Goal: Task Accomplishment & Management: Use online tool/utility

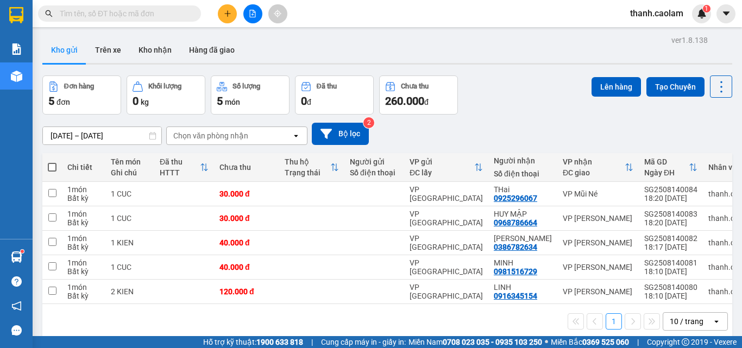
click at [231, 9] on button at bounding box center [227, 13] width 19 height 19
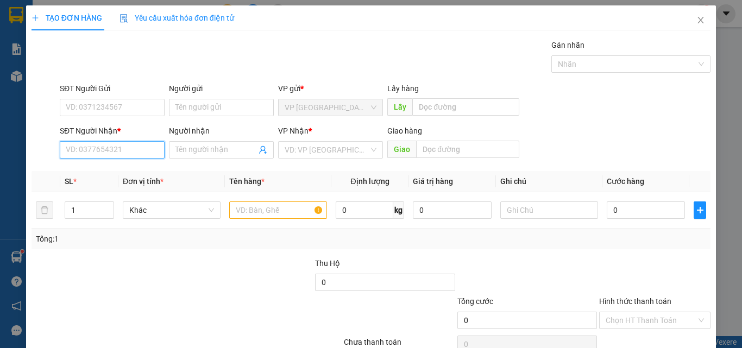
click at [99, 147] on input "SĐT Người Nhận *" at bounding box center [112, 149] width 105 height 17
click at [142, 171] on div "0971111110 - le cong tam" at bounding box center [111, 172] width 91 height 12
type input "0971111110"
type input "le cong tam"
type input "0971111110"
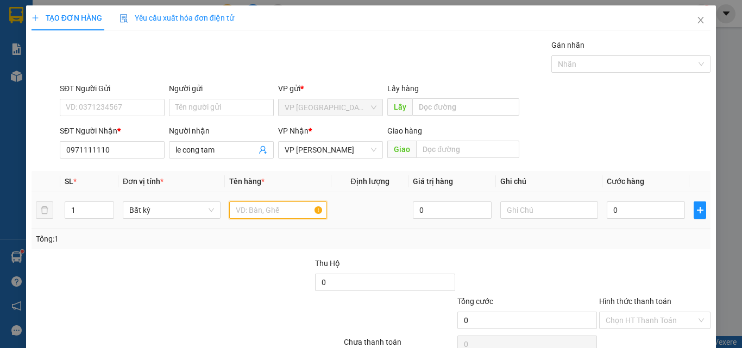
click at [281, 211] on input "text" at bounding box center [278, 210] width 98 height 17
type input "1 KIEN"
type input "3"
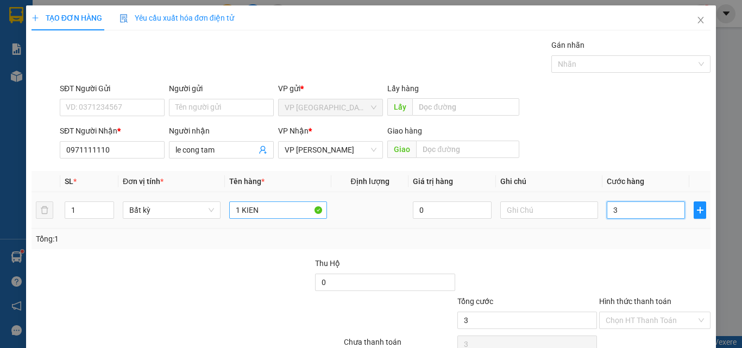
type input "30"
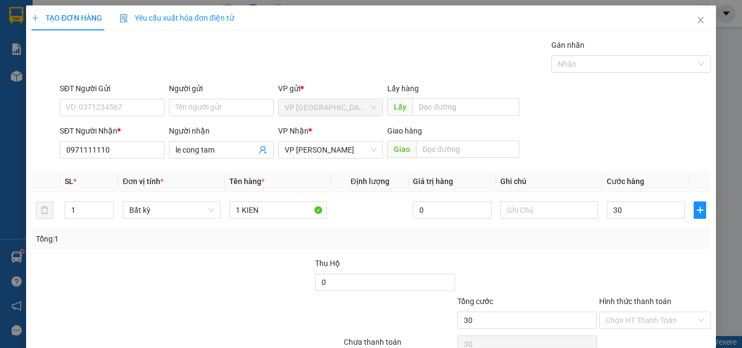
type input "30.000"
click at [621, 258] on div at bounding box center [655, 277] width 114 height 38
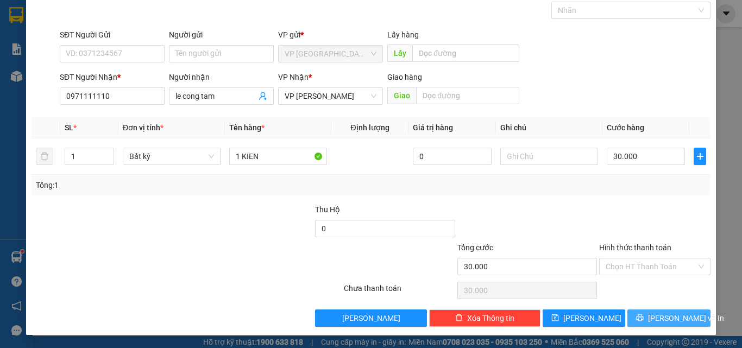
click at [670, 323] on span "[PERSON_NAME] và In" at bounding box center [686, 318] width 76 height 12
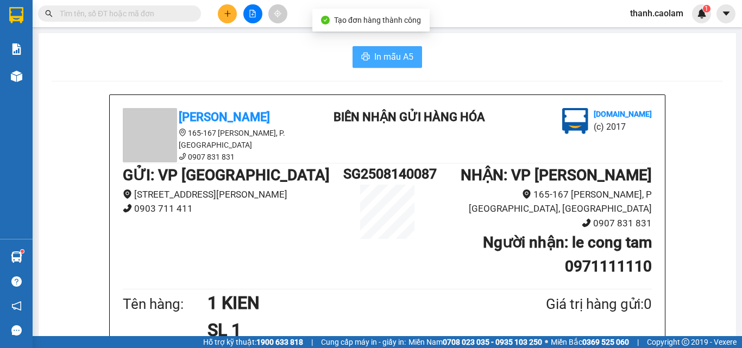
click at [398, 60] on span "In mẫu A5" at bounding box center [393, 57] width 39 height 14
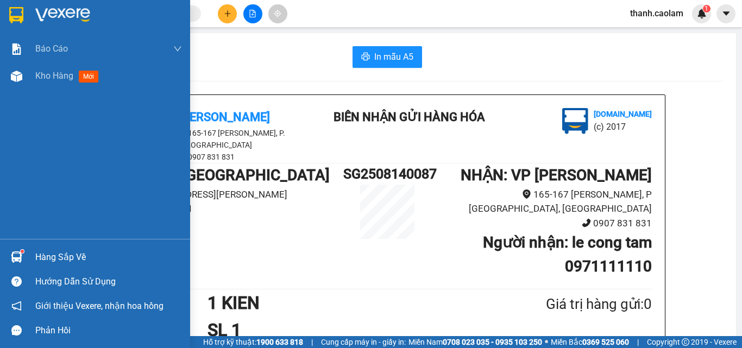
click at [9, 9] on img at bounding box center [16, 15] width 14 height 16
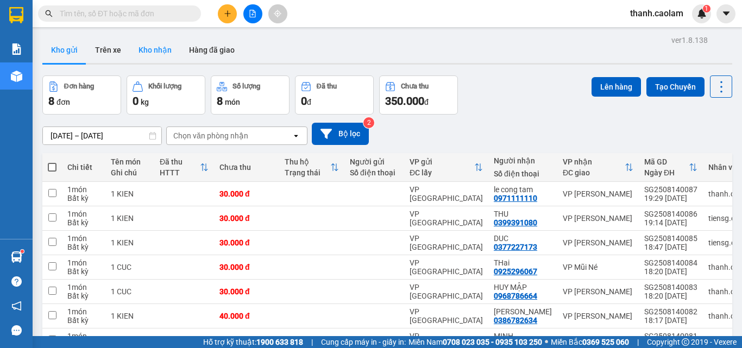
click at [165, 54] on button "Kho nhận" at bounding box center [155, 50] width 51 height 26
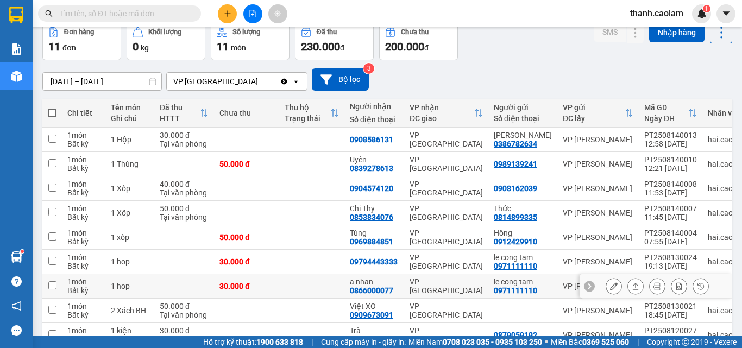
scroll to position [109, 0]
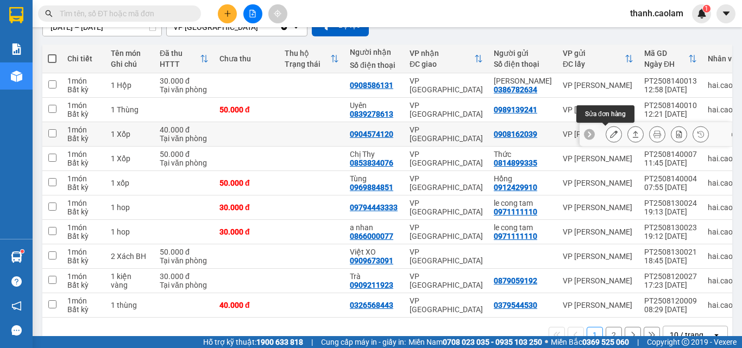
click at [610, 134] on icon at bounding box center [614, 134] width 8 height 8
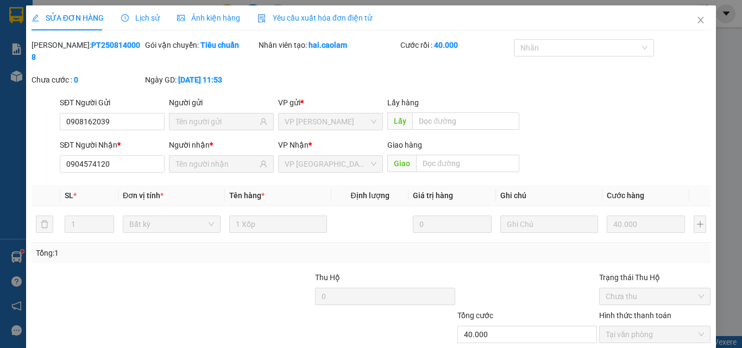
type input "0908162039"
type input "0904574120"
type input "40.000"
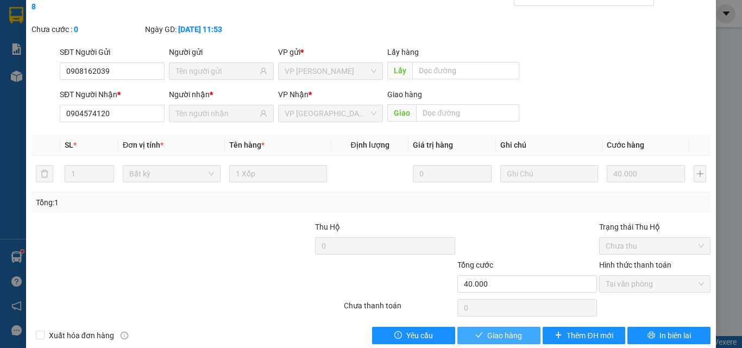
click at [487, 330] on span "Giao hàng" at bounding box center [504, 336] width 35 height 12
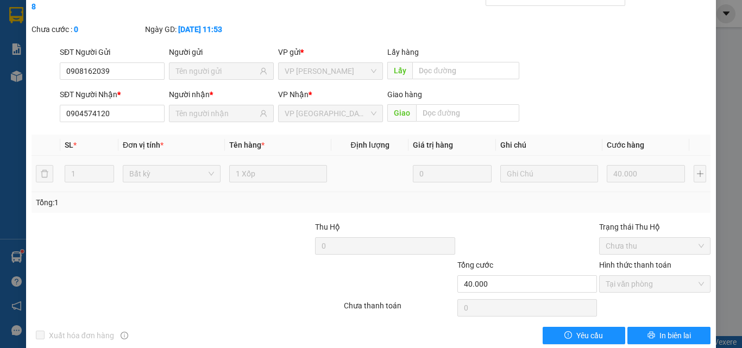
scroll to position [0, 0]
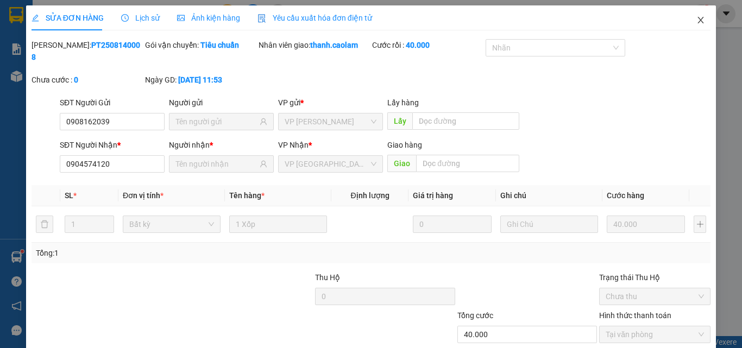
click at [694, 16] on span "Close" at bounding box center [701, 20] width 30 height 30
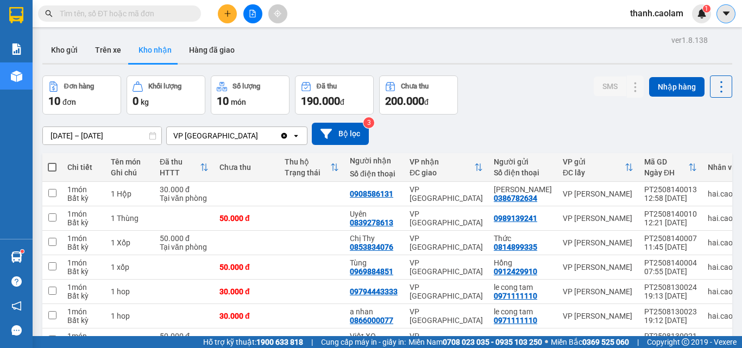
drag, startPoint x: 719, startPoint y: 14, endPoint x: 701, endPoint y: 20, distance: 19.3
click at [719, 15] on button at bounding box center [726, 13] width 19 height 19
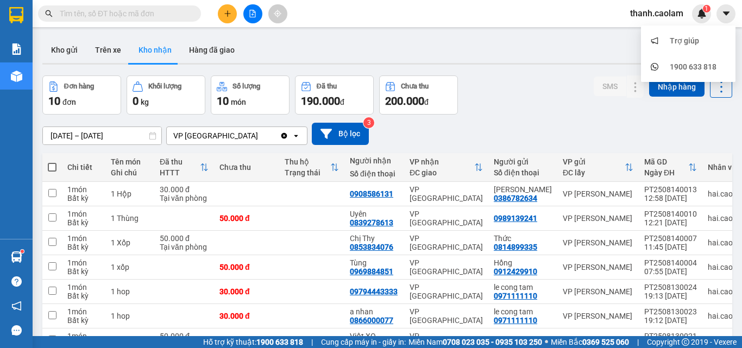
click at [658, 10] on span "thanh.caolam" at bounding box center [657, 14] width 71 height 14
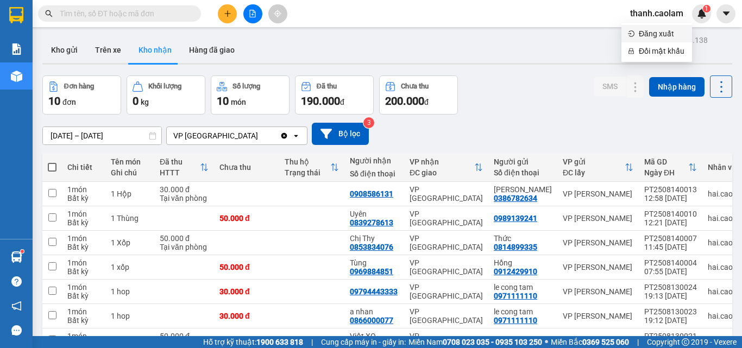
click at [673, 37] on span "Đăng xuất" at bounding box center [662, 34] width 47 height 12
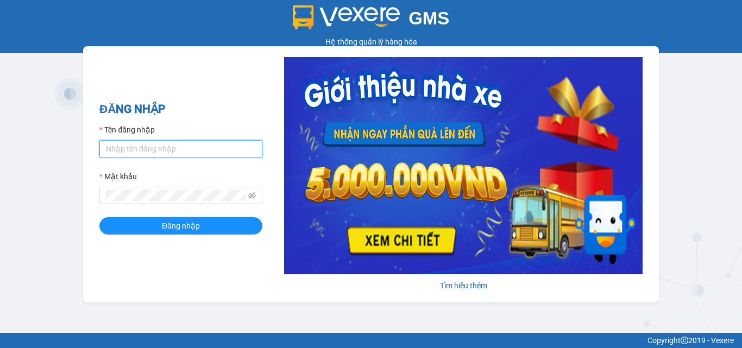
drag, startPoint x: 137, startPoint y: 151, endPoint x: 173, endPoint y: 158, distance: 36.5
click at [140, 151] on input "Tên đăng nhập" at bounding box center [180, 148] width 163 height 17
type input "minh.caolam"
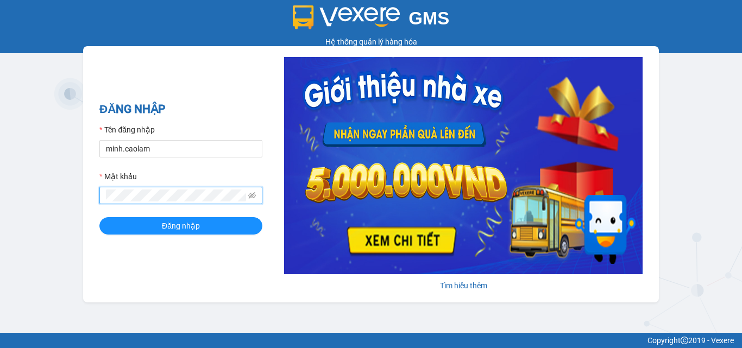
click at [99, 217] on button "Đăng nhập" at bounding box center [180, 225] width 163 height 17
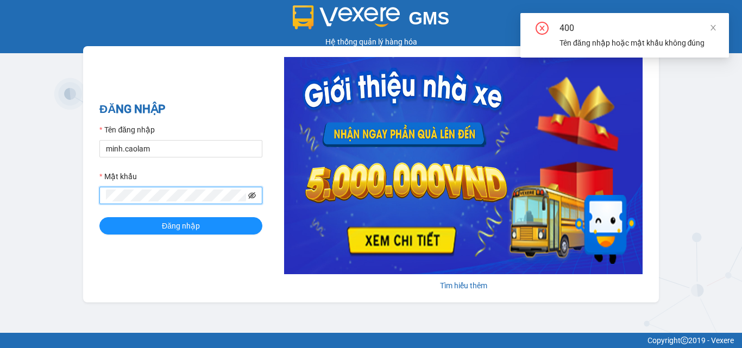
click at [253, 198] on icon "eye-invisible" at bounding box center [252, 195] width 8 height 7
click at [116, 203] on span at bounding box center [180, 195] width 163 height 17
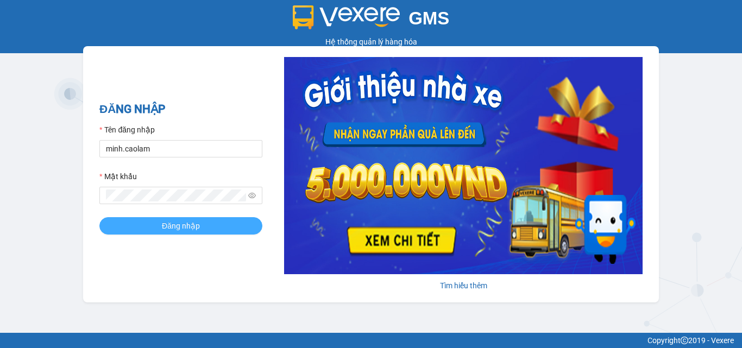
drag, startPoint x: 201, startPoint y: 228, endPoint x: 182, endPoint y: 234, distance: 19.6
click at [199, 229] on span "Đăng nhập" at bounding box center [181, 226] width 38 height 12
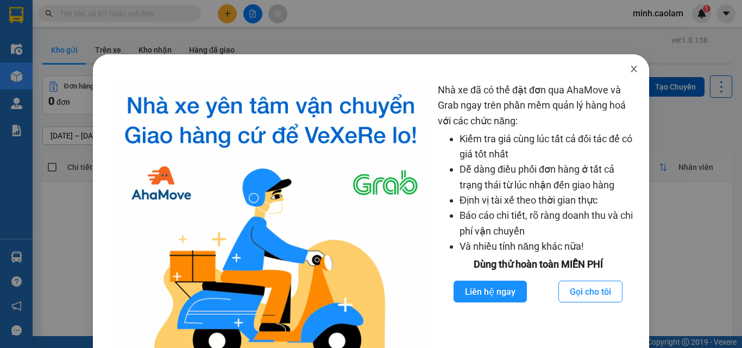
click at [622, 69] on span "Close" at bounding box center [634, 69] width 30 height 30
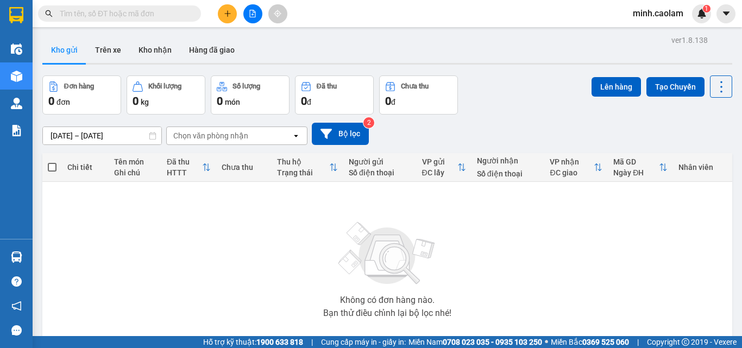
click at [258, 15] on button at bounding box center [252, 13] width 19 height 19
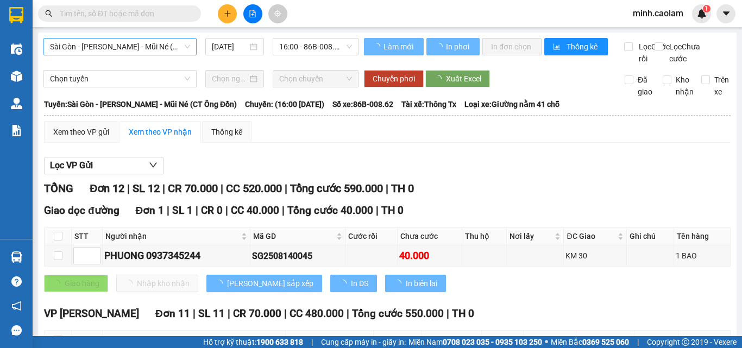
click at [90, 40] on span "Sài Gòn - Phan Thiết - Mũi Né (CT Ông Đồn)" at bounding box center [120, 47] width 140 height 16
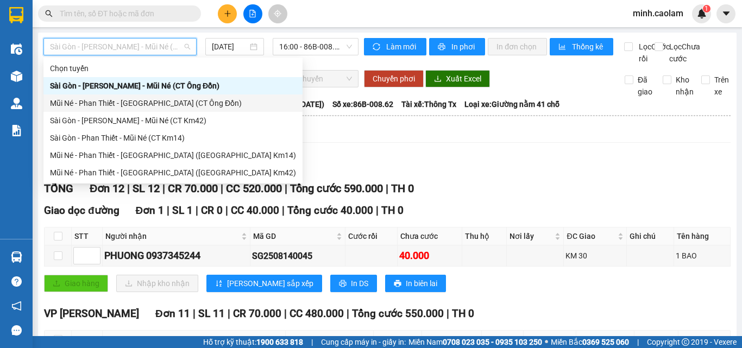
drag, startPoint x: 94, startPoint y: 108, endPoint x: 159, endPoint y: 82, distance: 69.7
click at [93, 108] on div "Mũi Né - Phan Thiết - Sài Gòn (CT Ông Đồn)" at bounding box center [173, 103] width 246 height 12
type input "14/08/2025"
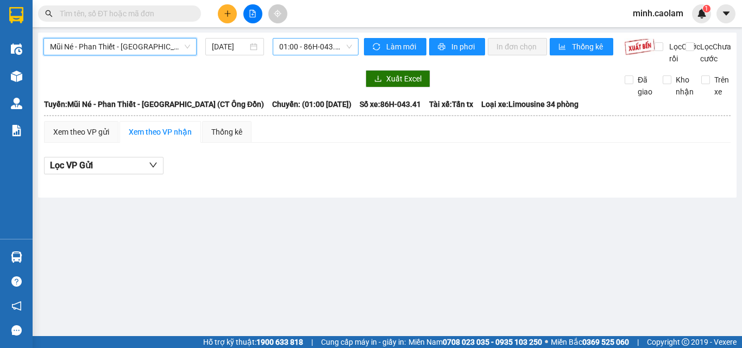
drag, startPoint x: 303, startPoint y: 49, endPoint x: 137, endPoint y: 66, distance: 167.1
click at [302, 49] on span "01:00 - 86H-043.41" at bounding box center [315, 47] width 73 height 16
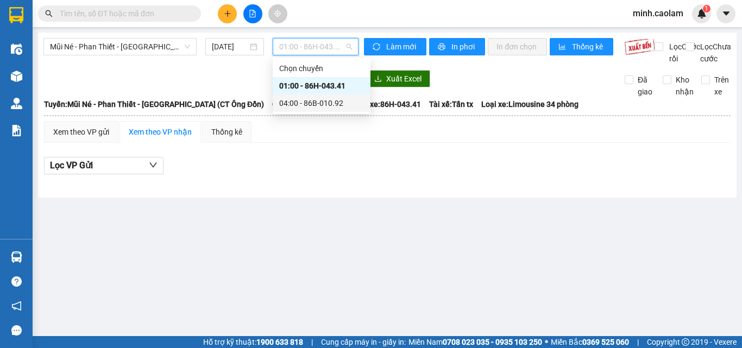
drag, startPoint x: 304, startPoint y: 108, endPoint x: 305, endPoint y: 101, distance: 7.8
click at [301, 108] on div "04:00 - 86B-010.92" at bounding box center [321, 103] width 85 height 12
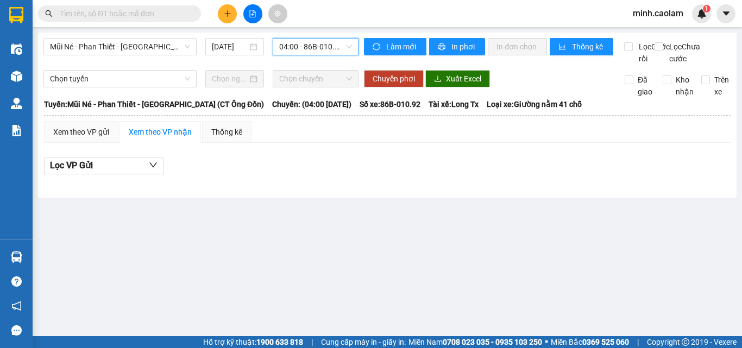
drag, startPoint x: 323, startPoint y: 51, endPoint x: 322, endPoint y: 73, distance: 22.3
click at [322, 61] on body "Kết quả tìm kiếm ( 0 ) Bộ lọc No Data minh.caolam 1 Điều hành xe Kho hàng mới Q…" at bounding box center [371, 174] width 742 height 348
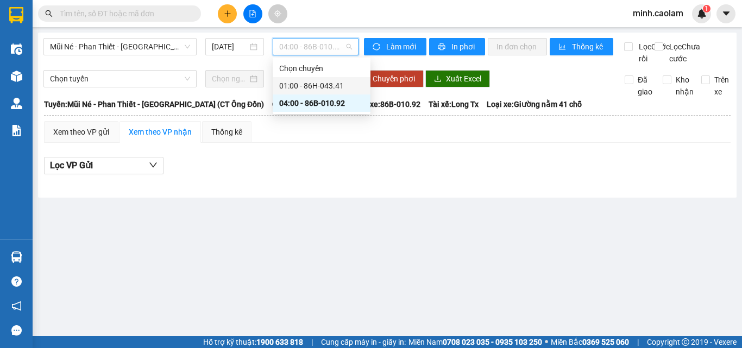
click at [317, 90] on div "01:00 - 86H-043.41" at bounding box center [321, 86] width 85 height 12
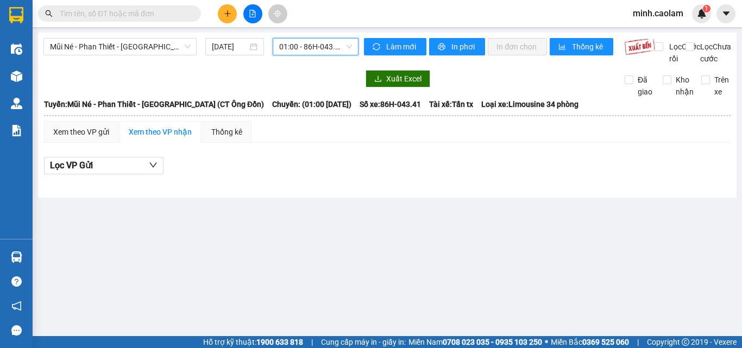
drag, startPoint x: 144, startPoint y: 45, endPoint x: 140, endPoint y: 61, distance: 16.7
click at [142, 52] on span "Mũi Né - Phan Thiết - Sài Gòn (CT Ông Đồn)" at bounding box center [120, 47] width 140 height 16
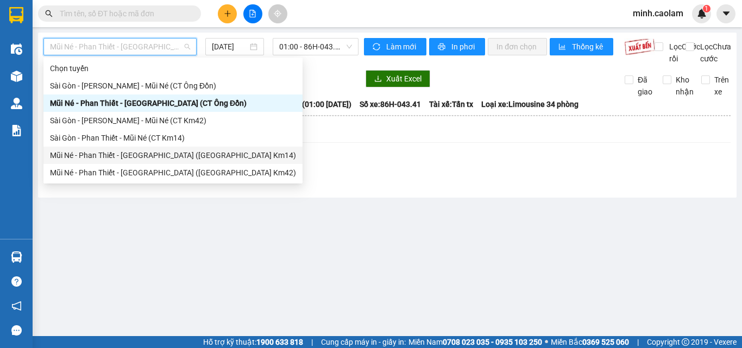
click at [80, 156] on div "Mũi Né - Phan Thiết - Sài Gòn (CT Km14)" at bounding box center [173, 155] width 246 height 12
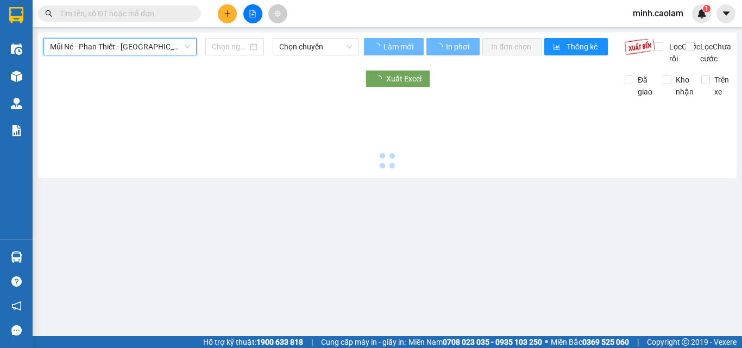
type input "14/08/2025"
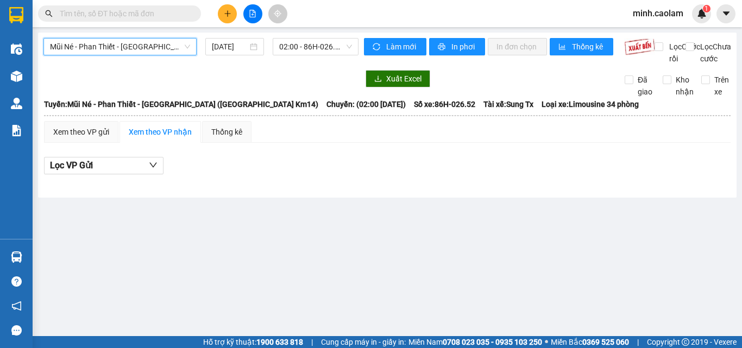
drag, startPoint x: 312, startPoint y: 52, endPoint x: 314, endPoint y: 66, distance: 14.2
click at [313, 60] on body "Kết quả tìm kiếm ( 0 ) Bộ lọc No Data minh.caolam 1 Điều hành xe Kho hàng mới Q…" at bounding box center [371, 174] width 742 height 348
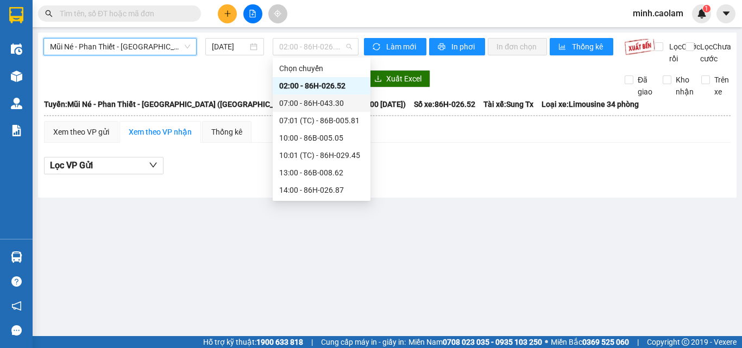
click at [313, 104] on div "07:00 - 86H-043.30" at bounding box center [321, 103] width 85 height 12
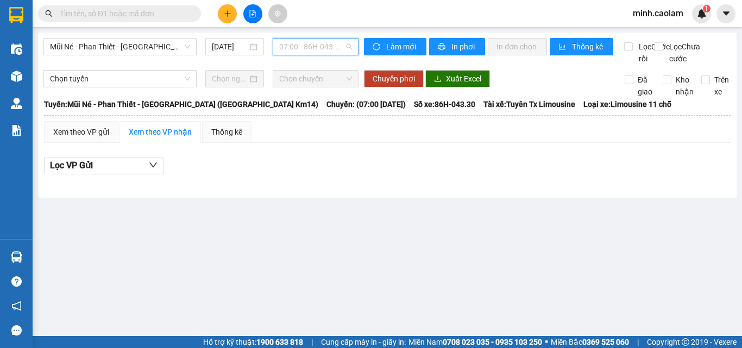
drag, startPoint x: 303, startPoint y: 48, endPoint x: 316, endPoint y: 107, distance: 60.5
click at [307, 66] on body "Kết quả tìm kiếm ( 0 ) Bộ lọc No Data minh.caolam 1 Điều hành xe Kho hàng mới Q…" at bounding box center [371, 174] width 742 height 348
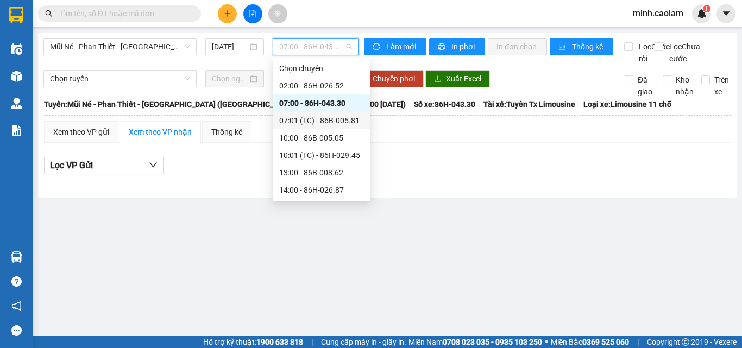
drag, startPoint x: 305, startPoint y: 122, endPoint x: 299, endPoint y: 66, distance: 55.7
click at [300, 121] on div "07:01 (TC) - 86B-005.81" at bounding box center [321, 121] width 85 height 12
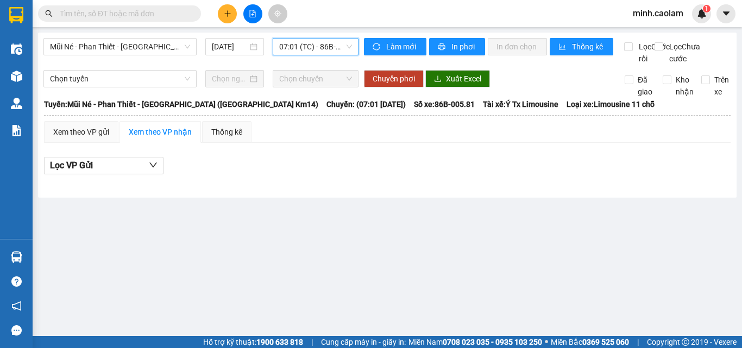
drag, startPoint x: 298, startPoint y: 50, endPoint x: 313, endPoint y: 99, distance: 51.1
click at [305, 70] on body "Kết quả tìm kiếm ( 0 ) Bộ lọc No Data minh.caolam 1 Điều hành xe Kho hàng mới Q…" at bounding box center [371, 174] width 742 height 348
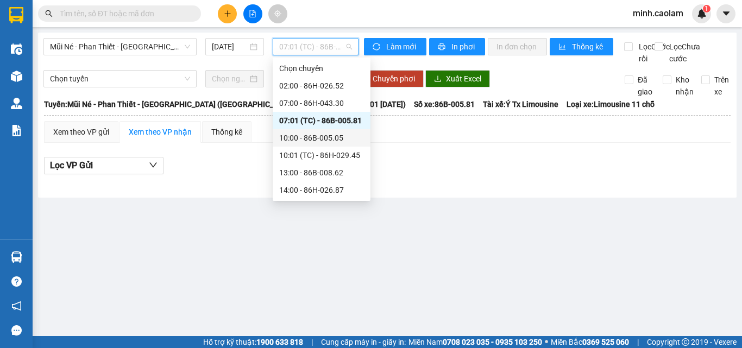
click at [309, 134] on div "10:00 - 86B-005.05" at bounding box center [321, 138] width 85 height 12
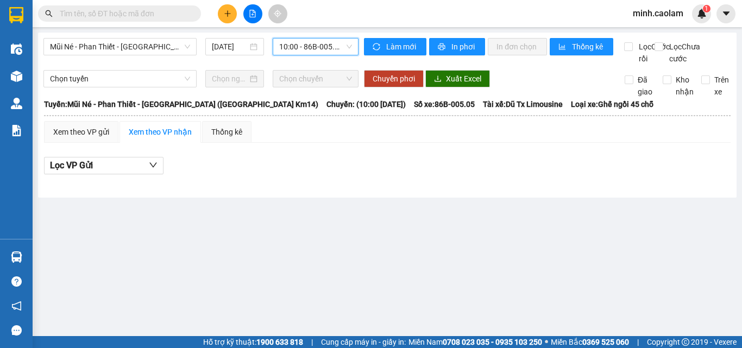
click at [311, 67] on body "Kết quả tìm kiếm ( 0 ) Bộ lọc No Data minh.caolam 1 Điều hành xe Kho hàng mới Q…" at bounding box center [371, 174] width 742 height 348
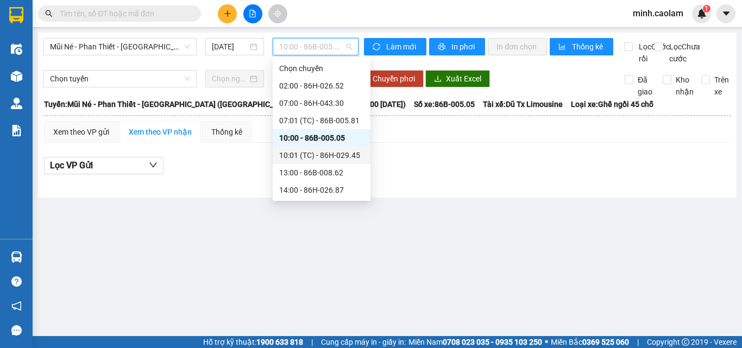
click at [317, 161] on div "10:01 (TC) - 86H-029.45" at bounding box center [321, 155] width 85 height 12
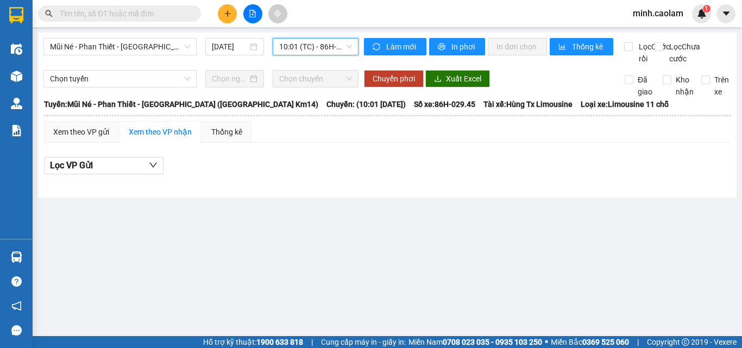
click at [308, 54] on span "10:01 (TC) - 86H-029.45" at bounding box center [315, 47] width 73 height 16
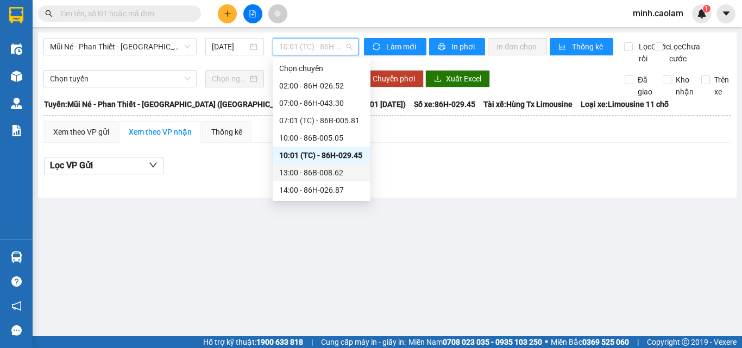
click at [308, 170] on div "13:00 - 86B-008.62" at bounding box center [321, 173] width 85 height 12
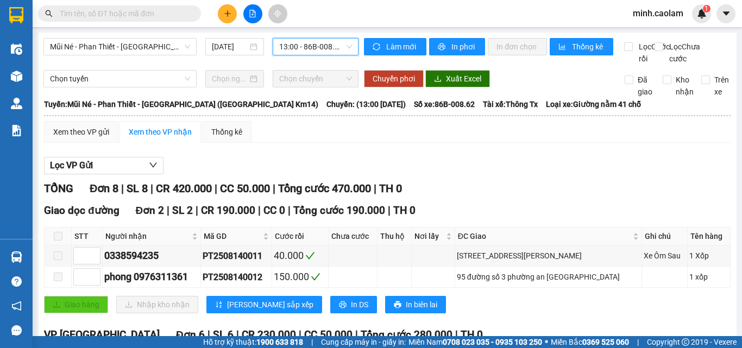
click at [317, 55] on div "Mũi Né - Phan Thiết - Sài Gòn (CT Km14) 14/08/2025 13:00 13:00 - 86B-008.62" at bounding box center [200, 51] width 315 height 27
click at [289, 52] on span "13:00 - 86B-008.62" at bounding box center [315, 47] width 73 height 16
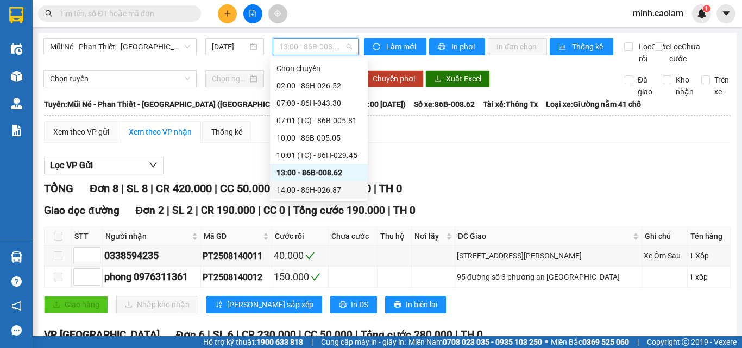
click at [318, 197] on div "14:00 - 86H-026.87" at bounding box center [319, 189] width 98 height 17
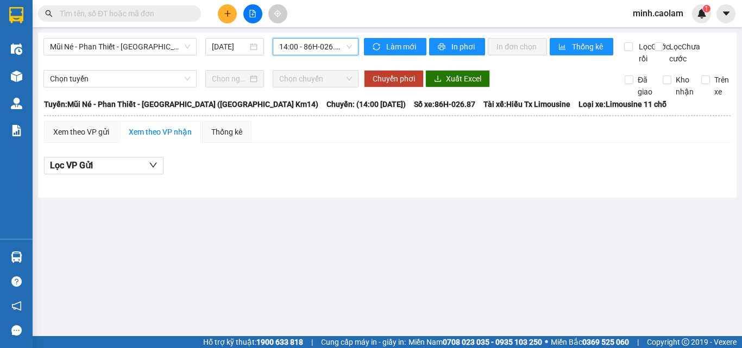
click at [295, 45] on span "14:00 - 86H-026.87" at bounding box center [315, 47] width 73 height 16
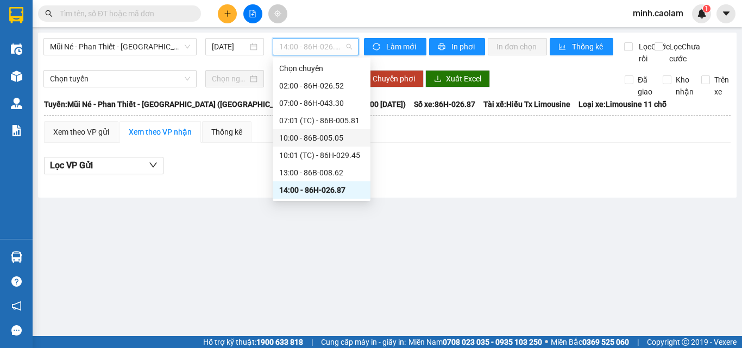
scroll to position [109, 0]
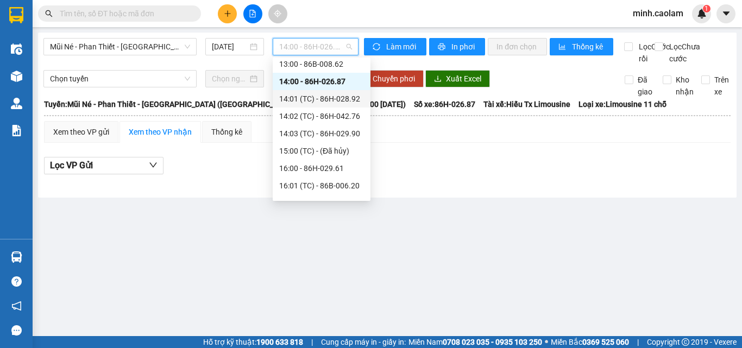
click at [310, 99] on div "14:01 (TC) - 86H-028.92" at bounding box center [321, 99] width 85 height 12
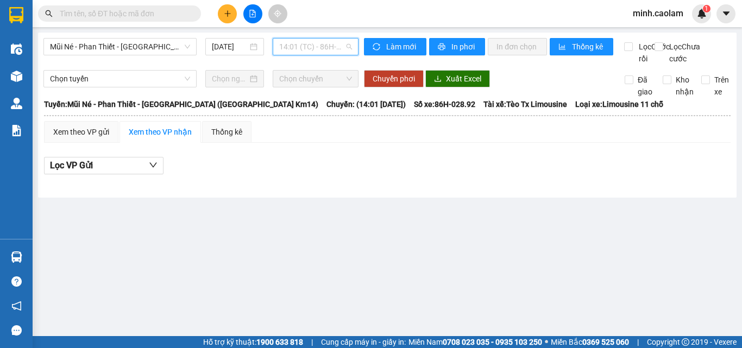
drag, startPoint x: 323, startPoint y: 40, endPoint x: 323, endPoint y: 109, distance: 68.5
click at [323, 48] on span "14:01 (TC) - 86H-028.92" at bounding box center [315, 47] width 73 height 16
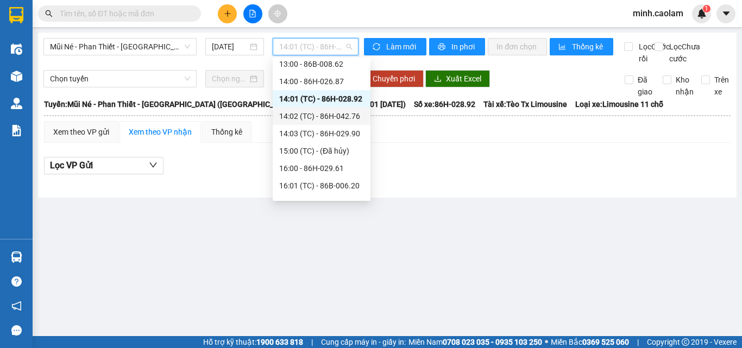
drag, startPoint x: 321, startPoint y: 114, endPoint x: 304, endPoint y: 47, distance: 68.9
click at [320, 112] on div "14:02 (TC) - 86H-042.76" at bounding box center [321, 116] width 85 height 12
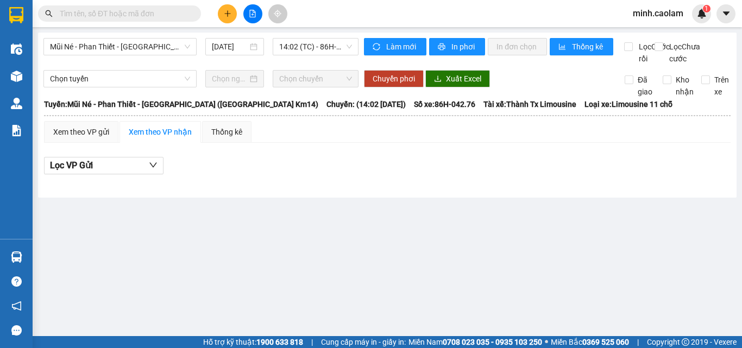
drag, startPoint x: 305, startPoint y: 33, endPoint x: 319, endPoint y: 114, distance: 82.6
click at [305, 42] on div "Mũi Né - Phan Thiết - Sài Gòn (CT Km14) 14/08/2025 14:02 (TC) - 86H-042.76 Làm …" at bounding box center [387, 115] width 699 height 165
drag, startPoint x: 317, startPoint y: 51, endPoint x: 333, endPoint y: 107, distance: 58.5
click at [316, 52] on span "14:02 (TC) - 86H-042.76" at bounding box center [315, 47] width 73 height 16
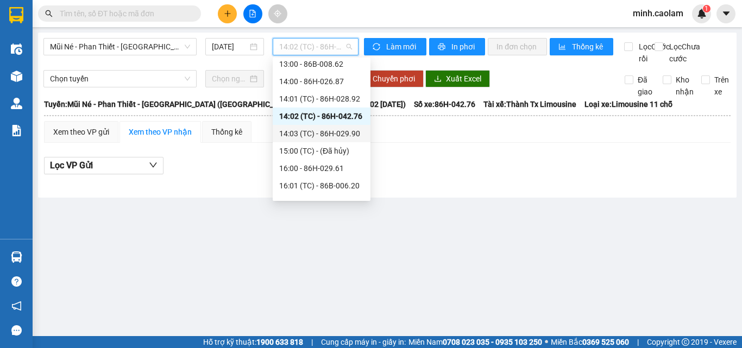
click at [320, 136] on div "14:03 (TC) - 86H-029.90" at bounding box center [321, 134] width 85 height 12
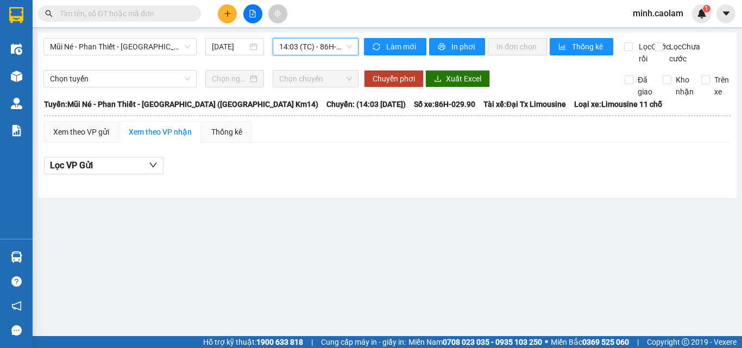
click at [300, 58] on body "Kết quả tìm kiếm ( 0 ) Bộ lọc No Data minh.caolam 1 Điều hành xe Kho hàng mới Q…" at bounding box center [371, 174] width 742 height 348
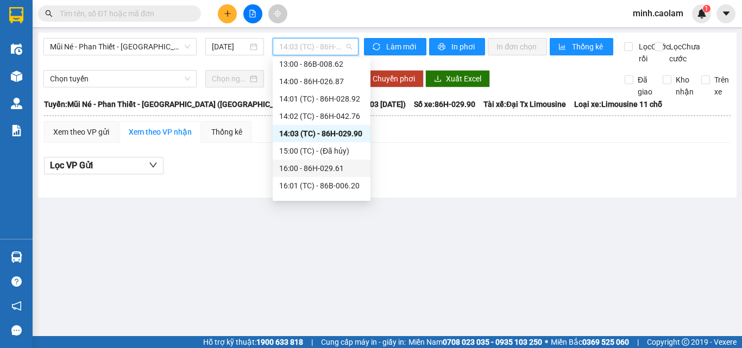
click at [318, 165] on div "16:00 - 86H-029.61" at bounding box center [321, 168] width 85 height 12
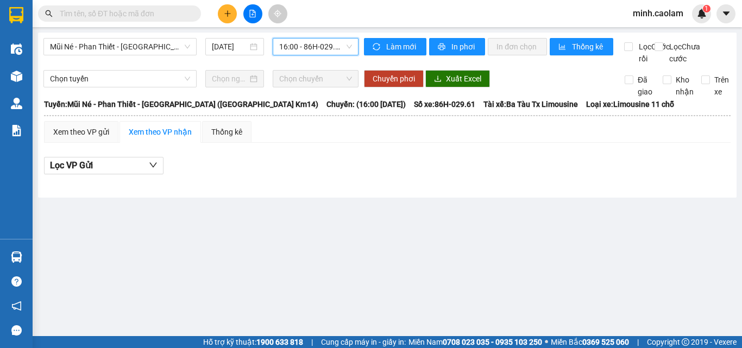
click at [304, 60] on div "Mũi Né - Phan Thiết - Sài Gòn (CT Km14) 14/08/2025 16:00 16:00 - 86H-029.61" at bounding box center [200, 51] width 315 height 27
drag, startPoint x: 311, startPoint y: 47, endPoint x: 345, endPoint y: 199, distance: 155.8
click at [311, 51] on span "16:00 - 86H-029.61" at bounding box center [315, 47] width 73 height 16
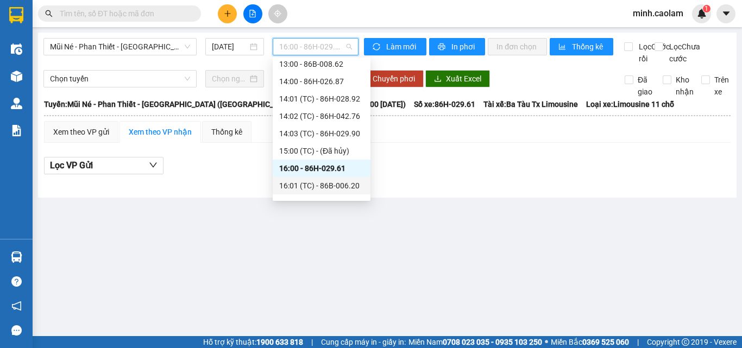
click at [328, 186] on div "16:01 (TC) - 86B-006.20" at bounding box center [321, 186] width 85 height 12
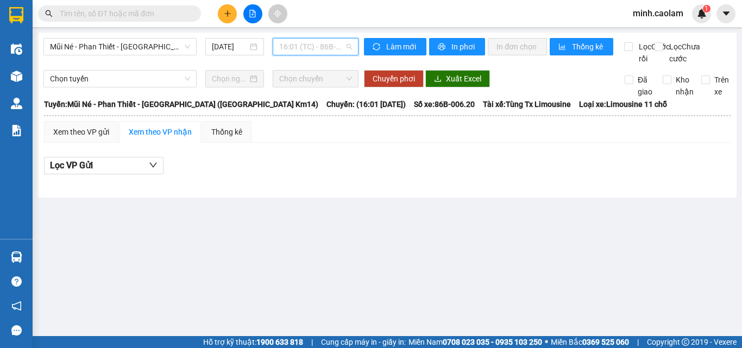
click at [296, 40] on span "16:01 (TC) - 86B-006.20" at bounding box center [315, 47] width 73 height 16
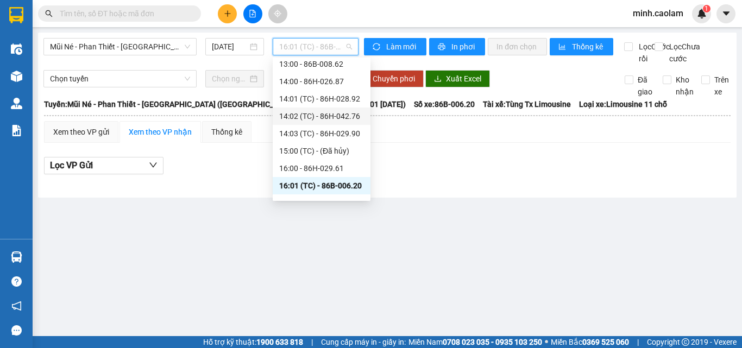
scroll to position [174, 0]
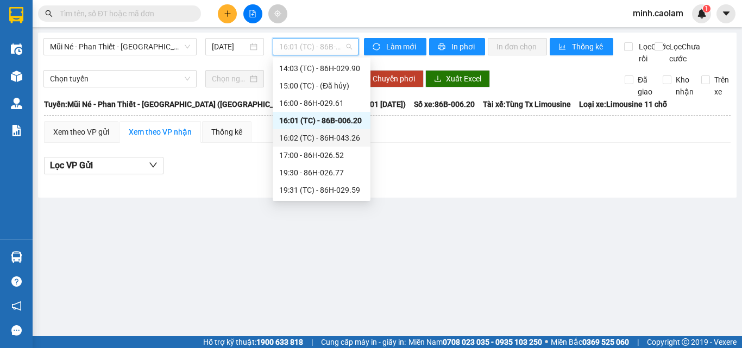
drag, startPoint x: 329, startPoint y: 135, endPoint x: 317, endPoint y: 85, distance: 51.4
click at [328, 135] on div "16:02 (TC) - 86H-043.26" at bounding box center [321, 138] width 85 height 12
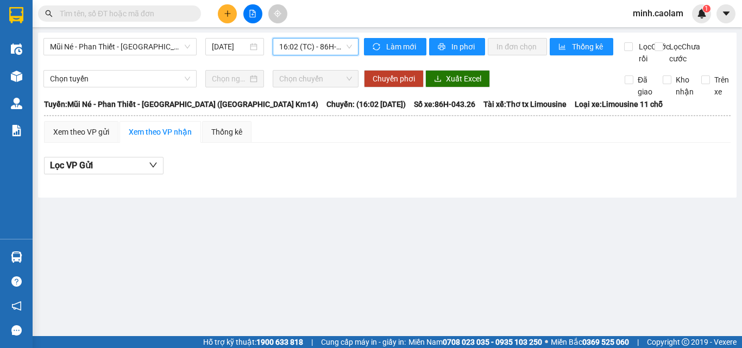
drag, startPoint x: 305, startPoint y: 42, endPoint x: 336, endPoint y: 141, distance: 103.1
click at [307, 47] on span "16:02 (TC) - 86H-043.26" at bounding box center [315, 47] width 73 height 16
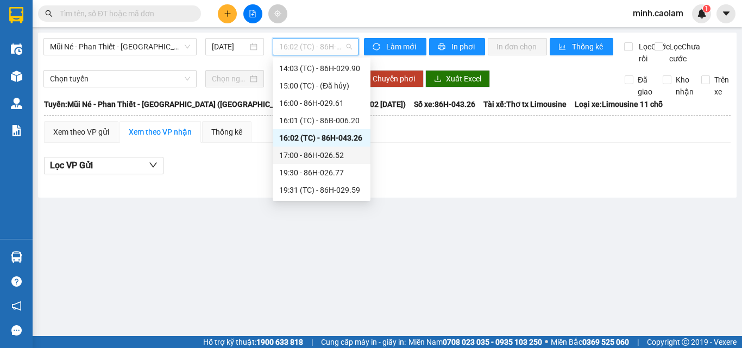
click at [326, 154] on div "17:00 - 86H-026.52" at bounding box center [321, 155] width 85 height 12
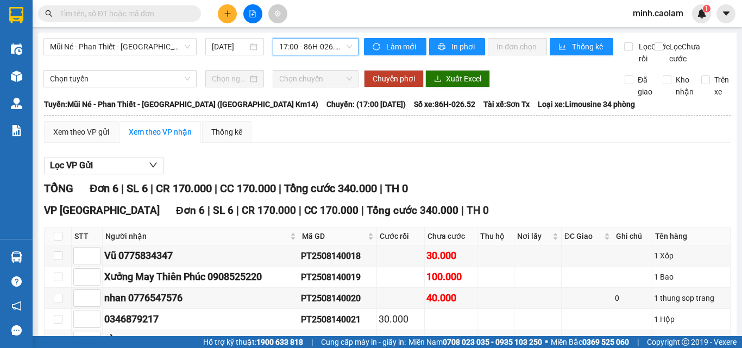
click at [308, 45] on span "17:00 - 86H-026.52" at bounding box center [315, 47] width 73 height 16
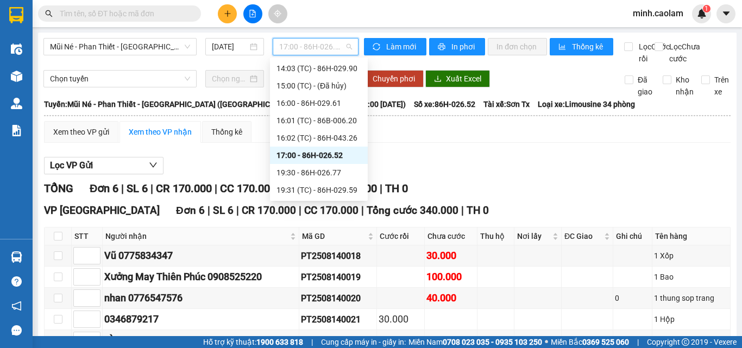
click at [535, 142] on div "Xem theo VP gửi Xem theo VP nhận Thống kê" at bounding box center [387, 132] width 687 height 22
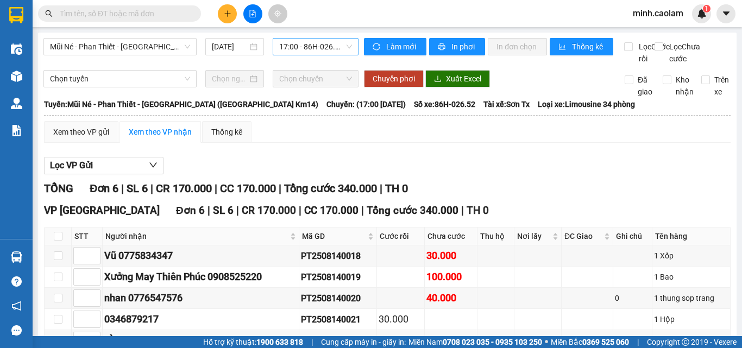
drag, startPoint x: 309, startPoint y: 39, endPoint x: 309, endPoint y: 55, distance: 16.3
click at [309, 41] on span "17:00 - 86H-026.52" at bounding box center [315, 47] width 73 height 16
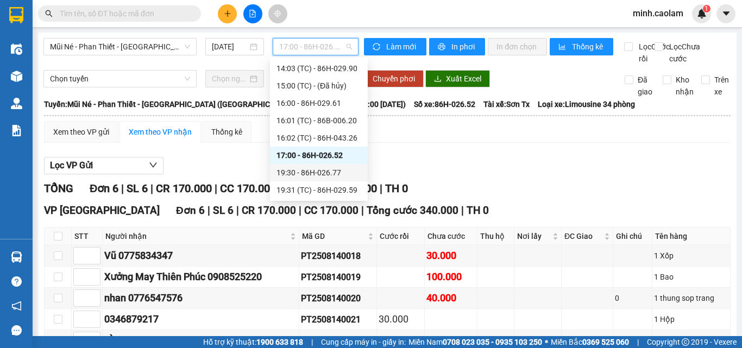
drag, startPoint x: 306, startPoint y: 168, endPoint x: 266, endPoint y: 195, distance: 47.9
click at [296, 175] on div "19:30 - 86H-026.77" at bounding box center [319, 173] width 85 height 12
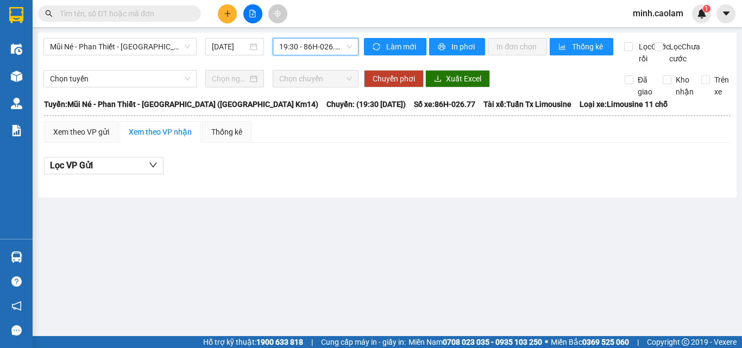
drag, startPoint x: 312, startPoint y: 41, endPoint x: 322, endPoint y: 105, distance: 64.9
click at [312, 45] on span "19:30 - 86H-026.77" at bounding box center [315, 47] width 73 height 16
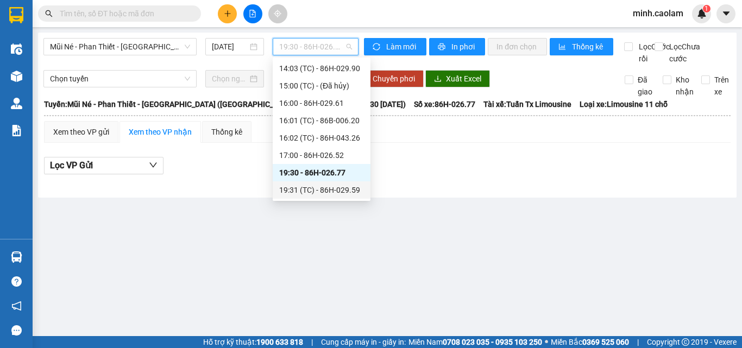
click at [317, 193] on div "19:31 (TC) - 86H-029.59" at bounding box center [321, 190] width 85 height 12
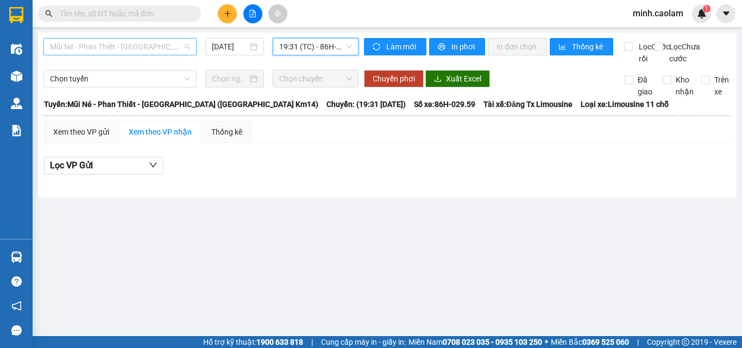
drag, startPoint x: 141, startPoint y: 53, endPoint x: 132, endPoint y: 65, distance: 15.5
click at [140, 53] on span "Mũi Né - Phan Thiết - Sài Gòn (CT Km14)" at bounding box center [120, 47] width 140 height 16
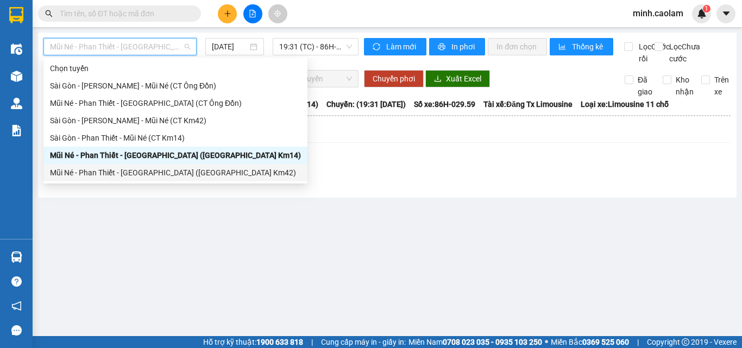
drag, startPoint x: 90, startPoint y: 106, endPoint x: 80, endPoint y: 179, distance: 73.5
click at [80, 179] on div "Chọn tuyến Sài Gòn - Phan Thiết - Mũi Né (CT Ông Đồn) Mũi Né - Phan Thiết - Sài…" at bounding box center [175, 121] width 264 height 122
click at [80, 179] on div "Mũi Né - Phan Thiết - Sài Gòn (CT Km42)" at bounding box center [175, 172] width 264 height 17
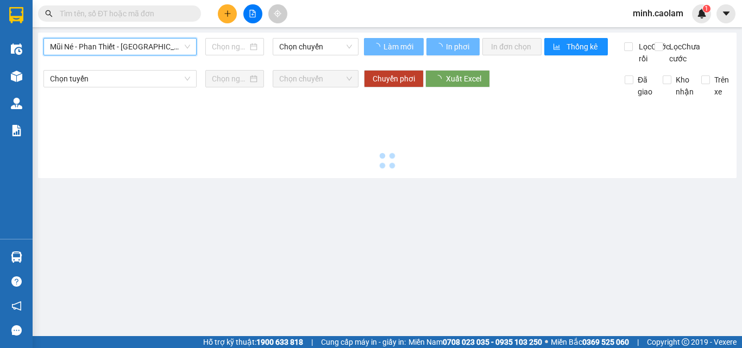
type input "14/08/2025"
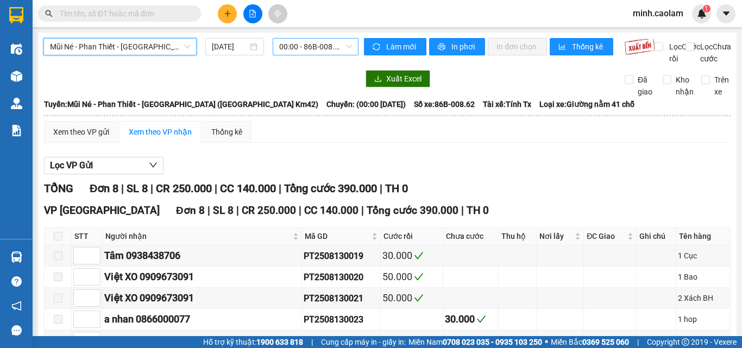
click at [326, 49] on span "00:00 - 86B-008.62" at bounding box center [315, 47] width 73 height 16
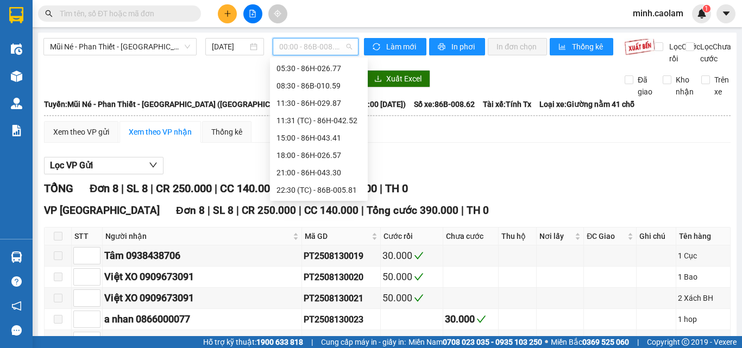
scroll to position [17, 0]
drag, startPoint x: 310, startPoint y: 86, endPoint x: 316, endPoint y: 61, distance: 25.6
click at [310, 84] on div "01:30 - 86H-043.26" at bounding box center [319, 86] width 85 height 12
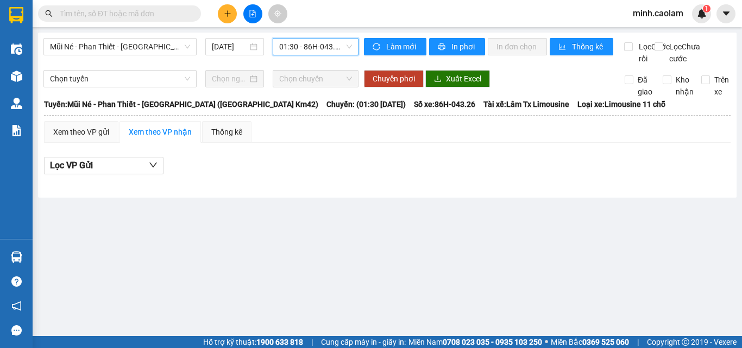
click at [320, 46] on span "01:30 - 86H-043.26" at bounding box center [315, 47] width 73 height 16
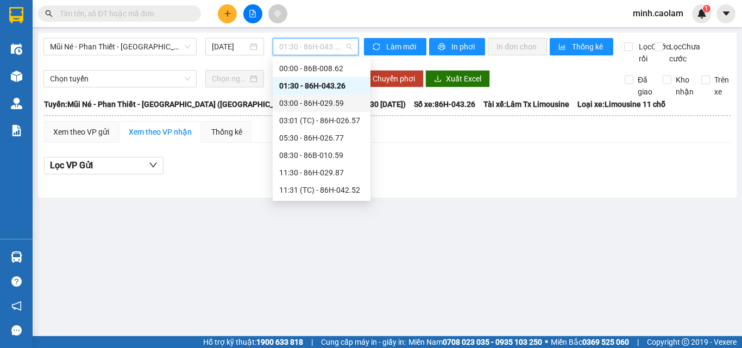
drag, startPoint x: 314, startPoint y: 101, endPoint x: 325, endPoint y: 80, distance: 23.1
click at [314, 100] on div "03:00 - 86H-029.59" at bounding box center [321, 103] width 85 height 12
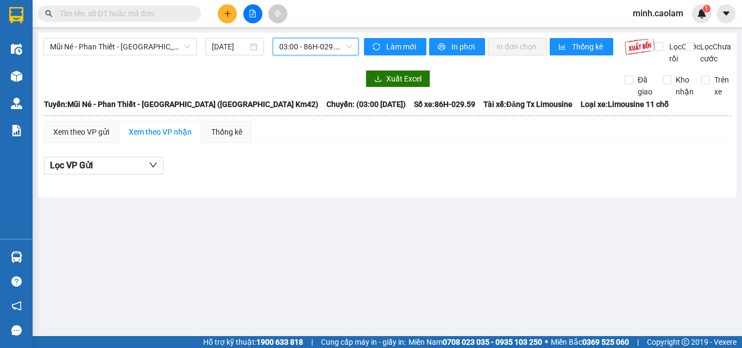
drag, startPoint x: 306, startPoint y: 45, endPoint x: 347, endPoint y: 123, distance: 88.5
click at [309, 52] on span "03:00 - 86H-029.59" at bounding box center [315, 47] width 73 height 16
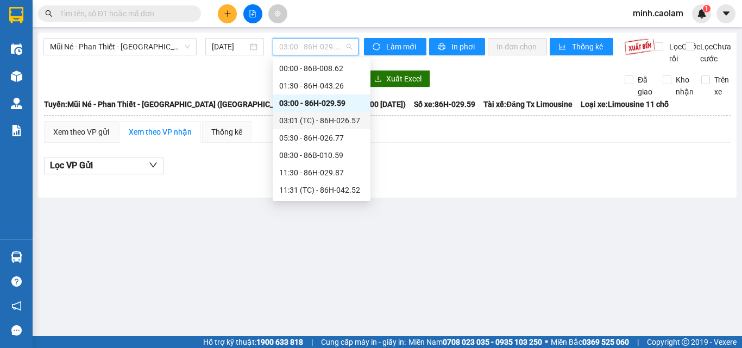
click at [328, 121] on div "03:01 (TC) - 86H-026.57" at bounding box center [321, 121] width 85 height 12
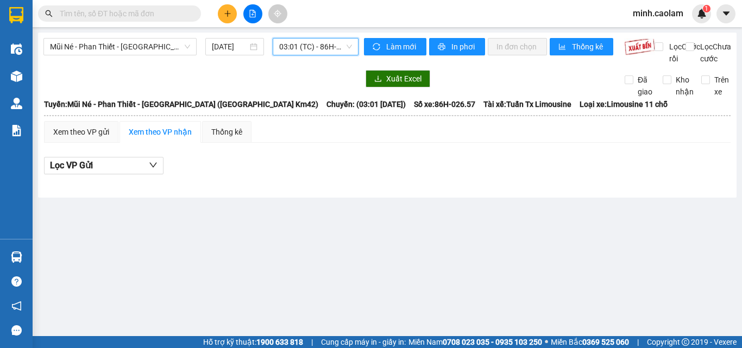
drag, startPoint x: 334, startPoint y: 52, endPoint x: 321, endPoint y: 121, distance: 70.1
click at [329, 61] on body "Kết quả tìm kiếm ( 0 ) Bộ lọc No Data minh.caolam 1 Điều hành xe Kho hàng mới Q…" at bounding box center [371, 174] width 742 height 348
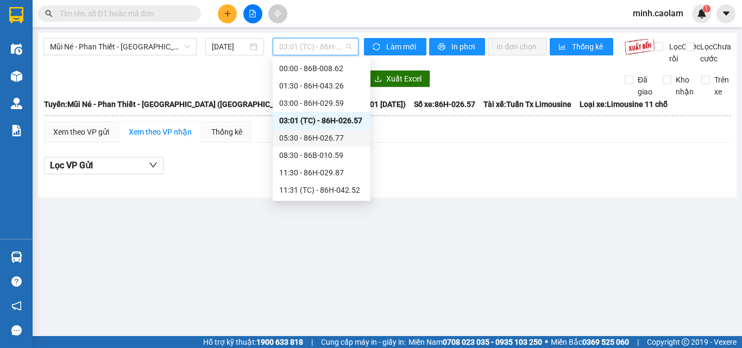
drag, startPoint x: 308, startPoint y: 143, endPoint x: 308, endPoint y: 101, distance: 42.4
click at [306, 141] on div "05:30 - 86H-026.77" at bounding box center [321, 138] width 85 height 12
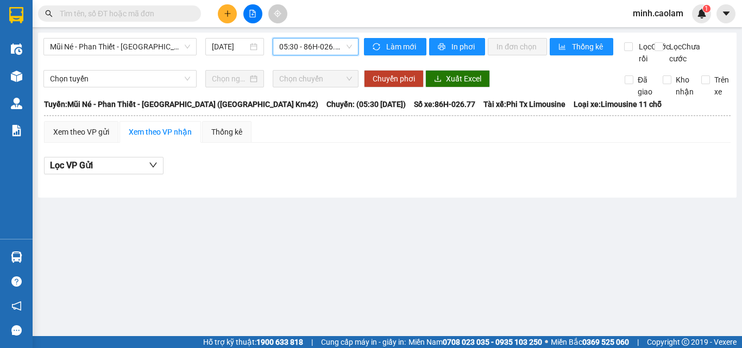
click at [323, 40] on div "Mũi Né - Phan Thiết - Sài Gòn (CT Km42) 14/08/2025 05:30 05:30 - 86H-026.77 Làm…" at bounding box center [387, 115] width 699 height 165
drag, startPoint x: 330, startPoint y: 43, endPoint x: 328, endPoint y: 112, distance: 69.0
click at [328, 52] on span "05:30 - 86H-026.77" at bounding box center [315, 47] width 73 height 16
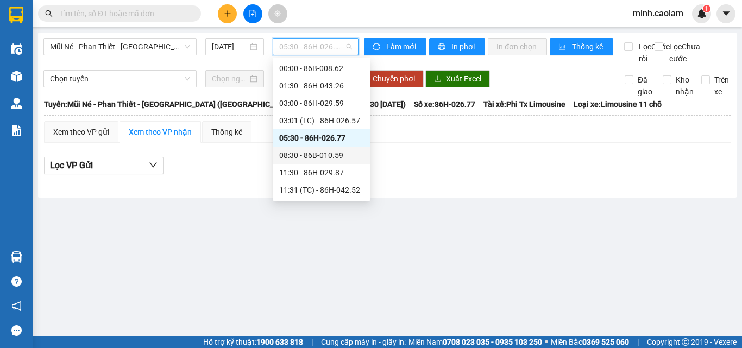
click at [315, 159] on div "08:30 - 86B-010.59" at bounding box center [321, 155] width 85 height 12
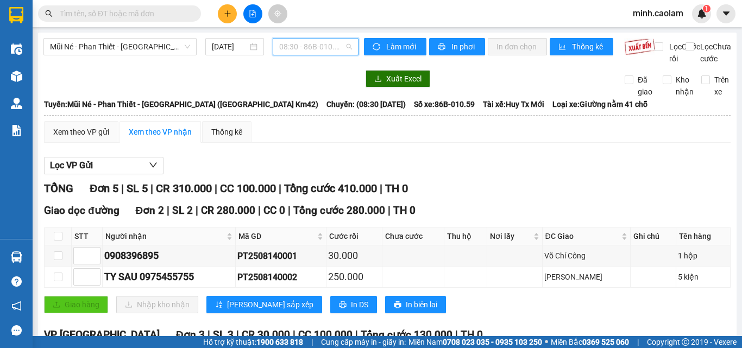
drag, startPoint x: 326, startPoint y: 44, endPoint x: 352, endPoint y: 159, distance: 118.0
click at [330, 58] on body "Kết quả tìm kiếm ( 0 ) Bộ lọc No Data minh.caolam 1 Điều hành xe Kho hàng mới Q…" at bounding box center [371, 174] width 742 height 348
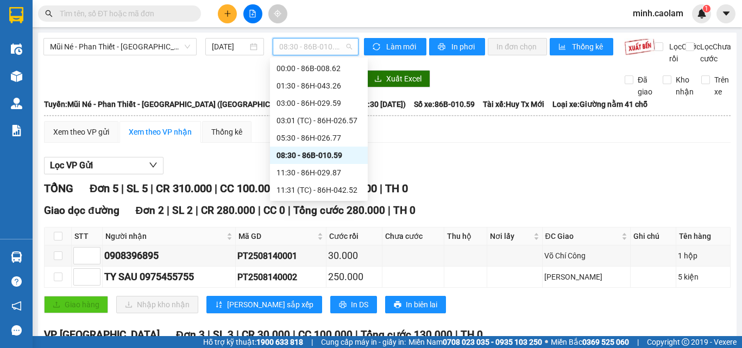
click at [515, 175] on div "Lọc VP Gửi" at bounding box center [387, 166] width 687 height 18
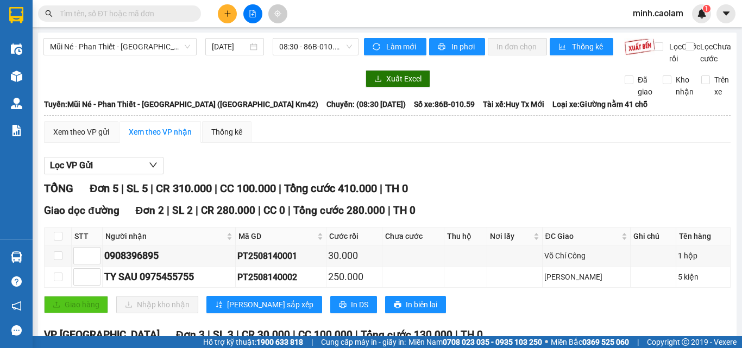
drag, startPoint x: 305, startPoint y: 55, endPoint x: 312, endPoint y: 74, distance: 19.8
click at [305, 56] on div "Mũi Né - Phan Thiết - Sài Gòn (CT Km42) 14/08/2025 08:30 - 86B-010.59" at bounding box center [200, 51] width 315 height 27
drag, startPoint x: 313, startPoint y: 51, endPoint x: 353, endPoint y: 118, distance: 77.7
click at [315, 56] on div "Mũi Né - Phan Thiết - Sài Gòn (CT Km42) 14/08/2025 08:30 - 86B-010.59" at bounding box center [200, 51] width 315 height 27
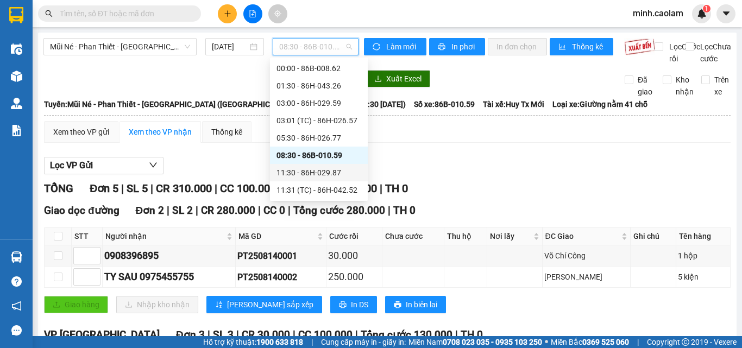
click at [313, 169] on div "11:30 - 86H-029.87" at bounding box center [319, 173] width 85 height 12
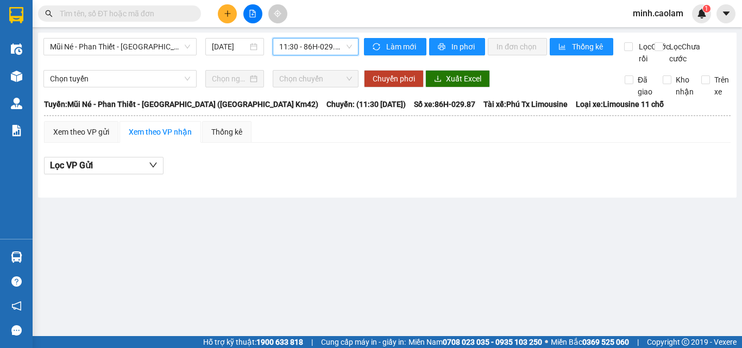
drag, startPoint x: 312, startPoint y: 45, endPoint x: 306, endPoint y: 85, distance: 41.1
click at [312, 46] on span "11:30 - 86H-029.87" at bounding box center [315, 47] width 73 height 16
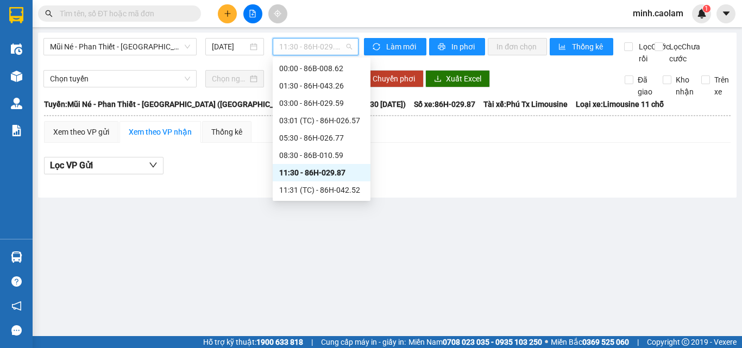
scroll to position [87, 0]
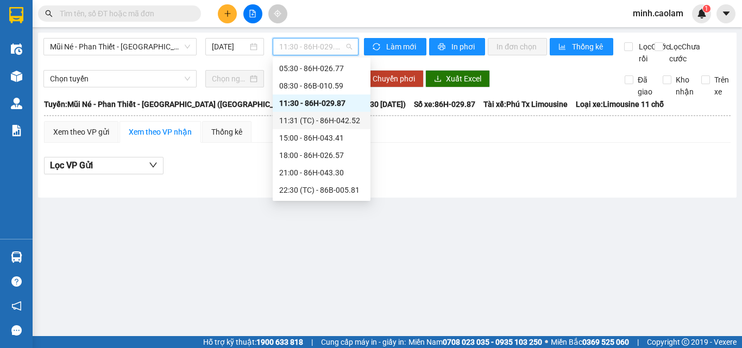
click at [301, 123] on div "11:31 (TC) - 86H-042.52" at bounding box center [321, 121] width 85 height 12
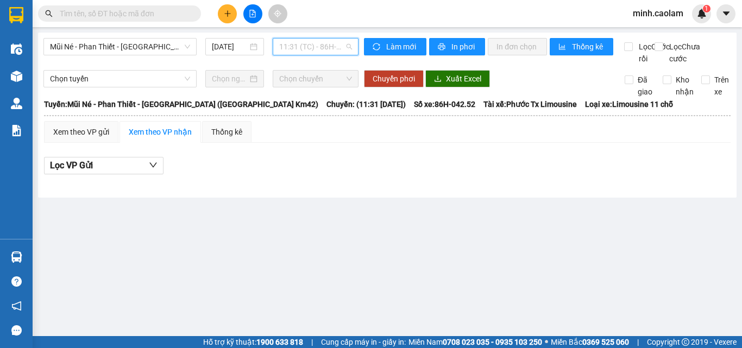
drag, startPoint x: 311, startPoint y: 39, endPoint x: 321, endPoint y: 95, distance: 56.7
click at [310, 42] on span "11:31 (TC) - 86H-042.52" at bounding box center [315, 47] width 73 height 16
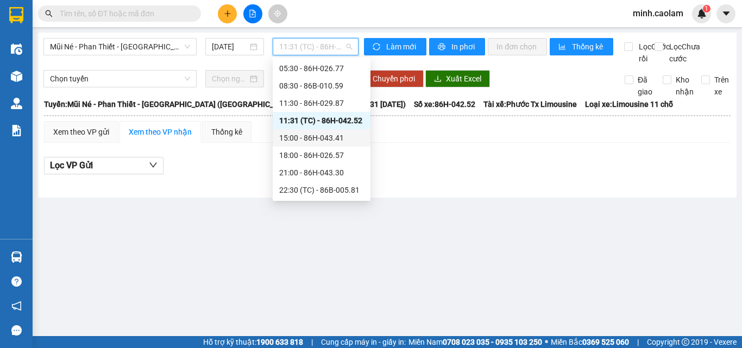
click at [320, 140] on div "15:00 - 86H-043.41" at bounding box center [321, 138] width 85 height 12
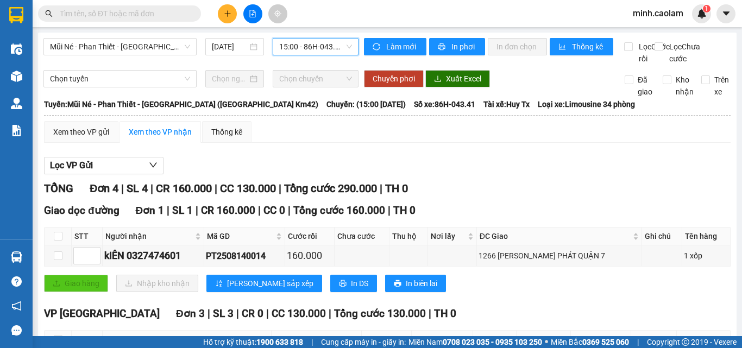
drag, startPoint x: 310, startPoint y: 46, endPoint x: 310, endPoint y: 76, distance: 29.9
click at [310, 50] on span "15:00 - 86H-043.41" at bounding box center [315, 47] width 73 height 16
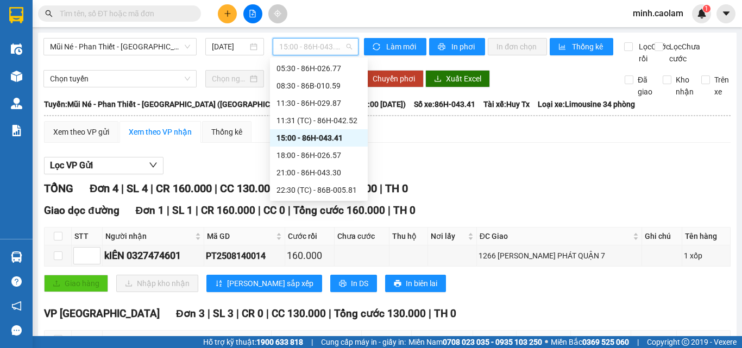
click at [557, 143] on div "Xem theo VP gửi Xem theo VP nhận Thống kê" at bounding box center [387, 132] width 687 height 22
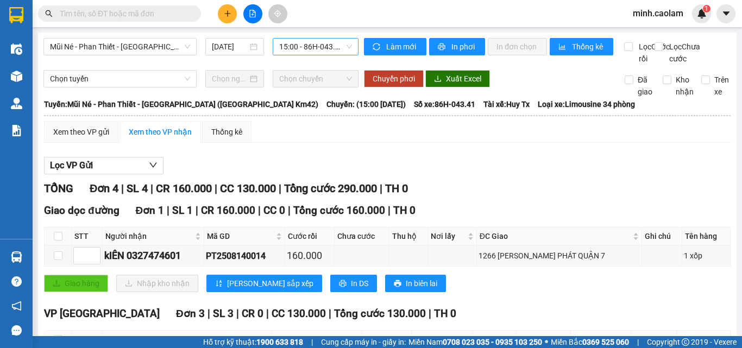
click at [302, 46] on span "15:00 - 86H-043.41" at bounding box center [315, 47] width 73 height 16
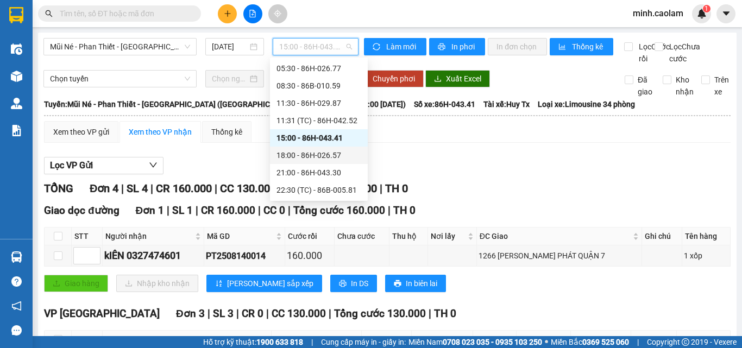
click at [321, 153] on div "18:00 - 86H-026.57" at bounding box center [319, 155] width 85 height 12
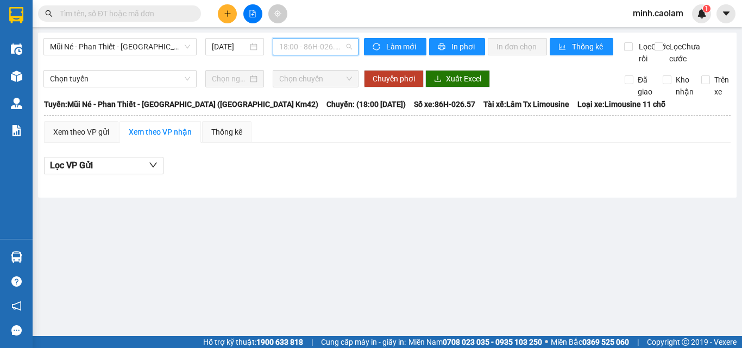
click at [296, 55] on div "18:00 - 86H-026.57" at bounding box center [316, 46] width 86 height 17
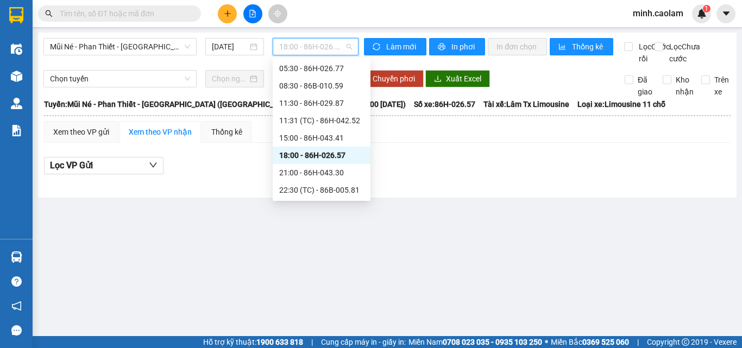
drag, startPoint x: 298, startPoint y: 54, endPoint x: 334, endPoint y: 137, distance: 90.3
click at [298, 55] on div "18:00 - 86H-026.57" at bounding box center [316, 46] width 86 height 17
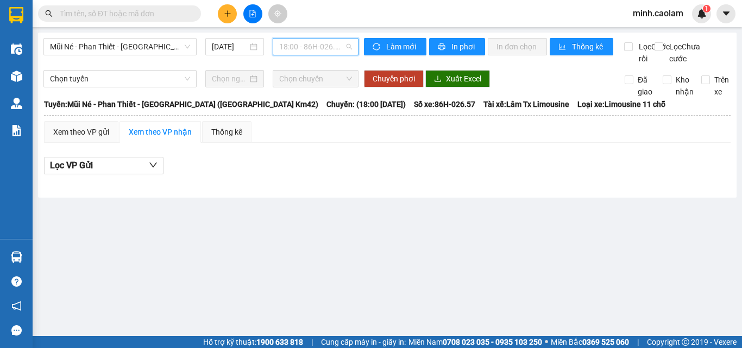
drag, startPoint x: 318, startPoint y: 50, endPoint x: 330, endPoint y: 179, distance: 129.4
click at [319, 62] on body "Kết quả tìm kiếm ( 0 ) Bộ lọc No Data minh.caolam 1 Điều hành xe Kho hàng mới Q…" at bounding box center [371, 174] width 742 height 348
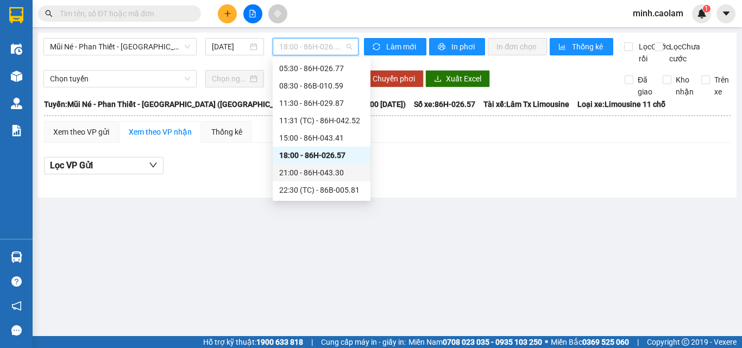
click at [318, 170] on div "21:00 - 86H-043.30" at bounding box center [321, 173] width 85 height 12
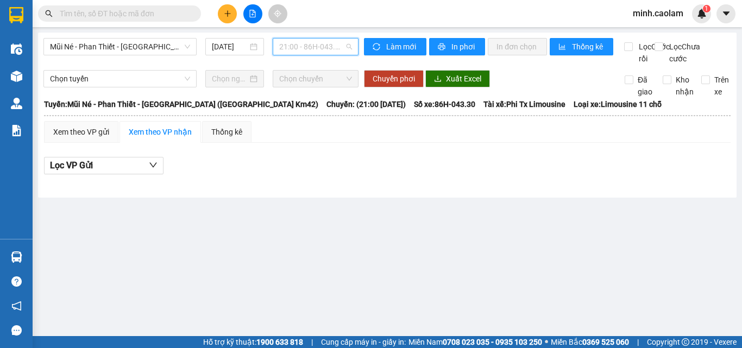
drag, startPoint x: 308, startPoint y: 50, endPoint x: 308, endPoint y: 70, distance: 20.1
click at [308, 54] on span "21:00 - 86H-043.30" at bounding box center [315, 47] width 73 height 16
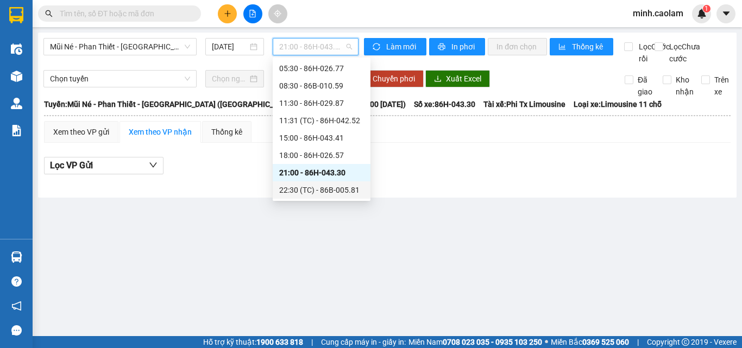
drag, startPoint x: 317, startPoint y: 187, endPoint x: 310, endPoint y: 187, distance: 7.1
click at [313, 186] on div "22:30 (TC) - 86B-005.81" at bounding box center [321, 190] width 85 height 12
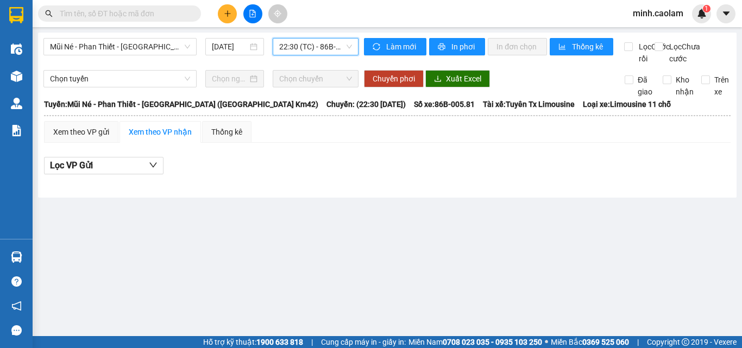
drag, startPoint x: 120, startPoint y: 46, endPoint x: 121, endPoint y: 77, distance: 31.6
click at [120, 47] on span "Mũi Né - Phan Thiết - Sài Gòn (CT Km42)" at bounding box center [120, 47] width 140 height 16
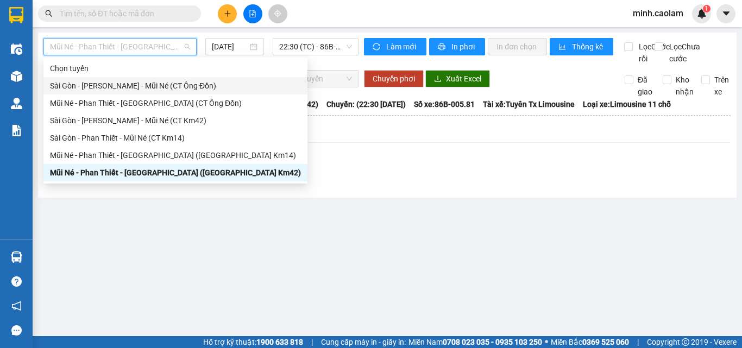
click at [79, 87] on div "Sài Gòn - Phan Thiết - Mũi Né (CT Ông Đồn)" at bounding box center [175, 86] width 251 height 12
type input "14/08/2025"
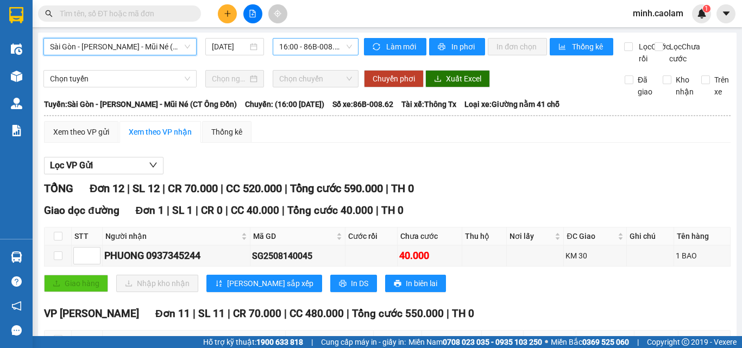
click at [309, 47] on span "16:00 - 86B-008.62" at bounding box center [315, 47] width 73 height 16
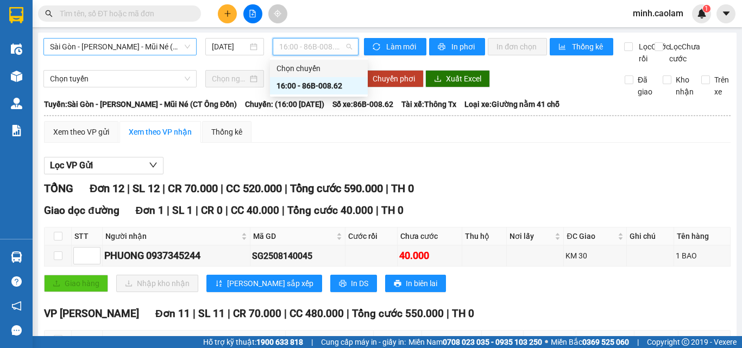
click at [94, 40] on span "Sài Gòn - Phan Thiết - Mũi Né (CT Ông Đồn)" at bounding box center [120, 47] width 140 height 16
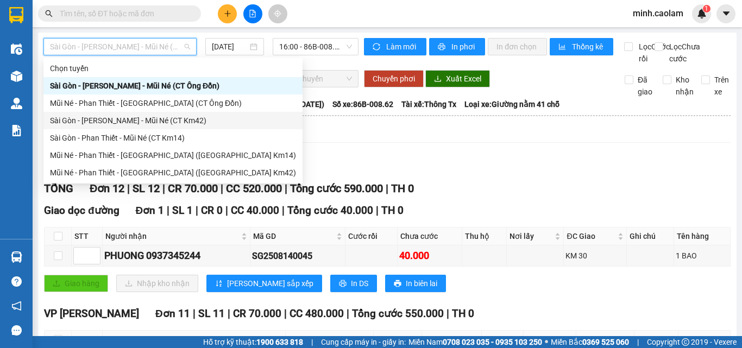
drag, startPoint x: 87, startPoint y: 122, endPoint x: 166, endPoint y: 93, distance: 83.7
click at [88, 122] on div "Sài Gòn - Phan Thiết - Mũi Né (CT Km42)" at bounding box center [173, 121] width 246 height 12
type input "14/08/2025"
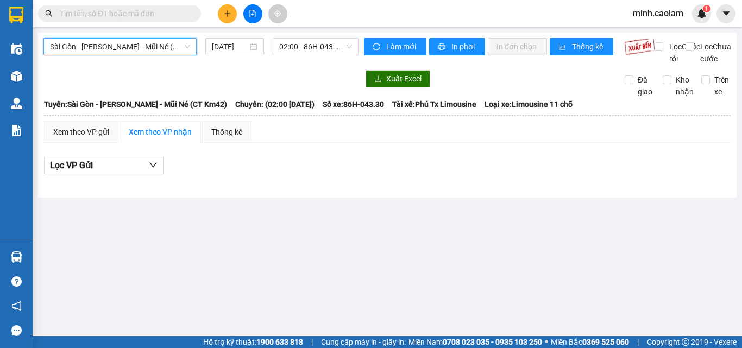
drag, startPoint x: 303, startPoint y: 47, endPoint x: 302, endPoint y: 66, distance: 19.0
click at [302, 60] on body "Kết quả tìm kiếm ( 0 ) Bộ lọc No Data minh.caolam 1 Điều hành xe Kho hàng mới Q…" at bounding box center [371, 174] width 742 height 348
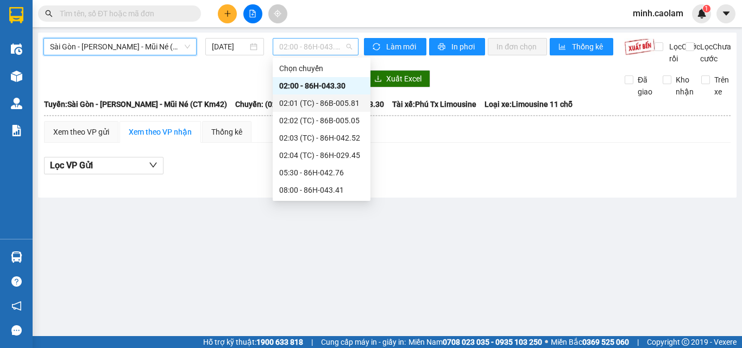
drag, startPoint x: 317, startPoint y: 102, endPoint x: 305, endPoint y: 53, distance: 50.3
click at [315, 96] on div "02:01 (TC) - 86B-005.81" at bounding box center [322, 103] width 98 height 17
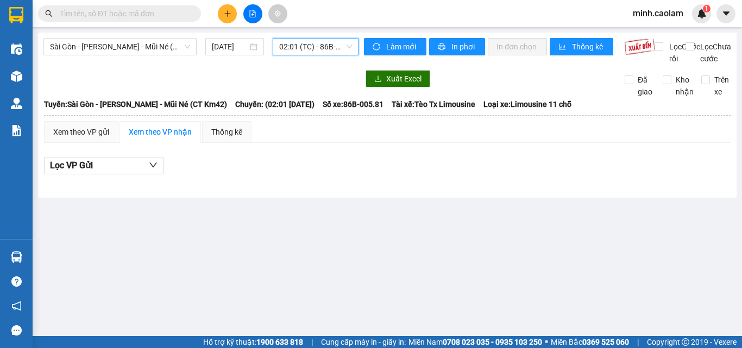
drag, startPoint x: 304, startPoint y: 47, endPoint x: 320, endPoint y: 110, distance: 65.6
click at [310, 70] on body "Kết quả tìm kiếm ( 0 ) Bộ lọc No Data minh.caolam 1 Điều hành xe Kho hàng mới Q…" at bounding box center [371, 174] width 742 height 348
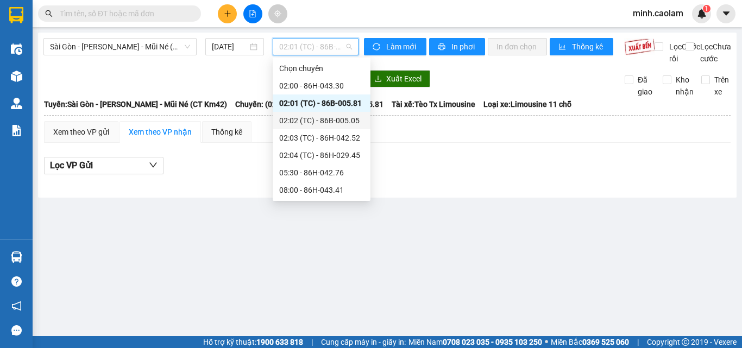
click at [317, 116] on div "02:02 (TC) - 86B-005.05" at bounding box center [321, 121] width 85 height 12
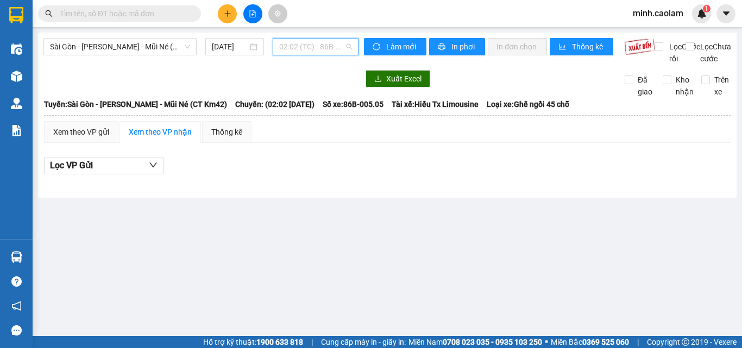
drag, startPoint x: 303, startPoint y: 52, endPoint x: 329, endPoint y: 124, distance: 77.0
click at [304, 58] on body "Kết quả tìm kiếm ( 0 ) Bộ lọc No Data minh.caolam 1 Điều hành xe Kho hàng mới Q…" at bounding box center [371, 174] width 742 height 348
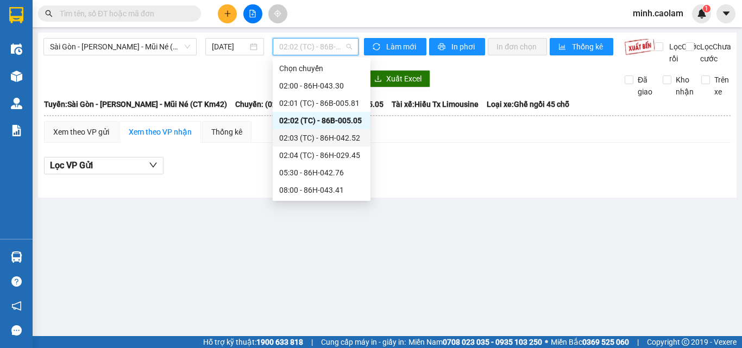
drag, startPoint x: 323, startPoint y: 133, endPoint x: 312, endPoint y: 59, distance: 74.6
click at [322, 133] on div "02:03 (TC) - 86H-042.52" at bounding box center [321, 138] width 85 height 12
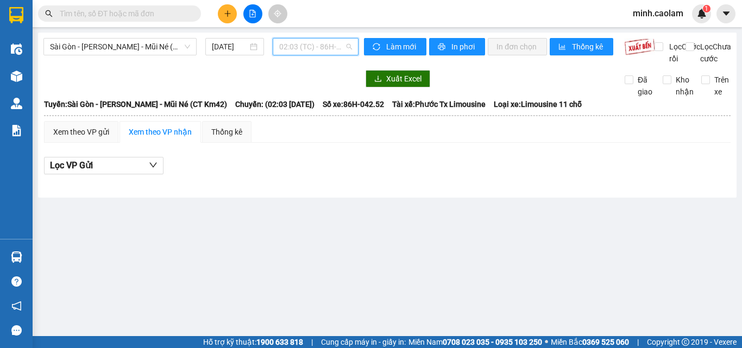
drag, startPoint x: 311, startPoint y: 49, endPoint x: 311, endPoint y: 58, distance: 8.7
click at [311, 53] on span "02:03 (TC) - 86H-042.52" at bounding box center [315, 47] width 73 height 16
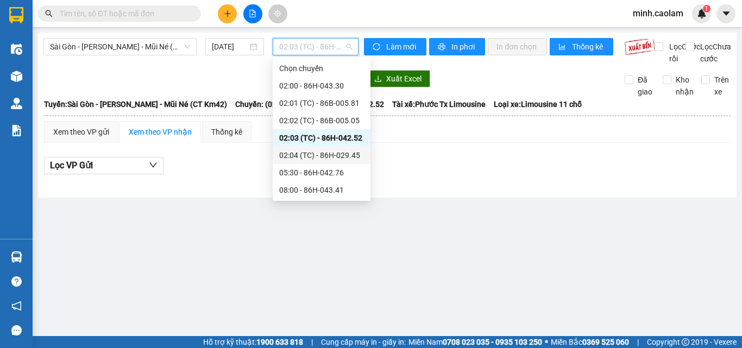
click at [316, 154] on div "02:04 (TC) - 86H-029.45" at bounding box center [321, 155] width 85 height 12
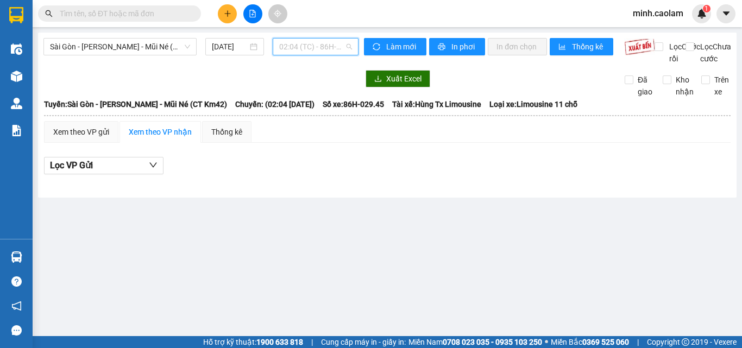
drag, startPoint x: 309, startPoint y: 53, endPoint x: 304, endPoint y: 198, distance: 145.7
click at [309, 63] on body "Kết quả tìm kiếm ( 0 ) Bộ lọc No Data minh.caolam 1 Điều hành xe Kho hàng mới Q…" at bounding box center [371, 174] width 742 height 348
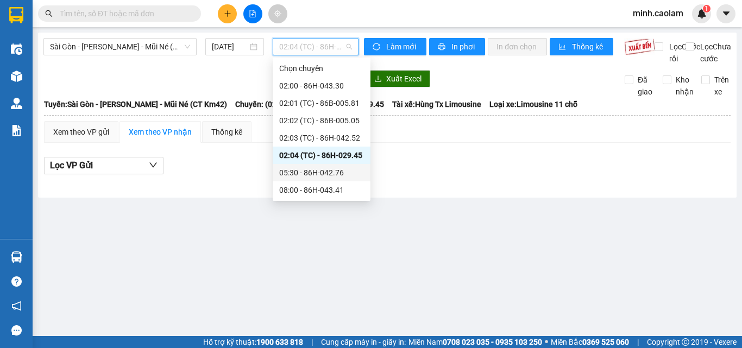
click at [303, 170] on div "05:30 - 86H-042.76" at bounding box center [321, 173] width 85 height 12
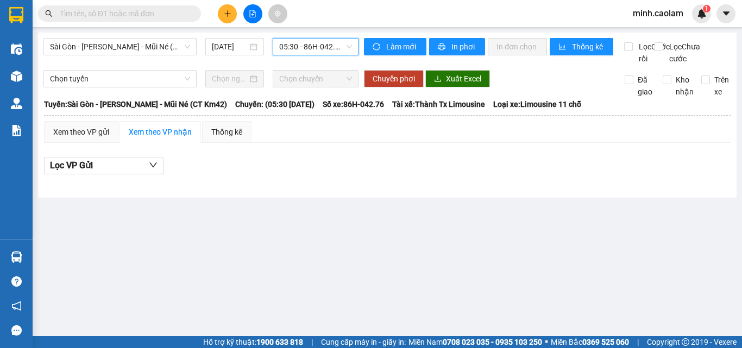
drag, startPoint x: 309, startPoint y: 43, endPoint x: 350, endPoint y: 198, distance: 160.8
click at [310, 49] on span "05:30 - 86H-042.76" at bounding box center [315, 47] width 73 height 16
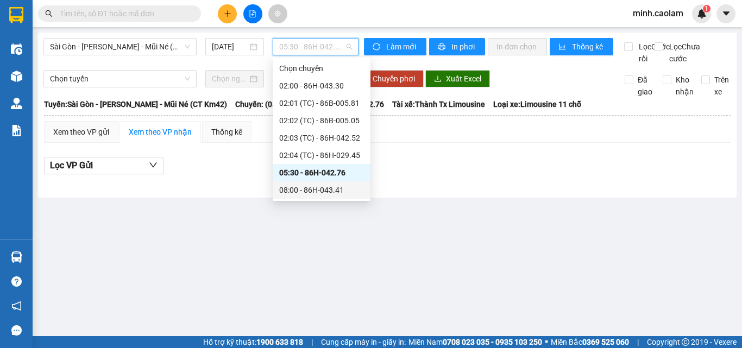
click at [321, 193] on div "08:00 - 86H-043.41" at bounding box center [321, 190] width 85 height 12
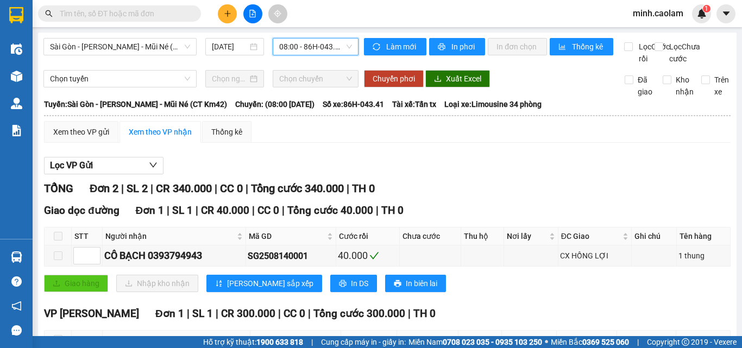
click at [312, 50] on span "08:00 - 86H-043.41" at bounding box center [315, 47] width 73 height 16
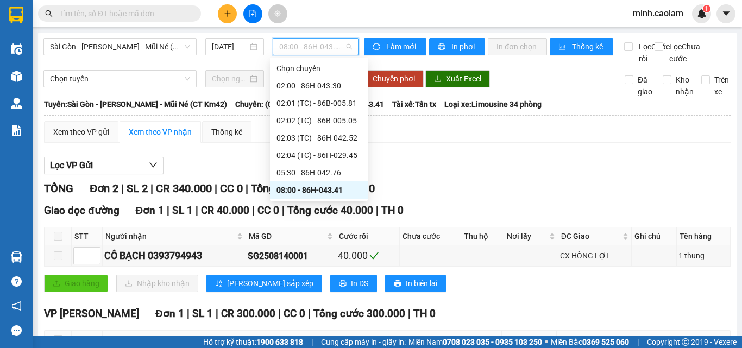
scroll to position [109, 0]
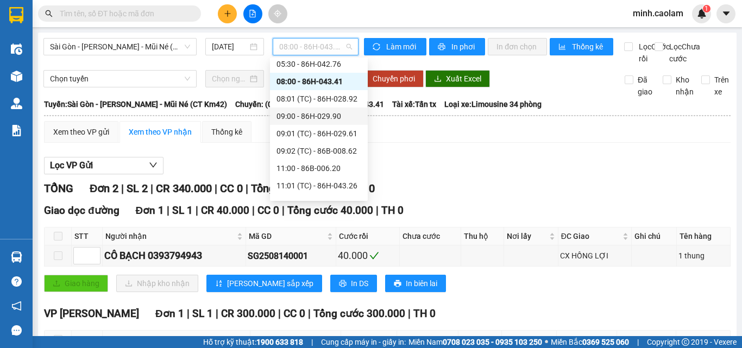
click at [329, 104] on div "08:01 (TC) - 86H-028.92" at bounding box center [319, 99] width 85 height 12
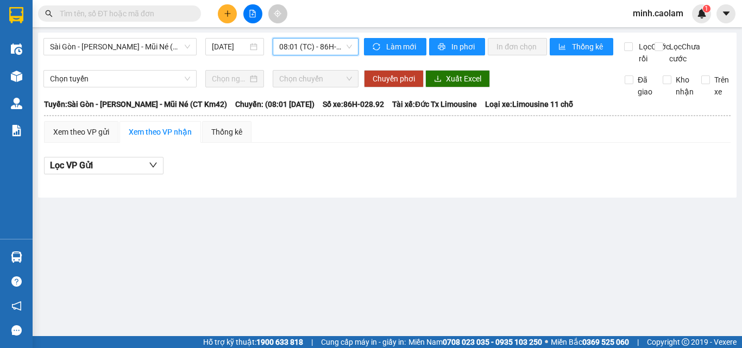
drag, startPoint x: 306, startPoint y: 48, endPoint x: 340, endPoint y: 115, distance: 74.8
click at [311, 64] on body "Kết quả tìm kiếm ( 0 ) Bộ lọc No Data minh.caolam 1 Điều hành xe Kho hàng mới Q…" at bounding box center [371, 174] width 742 height 348
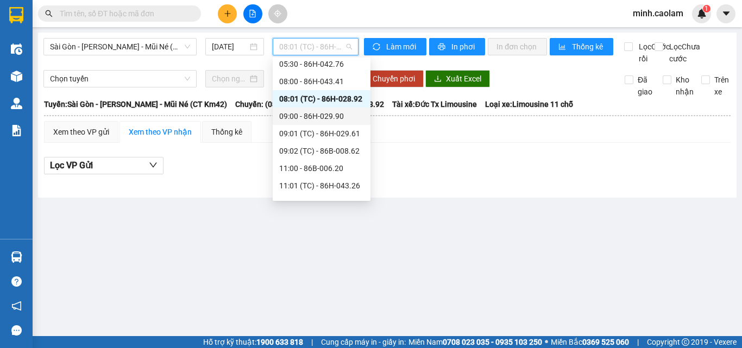
click at [321, 117] on div "09:00 - 86H-029.90" at bounding box center [321, 116] width 85 height 12
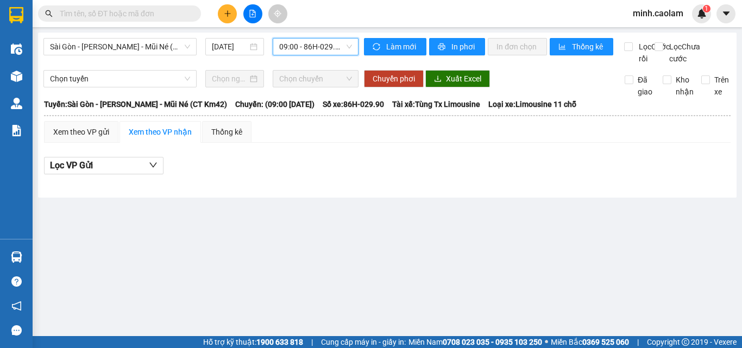
drag, startPoint x: 315, startPoint y: 47, endPoint x: 334, endPoint y: 127, distance: 82.8
click at [316, 55] on div "09:00 - 86H-029.90" at bounding box center [316, 46] width 86 height 17
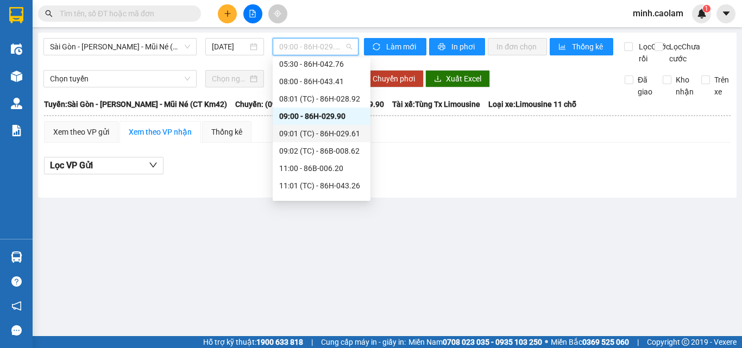
drag, startPoint x: 314, startPoint y: 137, endPoint x: 340, endPoint y: 185, distance: 53.7
click at [314, 138] on div "09:01 (TC) - 86H-029.61" at bounding box center [321, 134] width 85 height 12
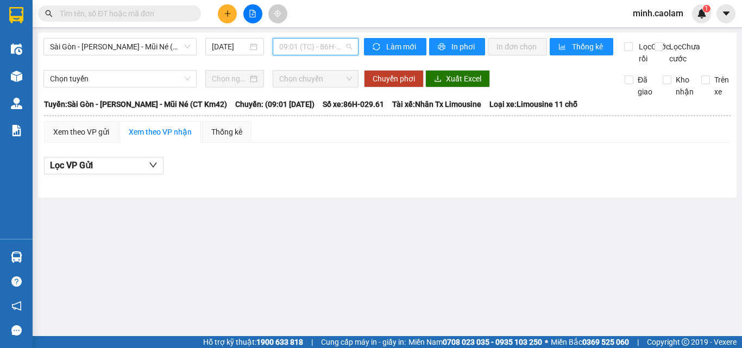
drag, startPoint x: 313, startPoint y: 47, endPoint x: 374, endPoint y: 144, distance: 114.7
click at [317, 54] on span "09:01 (TC) - 86H-029.61" at bounding box center [315, 47] width 73 height 16
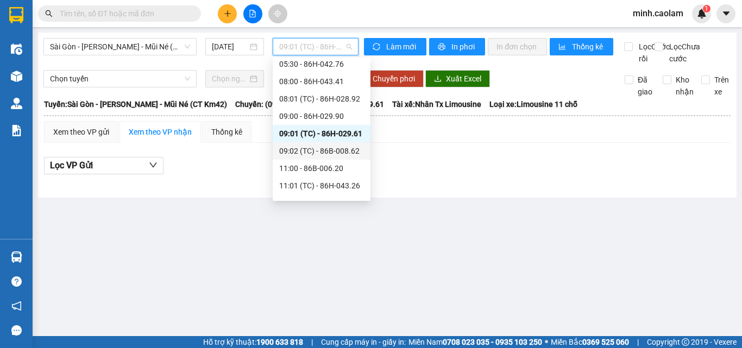
drag, startPoint x: 324, startPoint y: 135, endPoint x: 323, endPoint y: 152, distance: 16.9
click at [323, 152] on div "Chọn chuyến 02:00 - 86H-043.30 02:01 (TC) - 86B-005.81 02:02 (TC) - 86B-005.05 …" at bounding box center [322, 125] width 98 height 348
drag, startPoint x: 323, startPoint y: 152, endPoint x: 284, endPoint y: 59, distance: 100.6
click at [321, 151] on div "09:02 (TC) - 86B-008.62" at bounding box center [321, 151] width 85 height 12
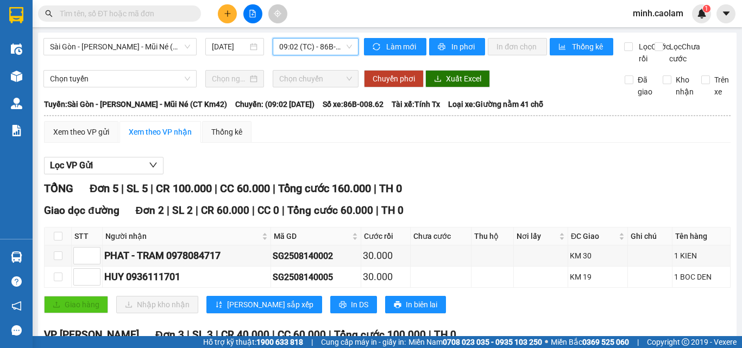
drag, startPoint x: 297, startPoint y: 47, endPoint x: 306, endPoint y: 84, distance: 38.1
click at [299, 58] on body "Kết quả tìm kiếm ( 0 ) Bộ lọc No Data minh.caolam 1 Điều hành xe Kho hàng mới Q…" at bounding box center [371, 174] width 742 height 348
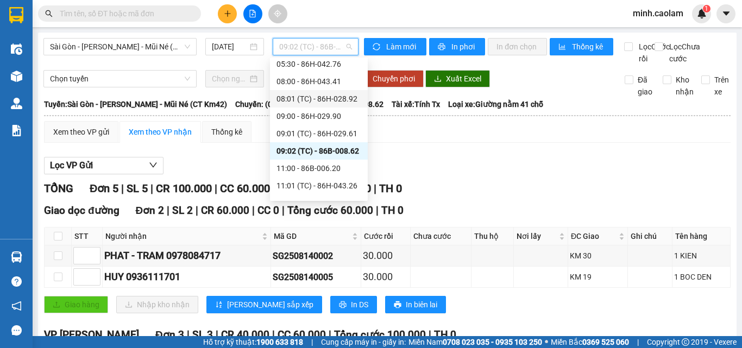
click at [478, 139] on div "Xem theo VP gửi Xem theo VP nhận Thống kê" at bounding box center [387, 132] width 687 height 22
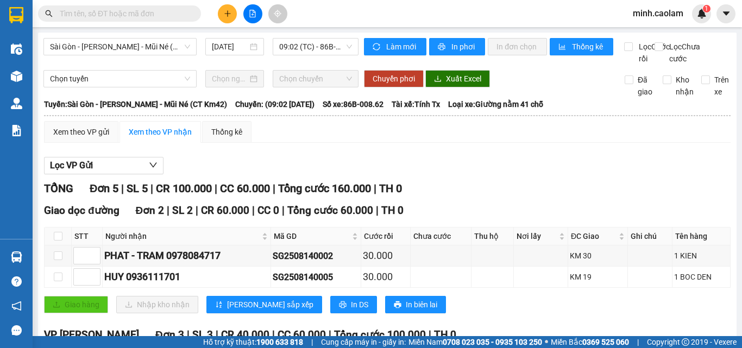
drag
click at [305, 53] on span "09:02 (TC) - 86B-008.62" at bounding box center [315, 47] width 73 height 16
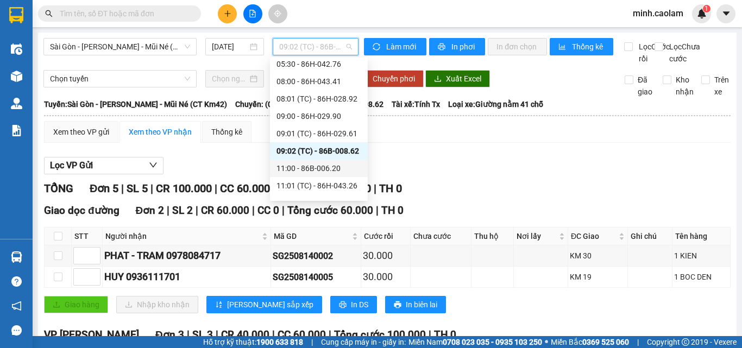
click at [304, 170] on div "11:00 - 86B-006.20" at bounding box center [319, 168] width 85 height 12
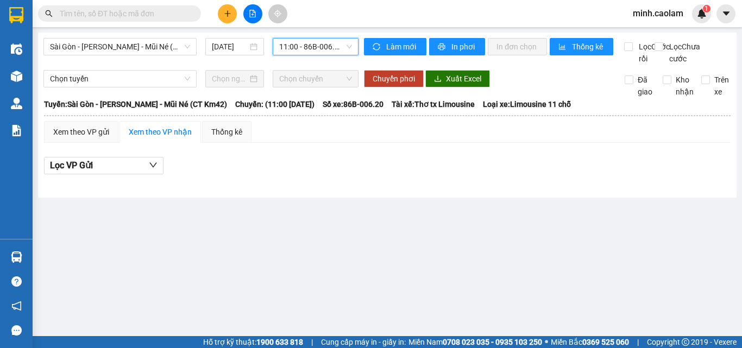
click at [310, 55] on div "Sài Gòn - Phan Thiết - Mũi Né (CT Km42) 14/08/2025 11:00 11:00 - 86B-006.20" at bounding box center [200, 51] width 315 height 27
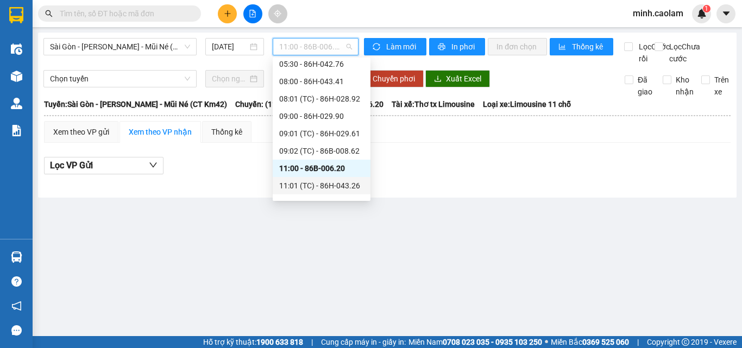
click at [314, 182] on div "11:01 (TC) - 86H-043.26" at bounding box center [321, 186] width 85 height 12
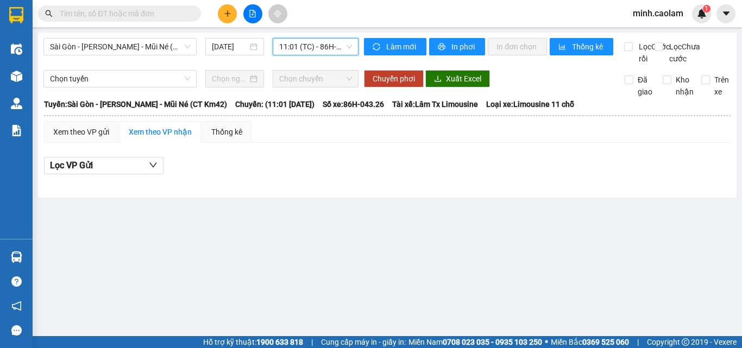
click at [299, 51] on span "11:01 (TC) - 86H-043.26" at bounding box center [315, 47] width 73 height 16
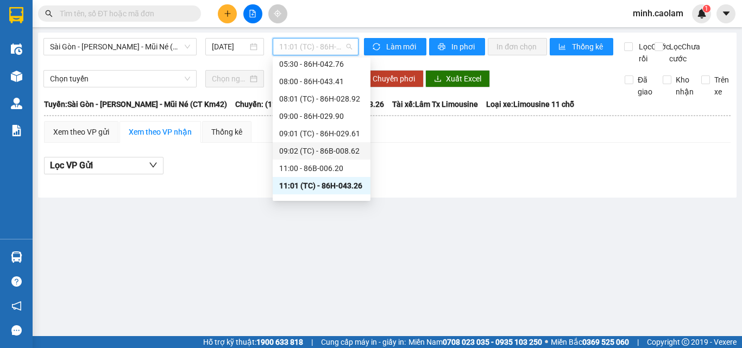
scroll to position [209, 0]
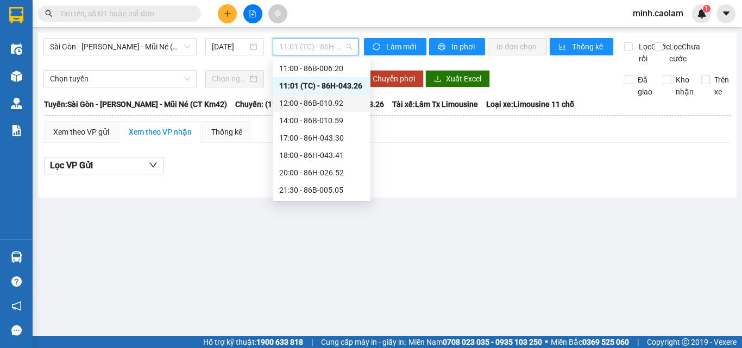
click at [322, 98] on div "12:00 - 86B-010.92" at bounding box center [321, 103] width 85 height 12
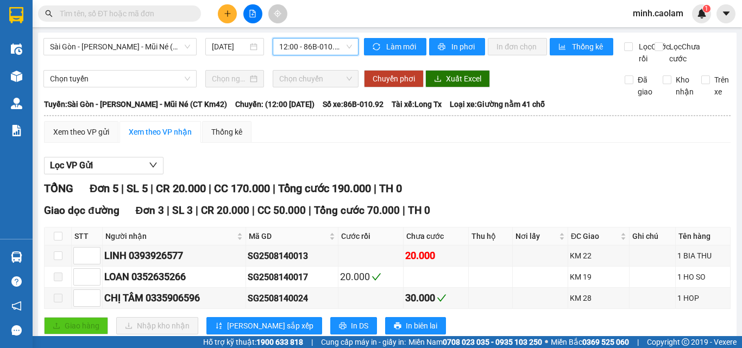
click at [301, 45] on span "12:00 - 86B-010.92" at bounding box center [315, 47] width 73 height 16
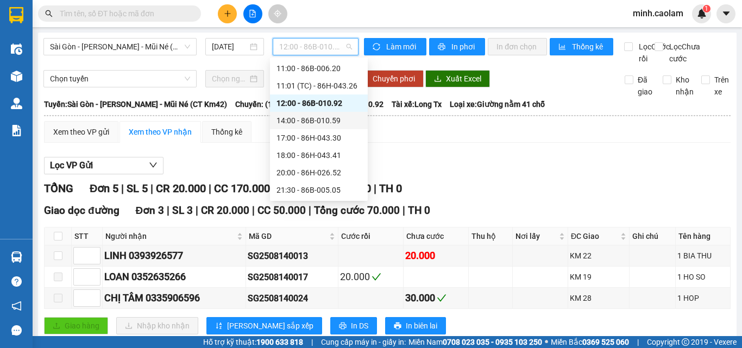
click at [304, 126] on div "Chọn chuyến 02:00 - 86H-043.30 02:01 (TC) - 86B-005.81 02:02 (TC) - 86B-005.05 …" at bounding box center [319, 25] width 98 height 348
click at [304, 126] on div "14:00 - 86B-010.59" at bounding box center [319, 121] width 85 height 12
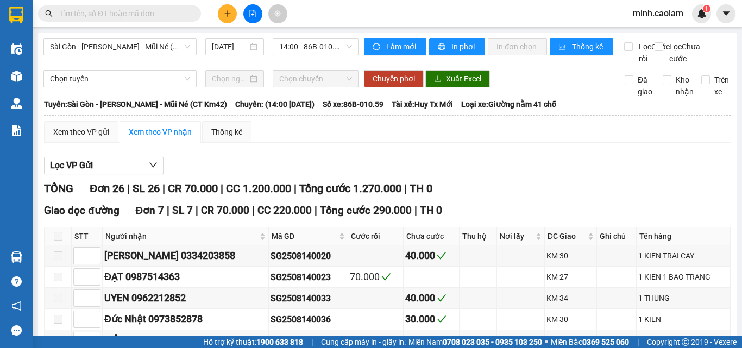
click at [302, 56] on div "Sài Gòn - Phan Thiết - Mũi Né (CT Km42) 14/08/2025 14:00 - 86B-010.59" at bounding box center [200, 51] width 315 height 27
click at [319, 50] on span "14:00 - 86B-010.59" at bounding box center [315, 47] width 73 height 16
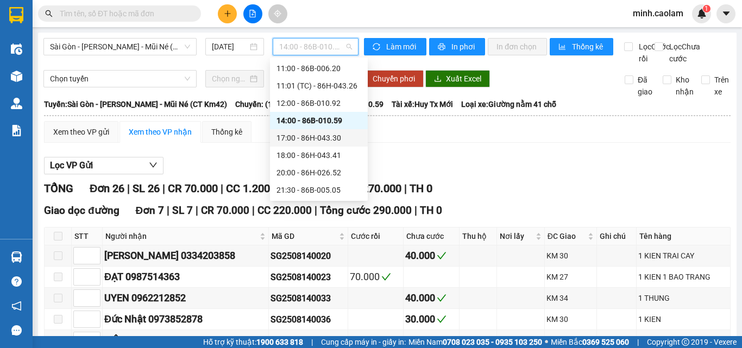
click at [310, 143] on div "17:00 - 86H-043.30" at bounding box center [319, 138] width 85 height 12
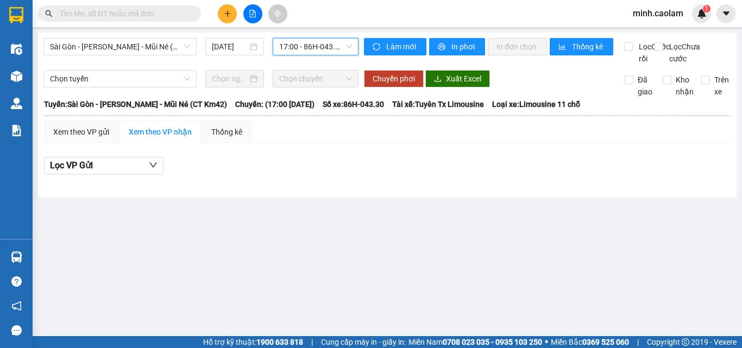
click at [298, 62] on body "Kết quả tìm kiếm ( 0 ) Bộ lọc No Data minh.caolam 1 Điều hành xe Kho hàng mới Q…" at bounding box center [371, 174] width 742 height 348
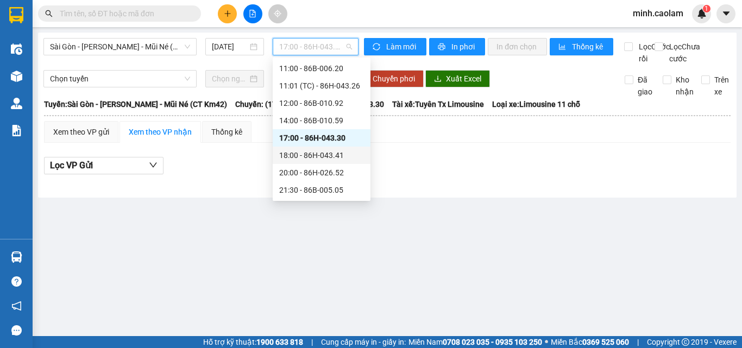
click at [314, 155] on div "18:00 - 86H-043.41" at bounding box center [321, 155] width 85 height 12
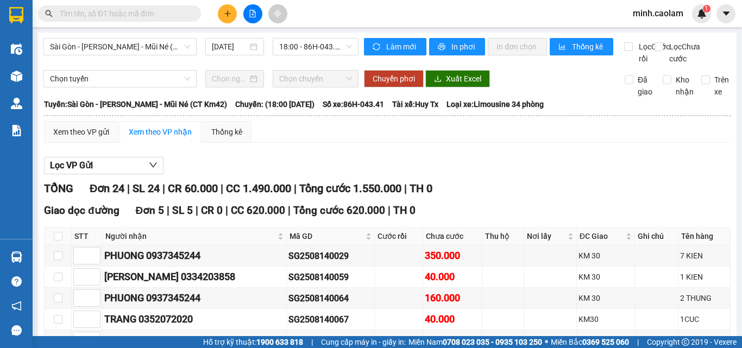
click at [297, 57] on div "Sài Gòn - Phan Thiết - Mũi Né (CT Km42) 14/08/2025 18:00 - 86H-043.41" at bounding box center [200, 51] width 315 height 27
click at [310, 56] on div "Sài Gòn - Phan Thiết - Mũi Né (CT Km42) 14/08/2025 18:00 - 86H-043.41" at bounding box center [200, 51] width 315 height 27
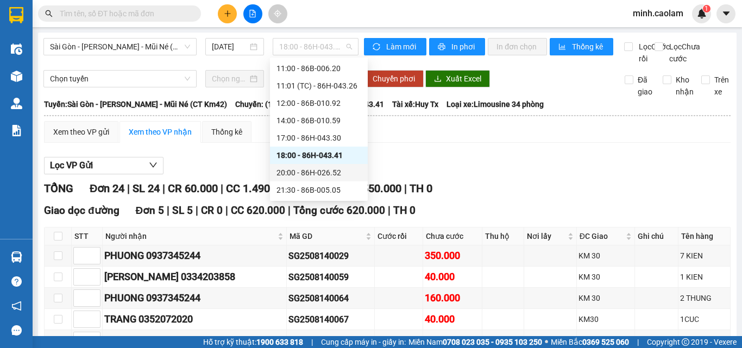
click at [307, 171] on div "20:00 - 86H-026.52" at bounding box center [319, 173] width 85 height 12
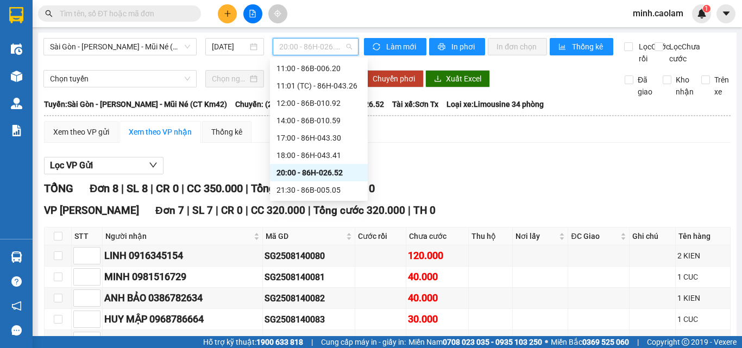
click at [304, 45] on span "20:00 - 86H-026.52" at bounding box center [315, 47] width 73 height 16
click at [304, 51] on span "20:00 - 86H-026.52" at bounding box center [315, 47] width 73 height 16
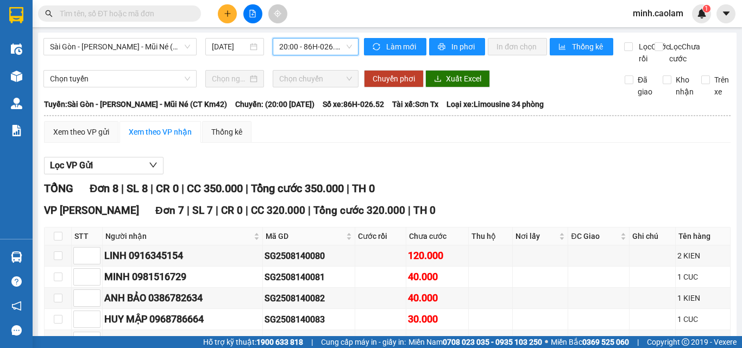
click at [312, 40] on span "20:00 - 86H-026.52" at bounding box center [315, 47] width 73 height 16
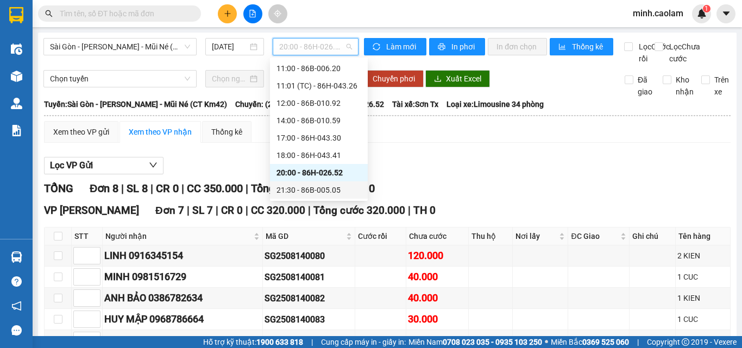
click at [327, 183] on div "21:30 - 86B-005.05" at bounding box center [319, 189] width 98 height 17
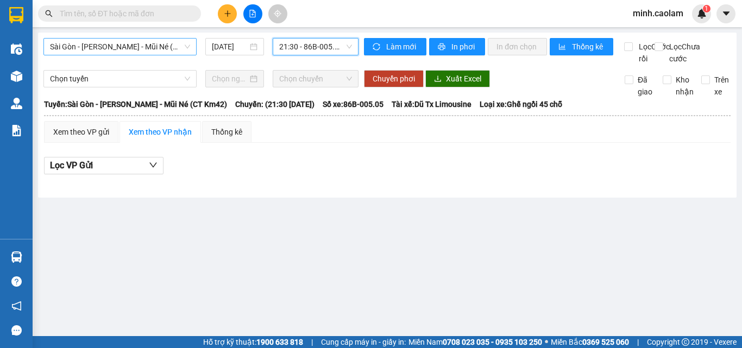
click at [102, 50] on span "Sài Gòn - Phan Thiết - Mũi Né (CT Km42)" at bounding box center [120, 47] width 140 height 16
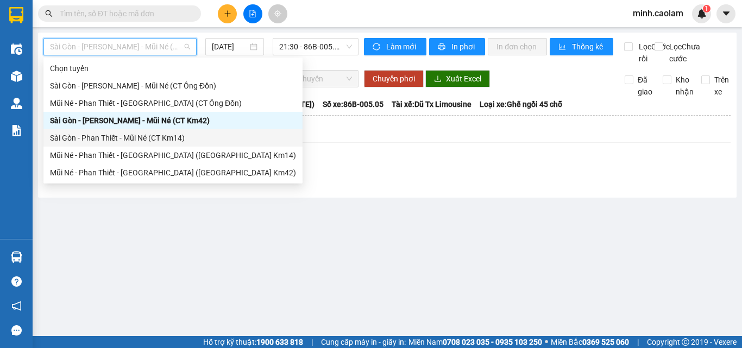
click at [97, 141] on div "Sài Gòn - Phan Thiết - Mũi Né (CT Km14)" at bounding box center [173, 138] width 246 height 12
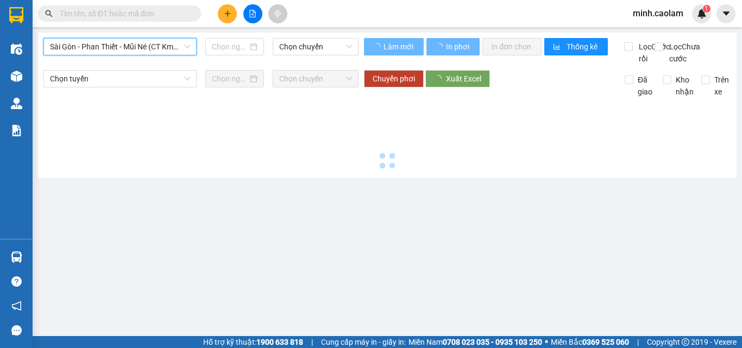
type input "14/08/2025"
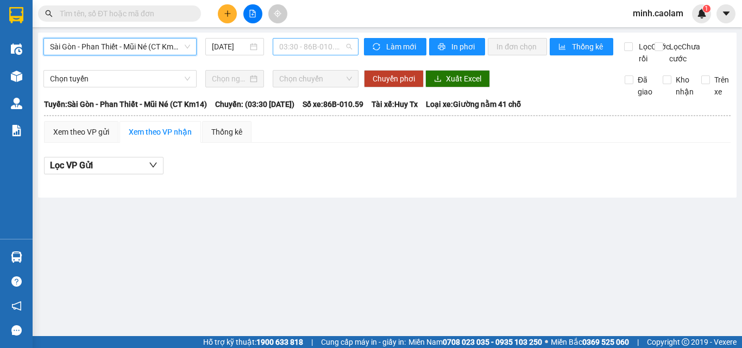
scroll to position [17, 0]
click at [301, 54] on span "03:30 - 86B-010.59" at bounding box center [315, 47] width 73 height 16
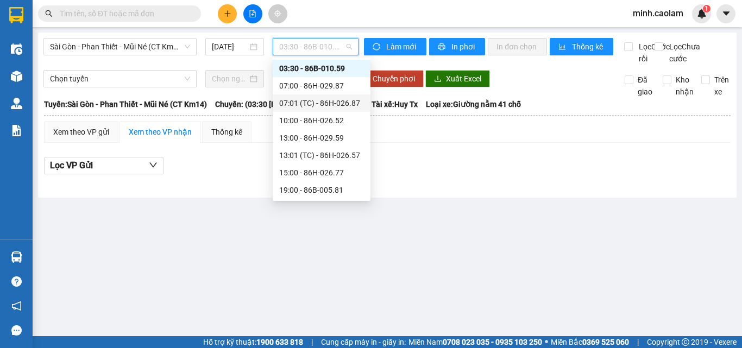
click at [299, 98] on div "07:01 (TC) - 86H-026.87" at bounding box center [321, 103] width 85 height 12
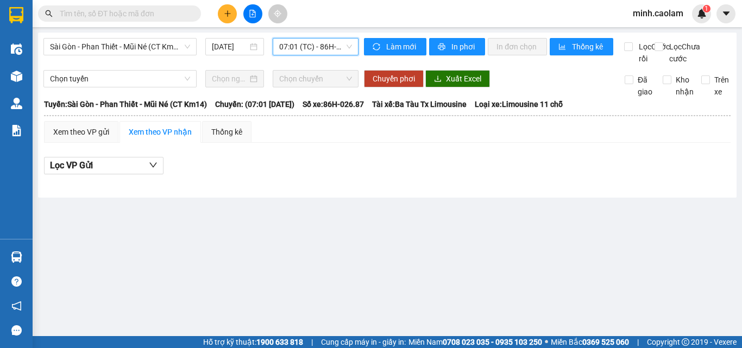
click at [300, 52] on span "07:01 (TC) - 86H-026.87" at bounding box center [315, 47] width 73 height 16
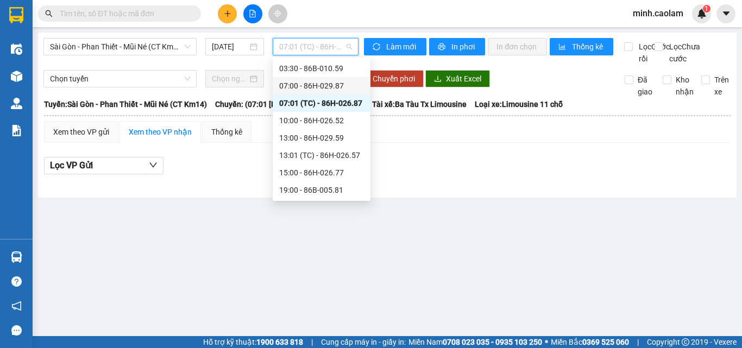
drag, startPoint x: 299, startPoint y: 85, endPoint x: 303, endPoint y: 64, distance: 21.5
click at [299, 84] on div "07:00 - 86H-029.87" at bounding box center [321, 86] width 85 height 12
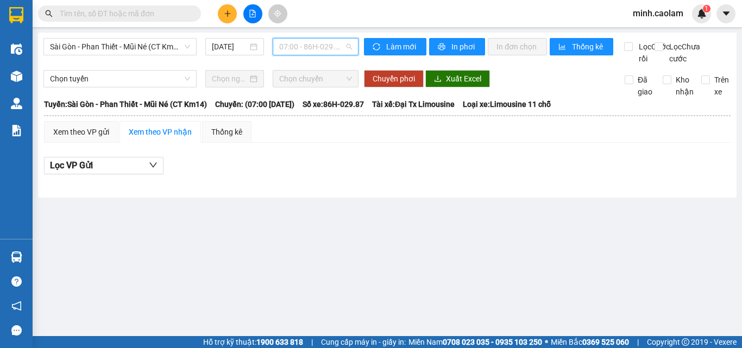
drag, startPoint x: 306, startPoint y: 47, endPoint x: 309, endPoint y: 115, distance: 68.5
click at [306, 58] on body "Kết quả tìm kiếm ( 0 ) Bộ lọc No Data minh.caolam 1 Điều hành xe Kho hàng mới Q…" at bounding box center [371, 174] width 742 height 348
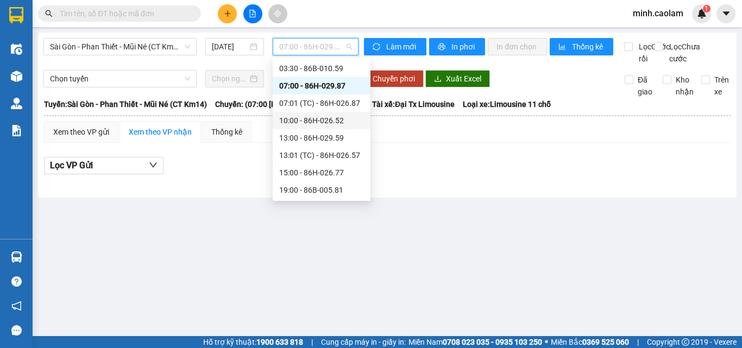
click at [301, 113] on div "10:00 - 86H-026.52" at bounding box center [322, 120] width 98 height 17
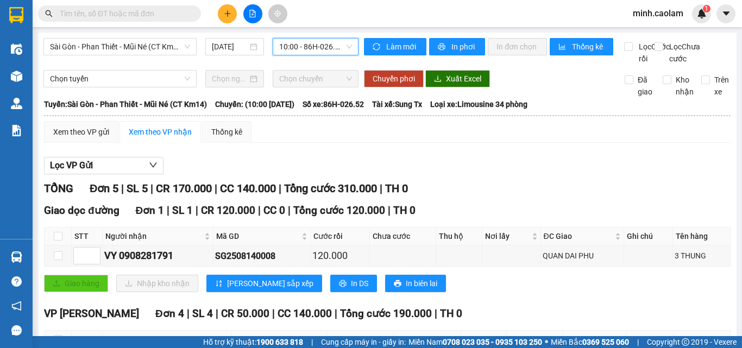
click at [315, 45] on span "10:00 - 86H-026.52" at bounding box center [315, 47] width 73 height 16
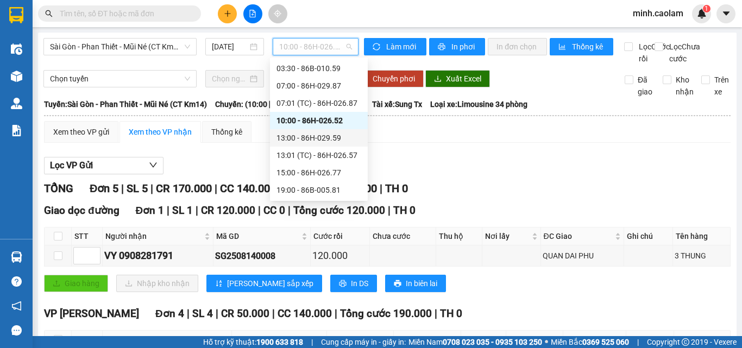
click at [327, 133] on div "13:00 - 86H-029.59" at bounding box center [319, 138] width 85 height 12
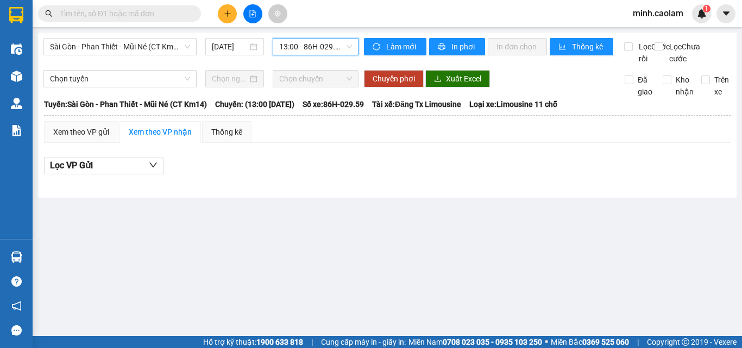
click at [315, 70] on body "Kết quả tìm kiếm ( 0 ) Bộ lọc No Data minh.caolam 1 Điều hành xe Kho hàng mới Q…" at bounding box center [371, 174] width 742 height 348
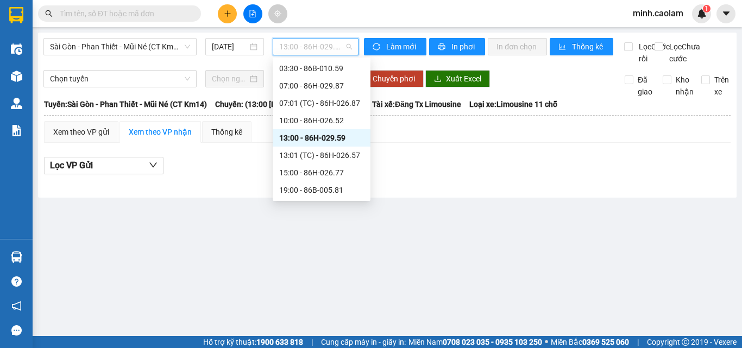
click at [326, 143] on div "13:00 - 86H-029.59" at bounding box center [321, 138] width 85 height 12
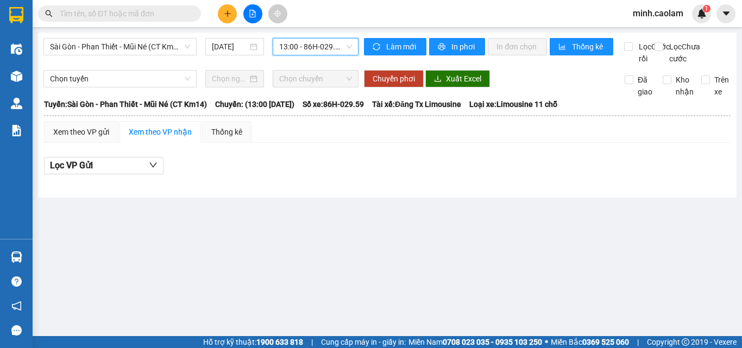
click at [304, 54] on span "13:00 - 86H-029.59" at bounding box center [315, 47] width 73 height 16
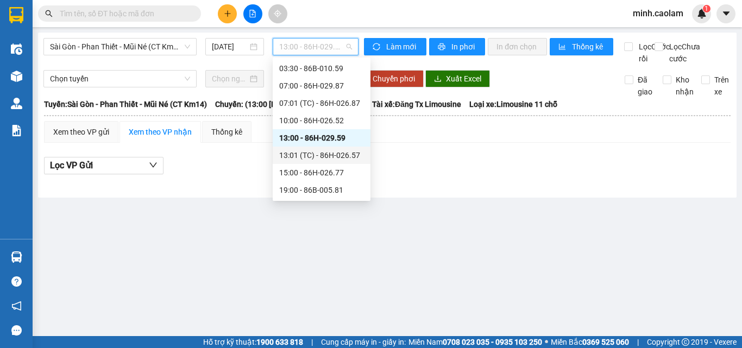
drag, startPoint x: 324, startPoint y: 156, endPoint x: 309, endPoint y: 86, distance: 71.8
click at [322, 156] on div "13:01 (TC) - 86H-026.57" at bounding box center [321, 155] width 85 height 12
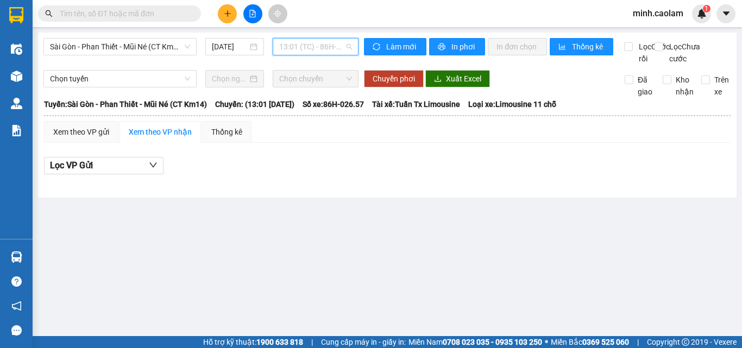
drag, startPoint x: 304, startPoint y: 53, endPoint x: 311, endPoint y: 153, distance: 100.2
click at [304, 60] on body "Kết quả tìm kiếm ( 0 ) Bộ lọc No Data minh.caolam 1 Điều hành xe Kho hàng mới Q…" at bounding box center [371, 174] width 742 height 348
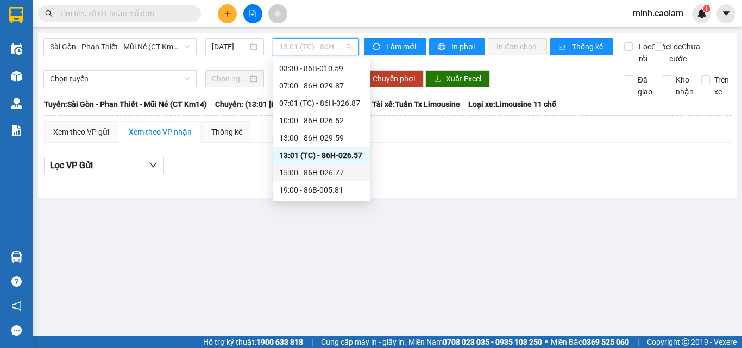
drag, startPoint x: 311, startPoint y: 172, endPoint x: 297, endPoint y: 83, distance: 90.7
click at [306, 170] on div "15:00 - 86H-026.77" at bounding box center [321, 173] width 85 height 12
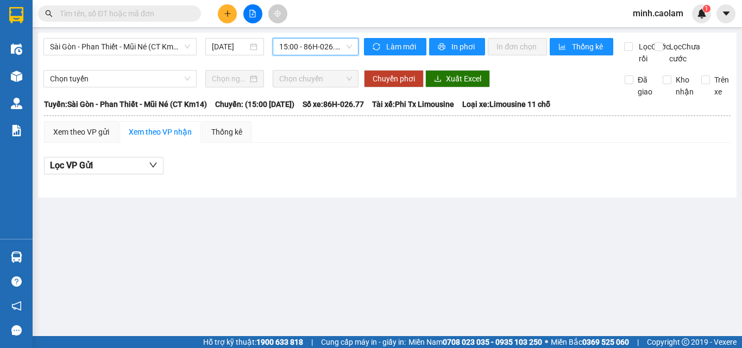
drag, startPoint x: 303, startPoint y: 48, endPoint x: 323, endPoint y: 160, distance: 113.7
click at [303, 55] on div "15:00 - 86H-026.77" at bounding box center [316, 46] width 86 height 17
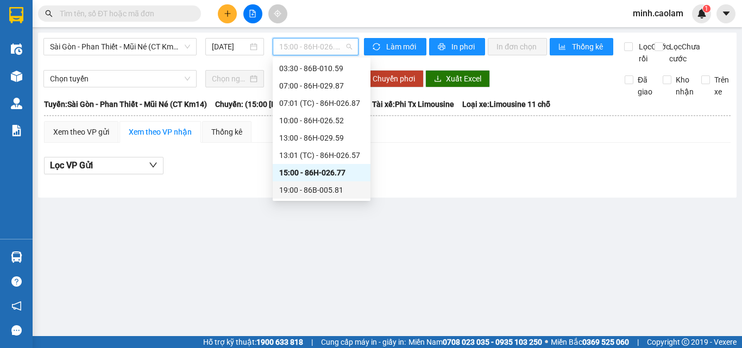
click at [316, 187] on div "19:00 - 86B-005.81" at bounding box center [321, 190] width 85 height 12
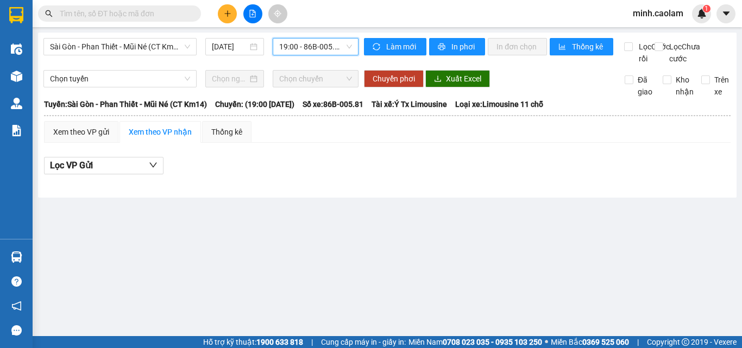
click at [316, 48] on span "19:00 - 86B-005.81" at bounding box center [315, 47] width 73 height 16
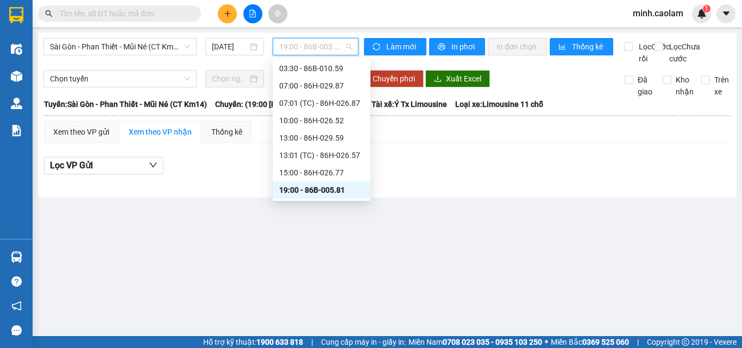
scroll to position [70, 0]
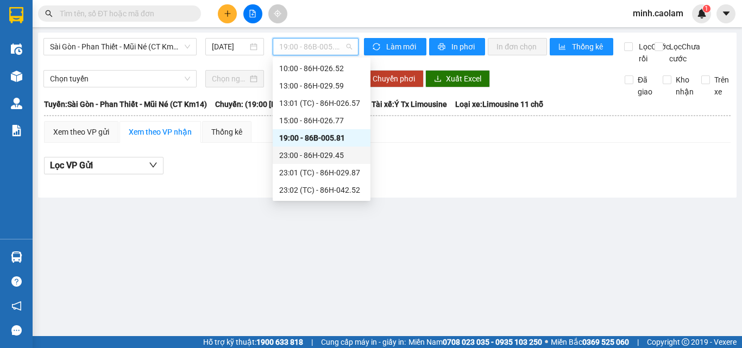
click at [325, 154] on div "23:00 - 86H-029.45" at bounding box center [321, 155] width 85 height 12
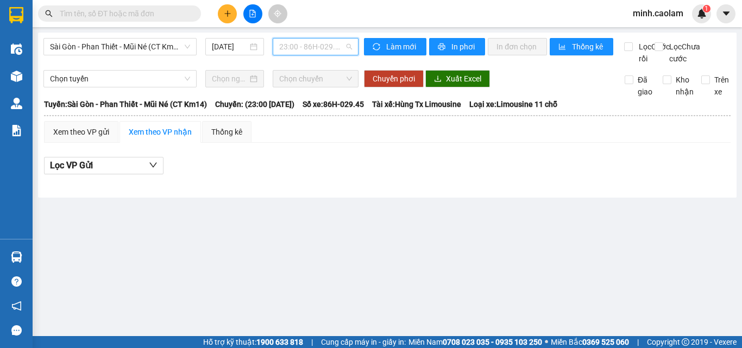
drag, startPoint x: 313, startPoint y: 48, endPoint x: 350, endPoint y: 168, distance: 125.3
click at [321, 70] on body "Kết quả tìm kiếm ( 0 ) Bộ lọc No Data minh.caolam 1 Điều hành xe Kho hàng mới Q…" at bounding box center [371, 174] width 742 height 348
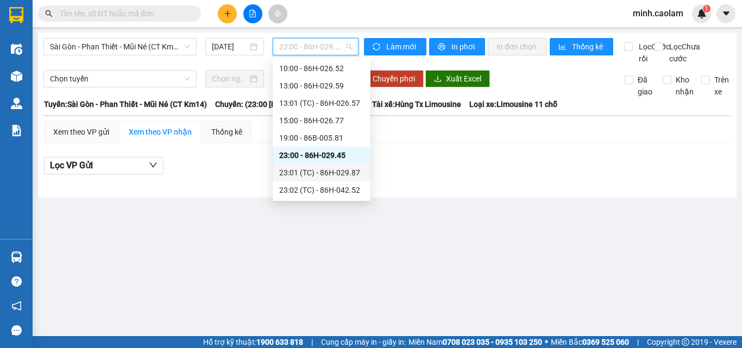
click at [330, 169] on div "23:01 (TC) - 86H-029.87" at bounding box center [321, 173] width 85 height 12
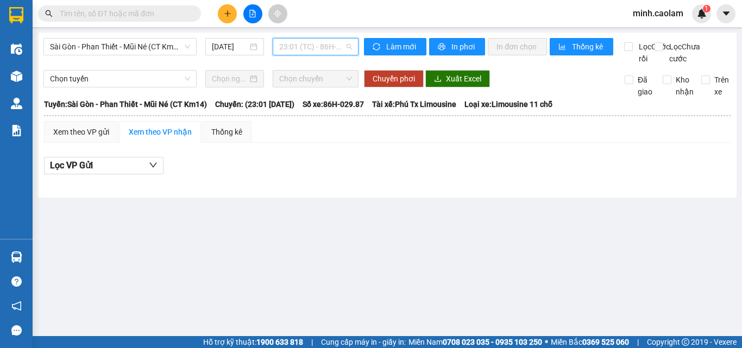
drag, startPoint x: 305, startPoint y: 50, endPoint x: 337, endPoint y: 184, distance: 137.5
click at [308, 60] on body "Kết quả tìm kiếm ( 0 ) Bộ lọc No Data minh.caolam 1 Điều hành xe Kho hàng mới Q…" at bounding box center [371, 174] width 742 height 348
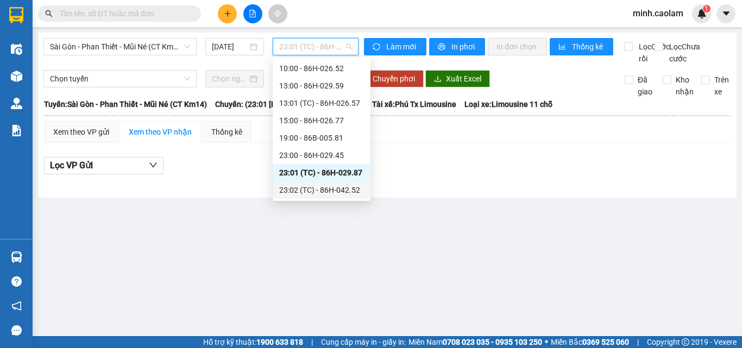
click at [327, 186] on div "23:02 (TC) - 86H-042.52" at bounding box center [321, 190] width 85 height 12
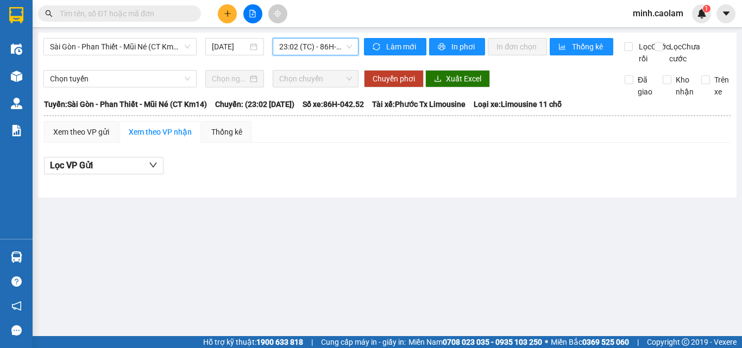
click at [303, 49] on span "23:02 (TC) - 86H-042.52" at bounding box center [315, 47] width 73 height 16
click at [148, 5] on div "Kết quả tìm kiếm ( 0 ) Bộ lọc No Data" at bounding box center [106, 13] width 212 height 19
click at [146, 15] on input "text" at bounding box center [124, 14] width 128 height 12
click at [91, 12] on input "text" at bounding box center [124, 14] width 128 height 12
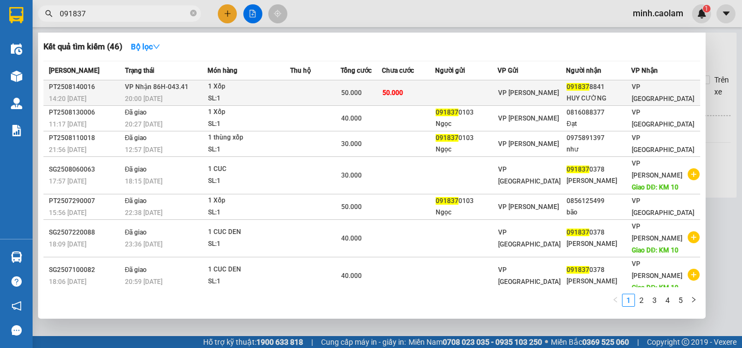
type input "091837"
click at [256, 95] on span "1 Xốp SL: 1" at bounding box center [249, 92] width 82 height 23
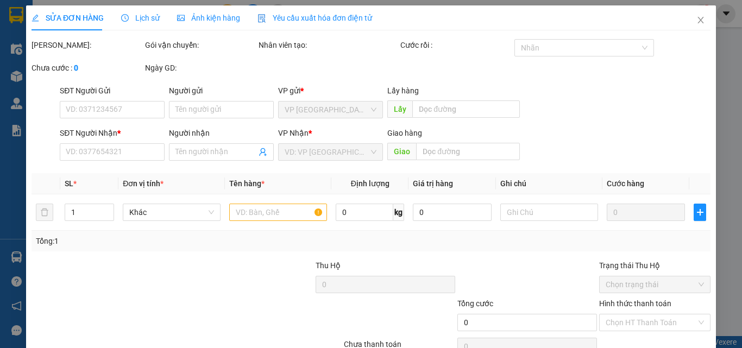
type input "0918378841"
type input "HUY CƯỜNG"
type input "50.000"
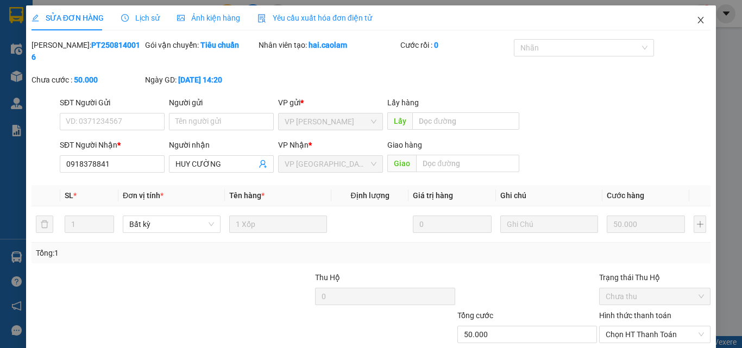
drag, startPoint x: 697, startPoint y: 20, endPoint x: 691, endPoint y: 28, distance: 10.6
click at [697, 20] on icon "close" at bounding box center [701, 20] width 9 height 9
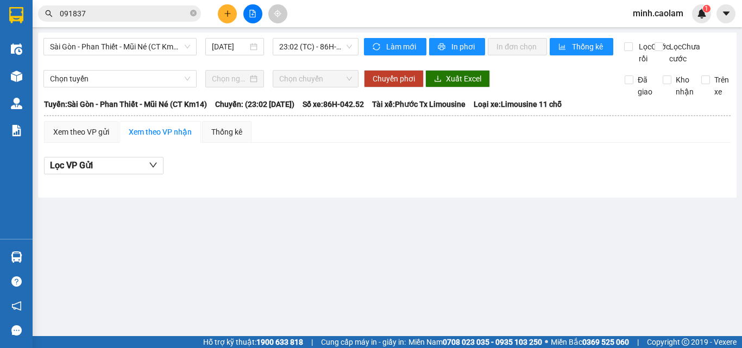
click at [141, 23] on div "Kết quả tìm kiếm ( 46 ) Bộ lọc Mã ĐH Trạng thái Món hàng Thu hộ Tổng cước Chưa …" at bounding box center [371, 13] width 742 height 27
click at [140, 20] on span "091837" at bounding box center [119, 13] width 163 height 16
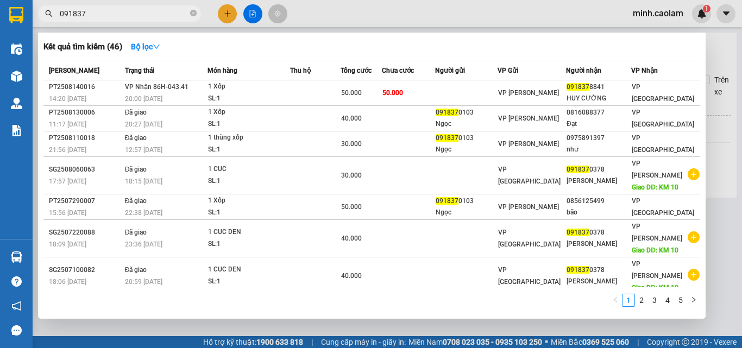
click at [140, 14] on input "091837" at bounding box center [124, 14] width 128 height 12
click at [341, 22] on div at bounding box center [371, 174] width 742 height 348
click at [110, 9] on input "091837" at bounding box center [124, 14] width 128 height 12
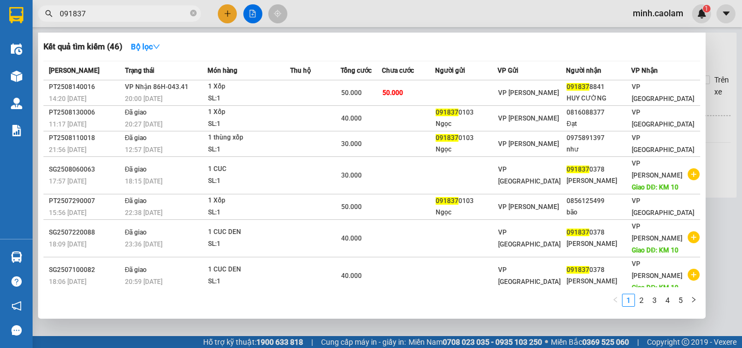
click at [110, 9] on input "091837" at bounding box center [124, 14] width 128 height 12
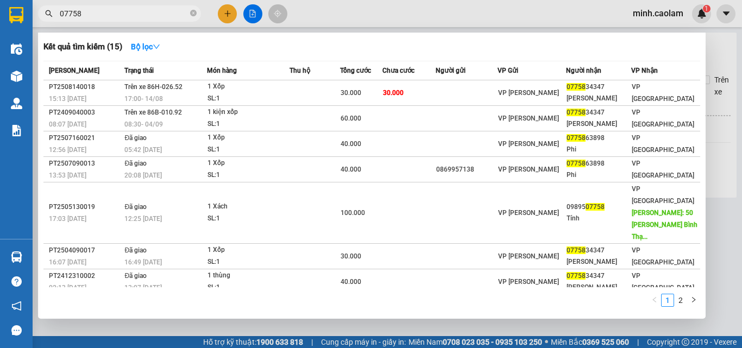
type input "07758"
click at [353, 18] on div at bounding box center [371, 174] width 742 height 348
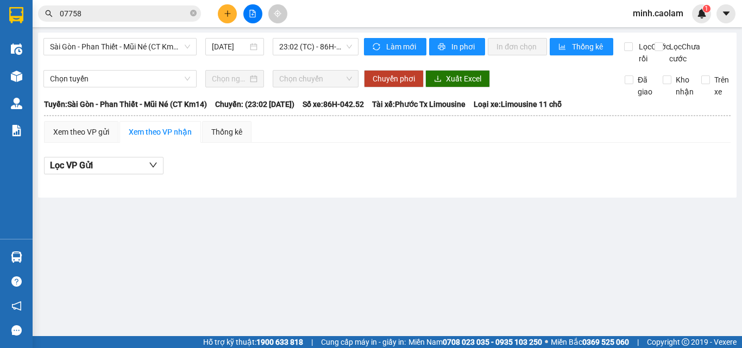
click at [130, 57] on div "Sài Gòn - Phan Thiết - Mũi Né (CT Km14) 14/08/2025 23:02 (TC) - 86H-042.52" at bounding box center [200, 51] width 315 height 27
click at [137, 48] on span "Sài Gòn - Phan Thiết - Mũi Né (CT Km14)" at bounding box center [120, 47] width 140 height 16
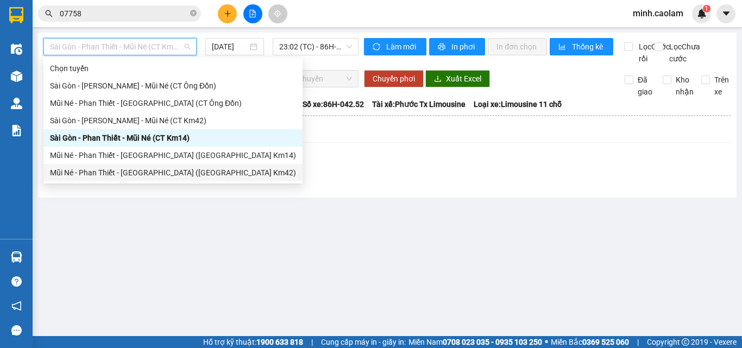
click at [97, 174] on div "Mũi Né - Phan Thiết - Sài Gòn (CT Km42)" at bounding box center [173, 173] width 246 height 12
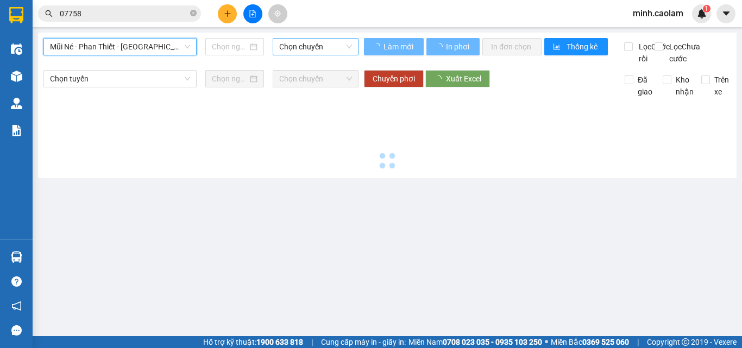
type input "14/08/2025"
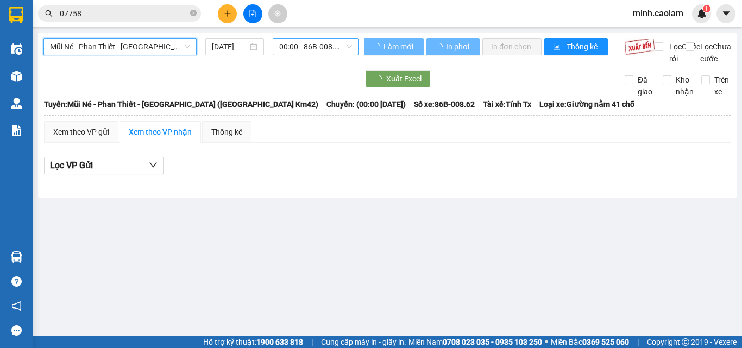
click at [286, 40] on span "00:00 - 86B-008.62" at bounding box center [315, 47] width 73 height 16
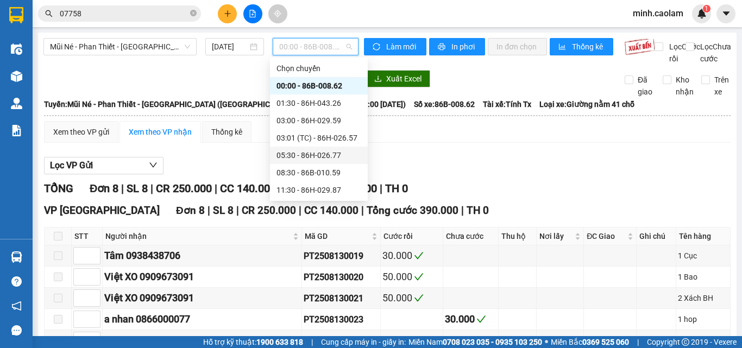
drag, startPoint x: 129, startPoint y: 51, endPoint x: 129, endPoint y: 139, distance: 88.0
click at [128, 56] on div "Mũi Né - Phan Thiết - Sài Gòn (CT Km42) 14/08/2025 00:00 - 86B-008.62" at bounding box center [200, 51] width 315 height 27
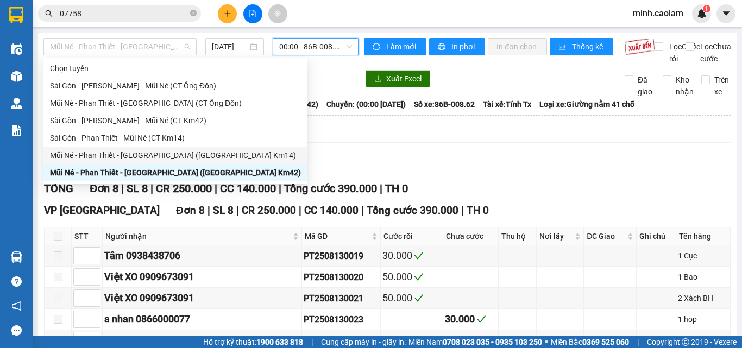
drag, startPoint x: 123, startPoint y: 155, endPoint x: 254, endPoint y: 107, distance: 139.4
click at [139, 145] on div "Chọn tuyến Sài Gòn - Phan Thiết - Mũi Né (CT Ông Đồn) Mũi Né - Phan Thiết - Sài…" at bounding box center [175, 121] width 264 height 122
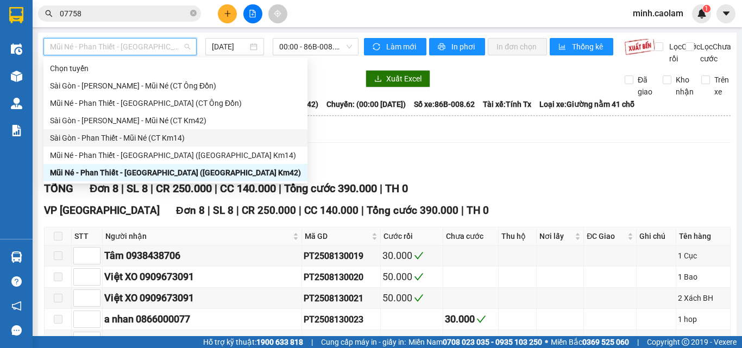
click at [106, 146] on div "Sài Gòn - Phan Thiết - Mũi Né (CT Km14)" at bounding box center [175, 137] width 264 height 17
type input "14/08/2025"
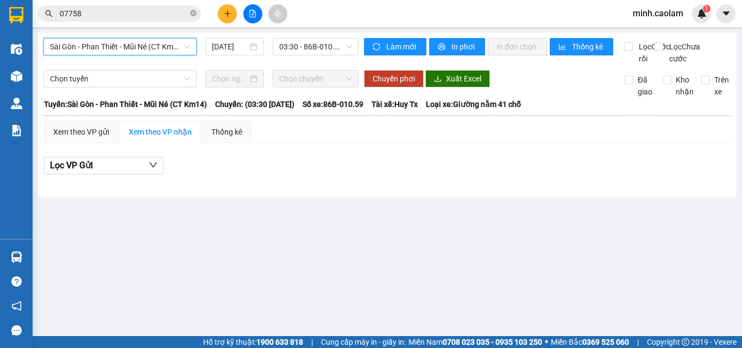
drag, startPoint x: 118, startPoint y: 47, endPoint x: 142, endPoint y: 166, distance: 121.3
click at [119, 57] on div "Sài Gòn - Phan Thiết - Mũi Né (CT Km14) Sài Gòn - Phan Thiết - Mũi Né (CT Km14)…" at bounding box center [200, 51] width 315 height 27
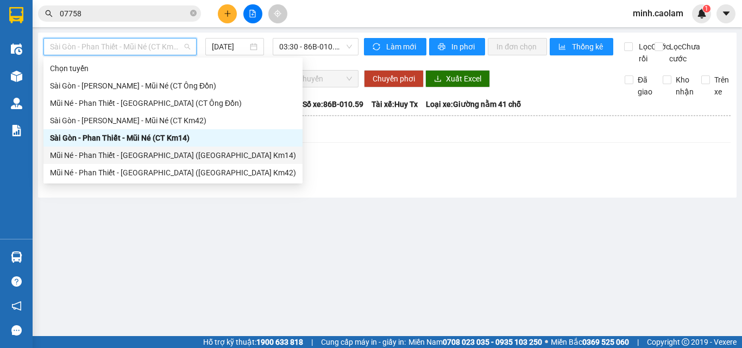
click at [137, 158] on div "Mũi Né - Phan Thiết - Sài Gòn (CT Km14)" at bounding box center [172, 155] width 259 height 17
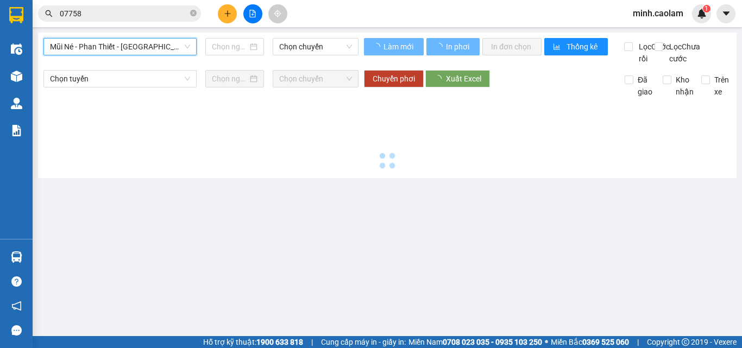
type input "14/08/2025"
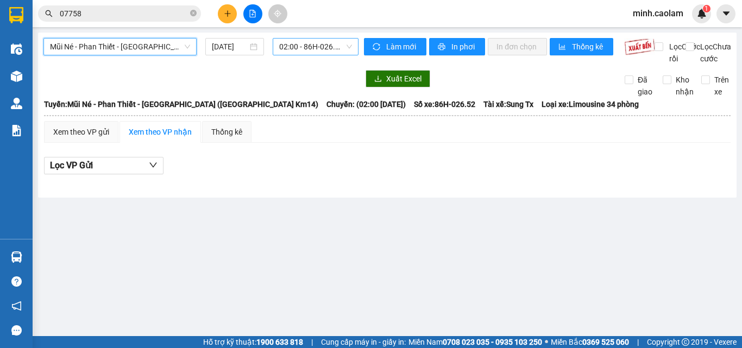
click at [304, 54] on span "02:00 - 86H-026.52" at bounding box center [315, 47] width 73 height 16
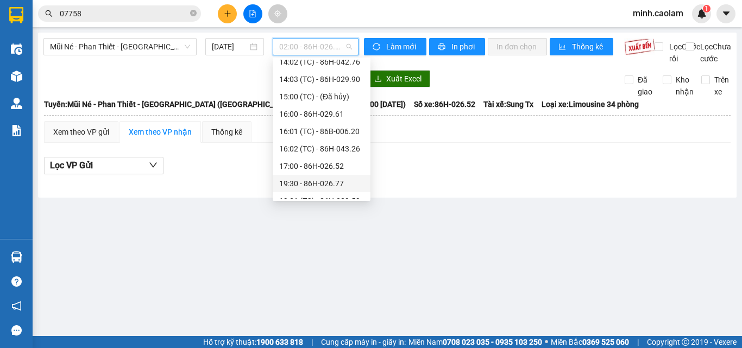
scroll to position [174, 0]
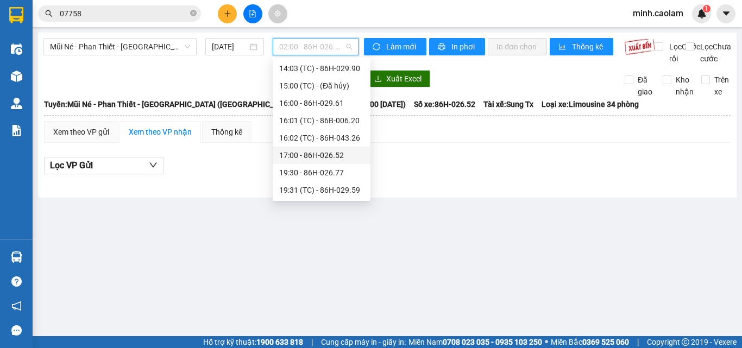
click at [318, 155] on div "17:00 - 86H-026.52" at bounding box center [321, 155] width 85 height 12
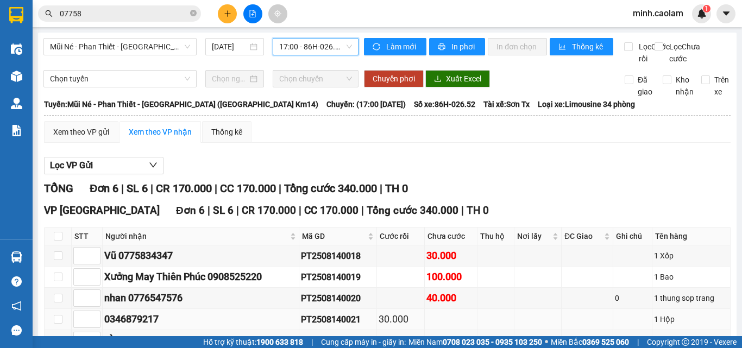
scroll to position [104, 0]
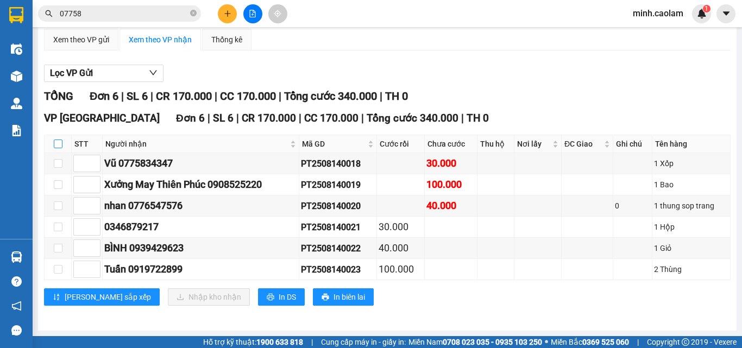
drag, startPoint x: 60, startPoint y: 143, endPoint x: 143, endPoint y: 212, distance: 107.6
click at [60, 143] on input "checkbox" at bounding box center [58, 144] width 9 height 9
checkbox input "true"
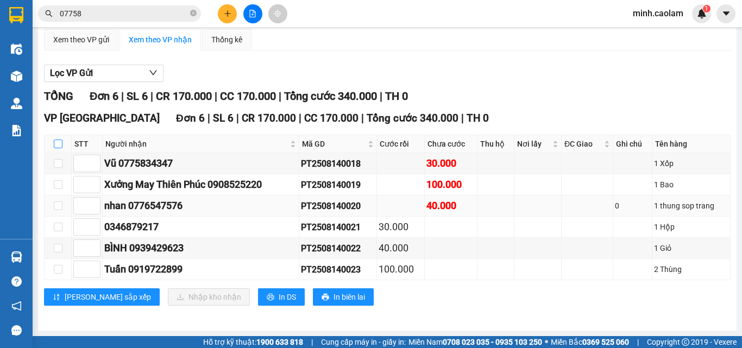
checkbox input "true"
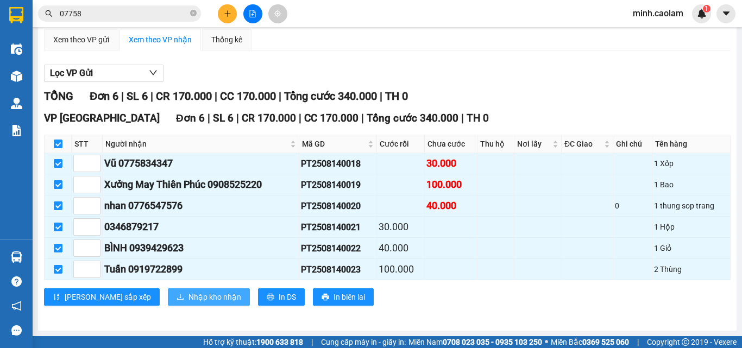
click at [168, 290] on button "Nhập kho nhận" at bounding box center [209, 297] width 82 height 17
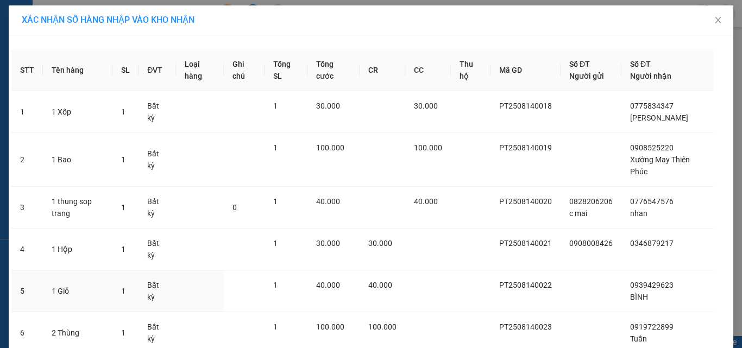
scroll to position [85, 0]
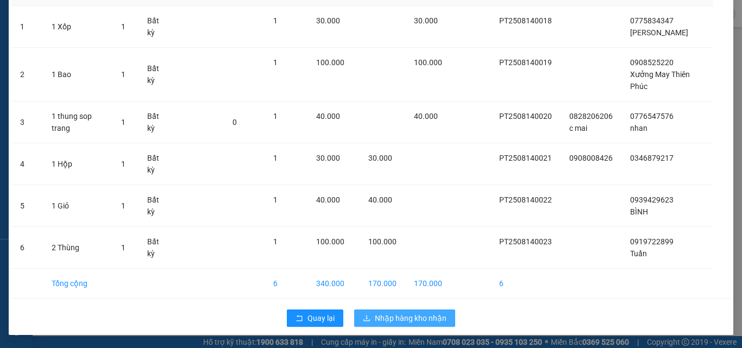
drag, startPoint x: 423, startPoint y: 323, endPoint x: 418, endPoint y: 323, distance: 5.5
click at [421, 322] on span "Nhập hàng kho nhận" at bounding box center [411, 318] width 72 height 12
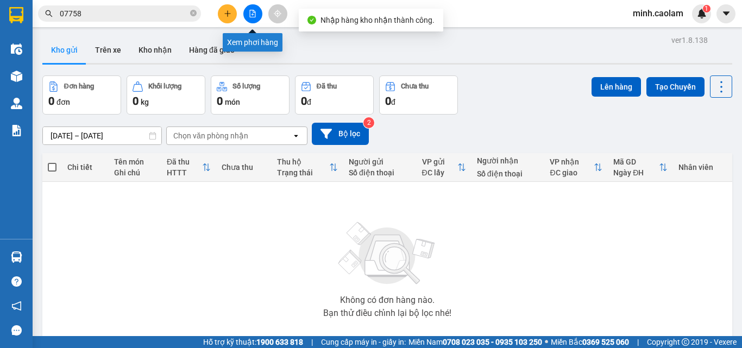
click at [248, 18] on button at bounding box center [252, 13] width 19 height 19
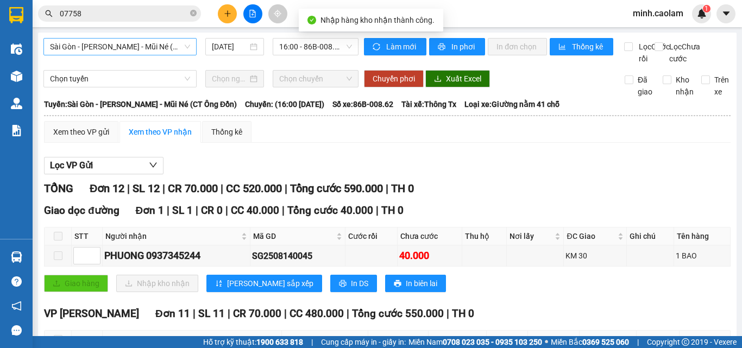
click at [119, 43] on span "Sài Gòn - Phan Thiết - Mũi Né (CT Ông Đồn)" at bounding box center [120, 47] width 140 height 16
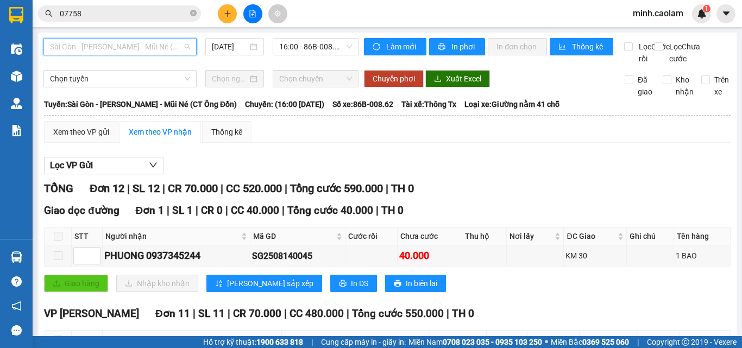
drag, startPoint x: 100, startPoint y: 46, endPoint x: 112, endPoint y: 123, distance: 78.2
click at [101, 46] on span "Sài Gòn - Phan Thiết - Mũi Né (CT Ông Đồn)" at bounding box center [120, 47] width 140 height 16
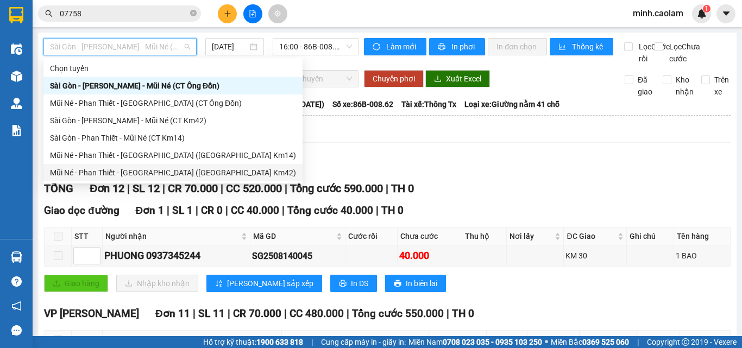
click at [114, 166] on div "Mũi Né - Phan Thiết - Sài Gòn (CT Km42)" at bounding box center [172, 172] width 259 height 17
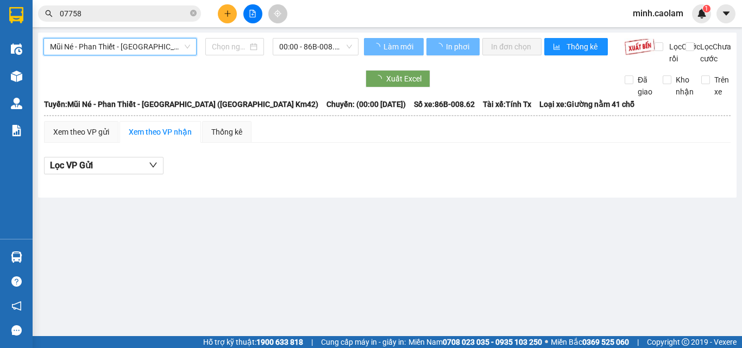
type input "14/08/2025"
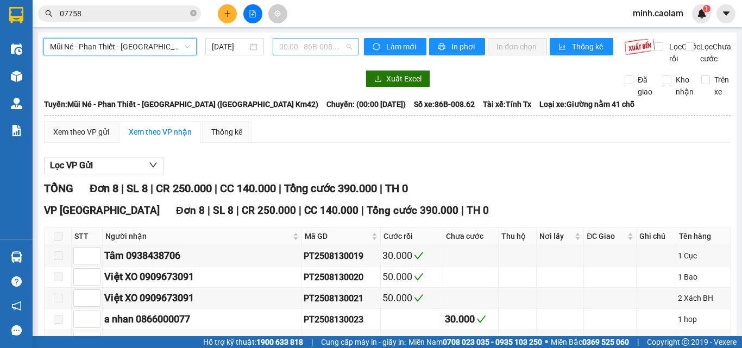
click at [292, 44] on span "00:00 - 86B-008.62" at bounding box center [315, 47] width 73 height 16
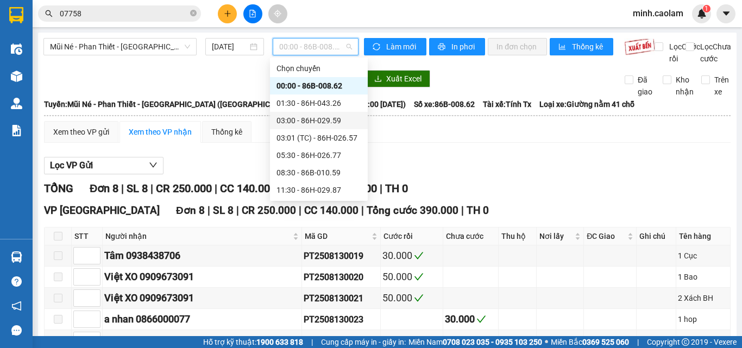
scroll to position [87, 0]
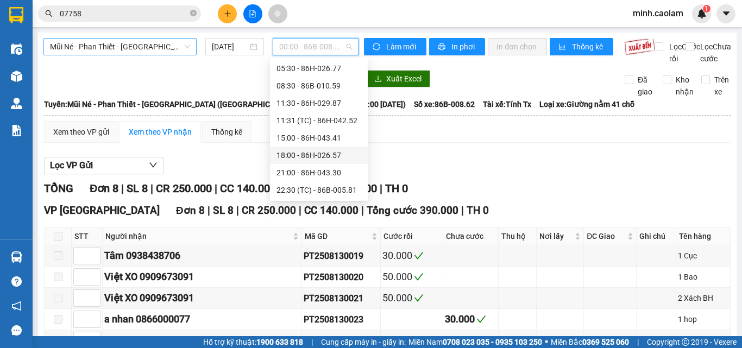
click at [117, 50] on span "Mũi Né - Phan Thiết - Sài Gòn (CT Km42)" at bounding box center [120, 47] width 140 height 16
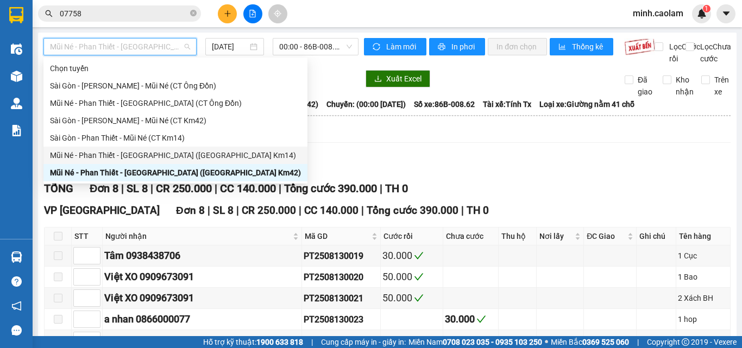
click at [112, 151] on div "Mũi Né - Phan Thiết - Sài Gòn (CT Km14)" at bounding box center [175, 155] width 251 height 12
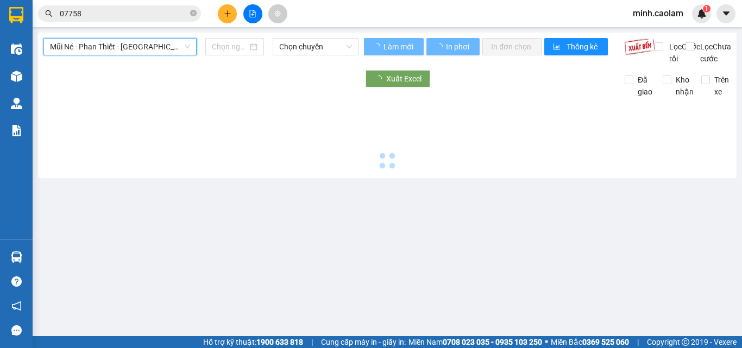
type input "14/08/2025"
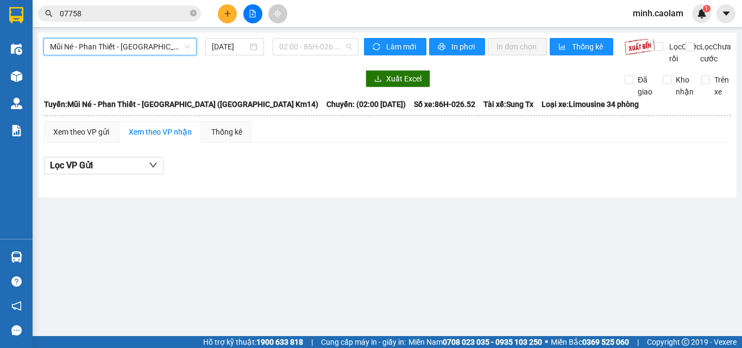
drag, startPoint x: 306, startPoint y: 47, endPoint x: 304, endPoint y: 77, distance: 30.6
click at [307, 47] on span "02:00 - 86H-026.52" at bounding box center [315, 47] width 73 height 16
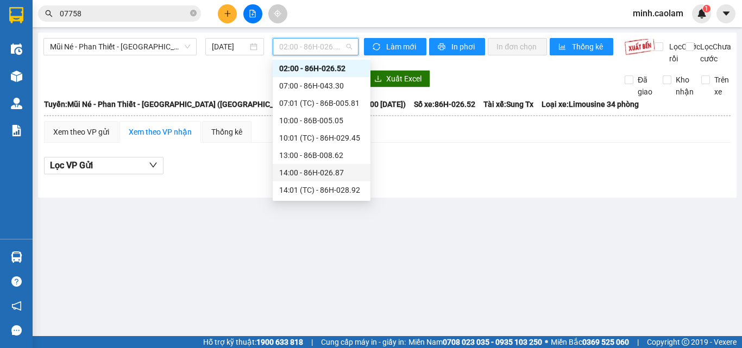
scroll to position [174, 0]
drag, startPoint x: 315, startPoint y: 153, endPoint x: 356, endPoint y: 220, distance: 78.9
click at [317, 156] on div "17:00 - 86H-026.52" at bounding box center [321, 155] width 85 height 12
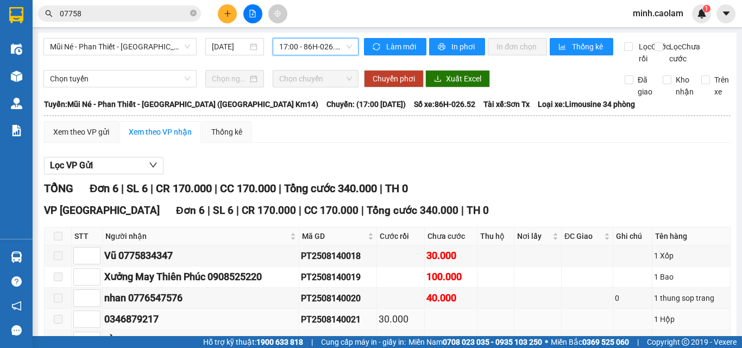
scroll to position [104, 0]
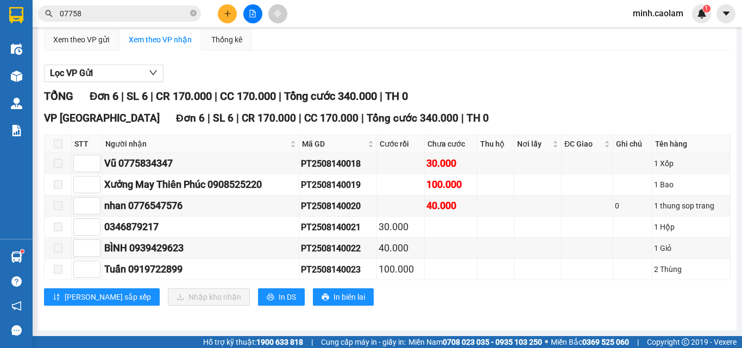
click at [406, 328] on div "Mũi Né - Phan Thiết - Sài Gòn (CT Km14) 14/08/2025 17:00 - 86H-026.52 Làm mới I…" at bounding box center [387, 135] width 699 height 391
click at [102, 17] on input "07758" at bounding box center [124, 14] width 128 height 12
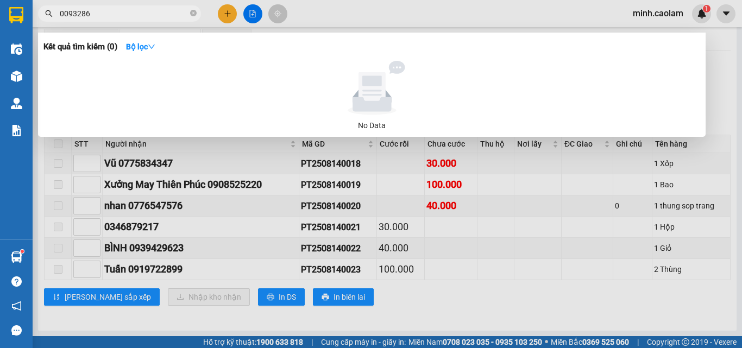
click at [65, 18] on input "0093286" at bounding box center [124, 14] width 128 height 12
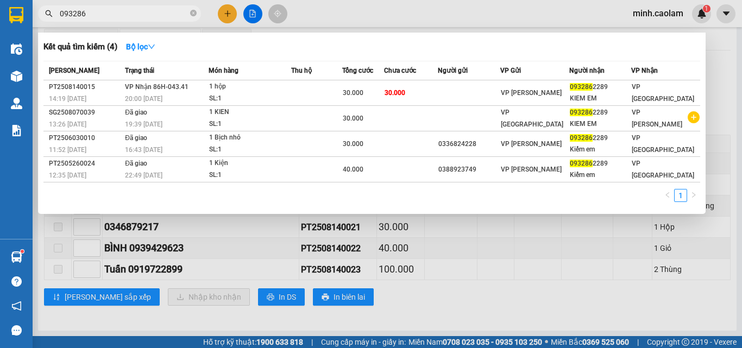
type input "093286"
click at [465, 296] on div at bounding box center [371, 174] width 742 height 348
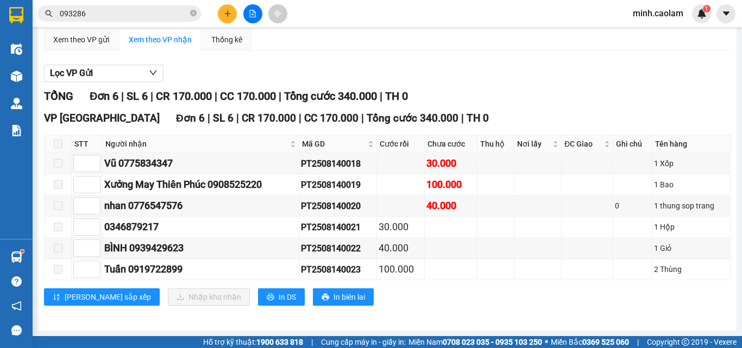
scroll to position [0, 0]
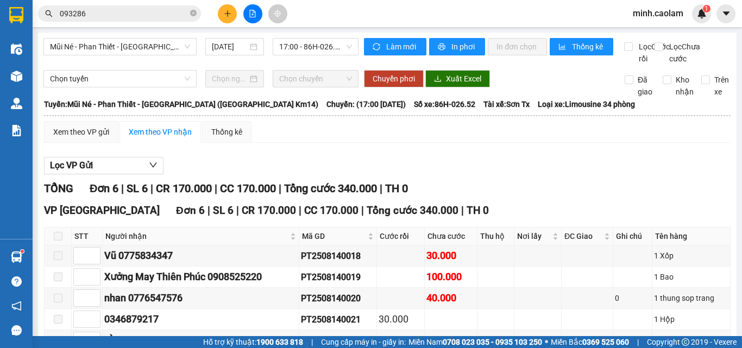
drag, startPoint x: 309, startPoint y: 43, endPoint x: 324, endPoint y: 104, distance: 62.2
click at [309, 51] on span "17:00 - 86H-026.52" at bounding box center [315, 47] width 73 height 16
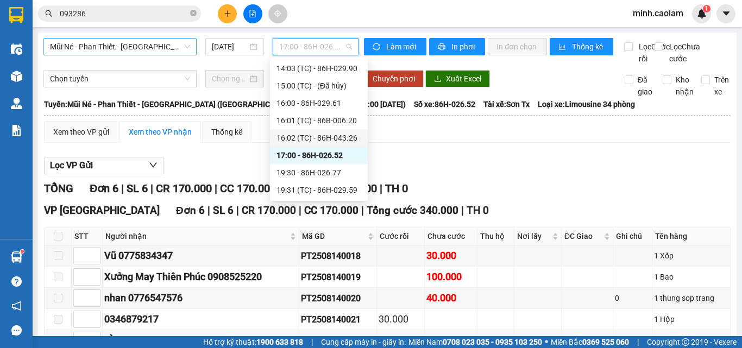
drag, startPoint x: 154, startPoint y: 48, endPoint x: 153, endPoint y: 55, distance: 7.2
click at [153, 53] on span "Mũi Né - Phan Thiết - Sài Gòn (CT Km14)" at bounding box center [120, 47] width 140 height 16
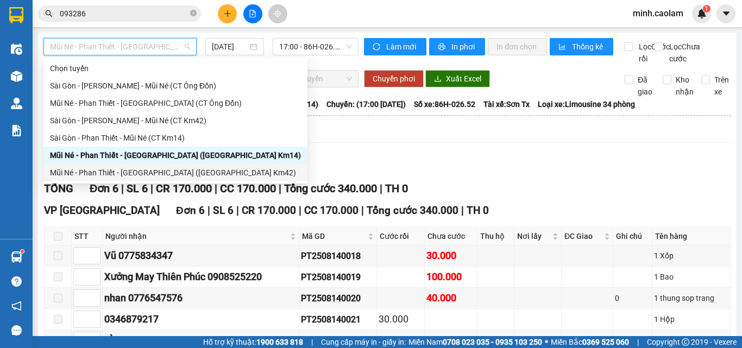
click at [126, 173] on div "Mũi Né - Phan Thiết - Sài Gòn (CT Km42)" at bounding box center [175, 173] width 251 height 12
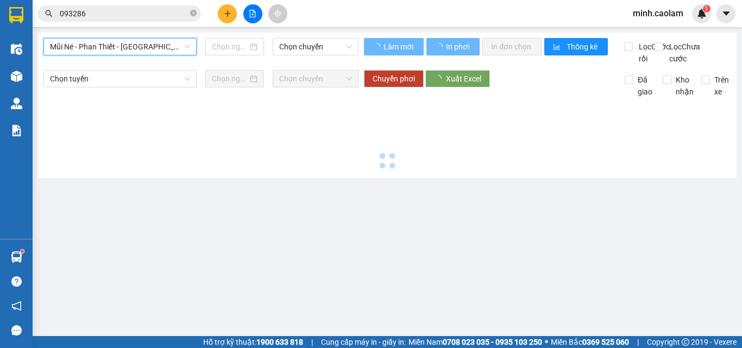
type input "14/08/2025"
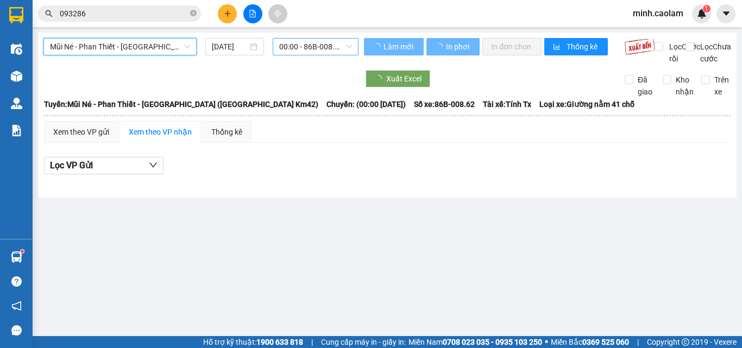
drag, startPoint x: 312, startPoint y: 48, endPoint x: 315, endPoint y: 58, distance: 9.6
click at [312, 50] on span "00:00 - 86B-008.62" at bounding box center [315, 47] width 73 height 16
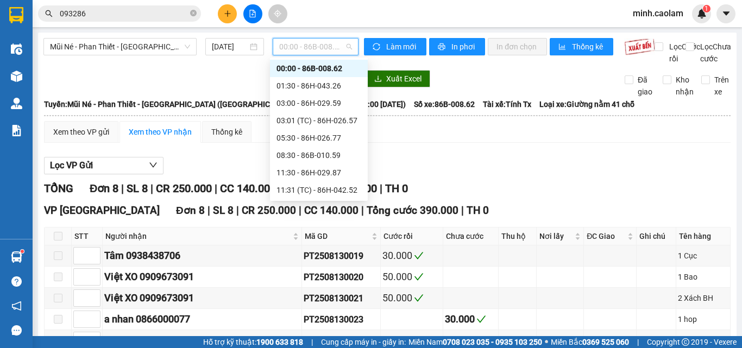
scroll to position [87, 0]
click at [305, 136] on div "15:00 - 86H-043.41" at bounding box center [319, 138] width 85 height 12
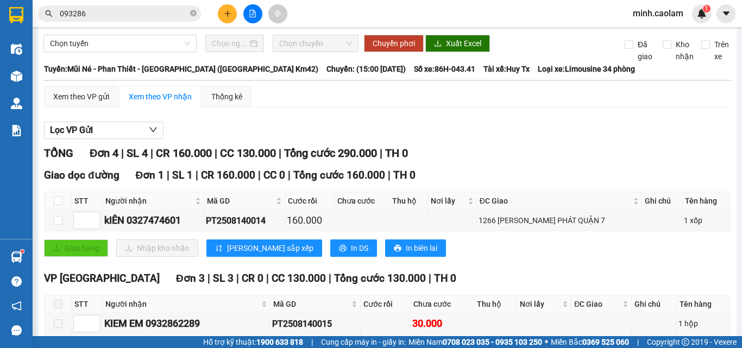
scroll to position [144, 0]
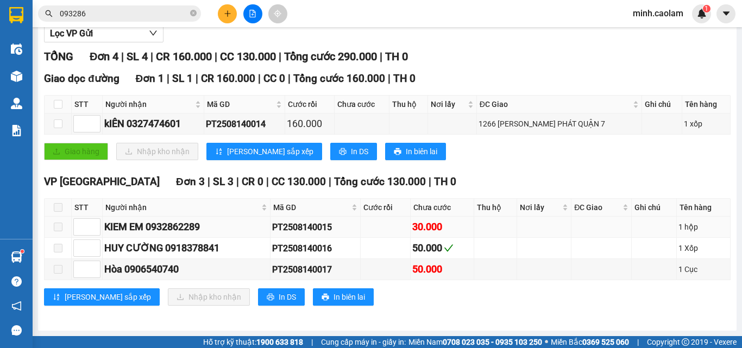
click at [324, 227] on div "PT2508140015" at bounding box center [315, 228] width 86 height 14
copy div "PT2508140015"
click at [90, 14] on input "093286" at bounding box center [124, 14] width 128 height 12
paste input "PT2508140015"
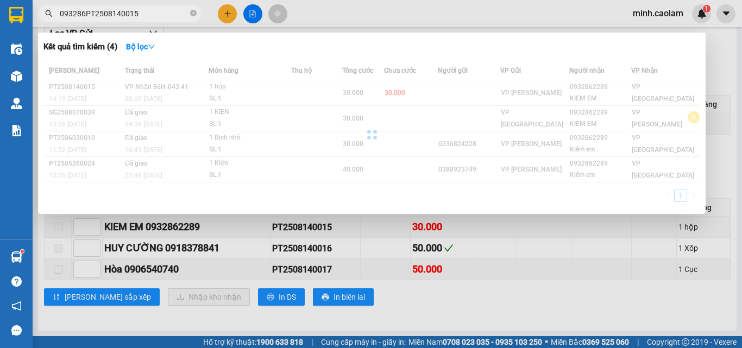
click at [89, 14] on input "093286PT2508140015" at bounding box center [124, 14] width 128 height 12
click at [90, 14] on input "093286PT2508140015" at bounding box center [124, 14] width 128 height 12
paste input "text"
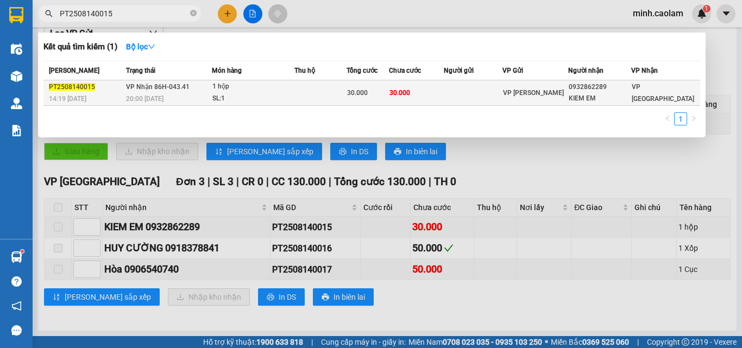
type input "PT2508140015"
click at [237, 96] on div "SL: 1" at bounding box center [253, 99] width 82 height 12
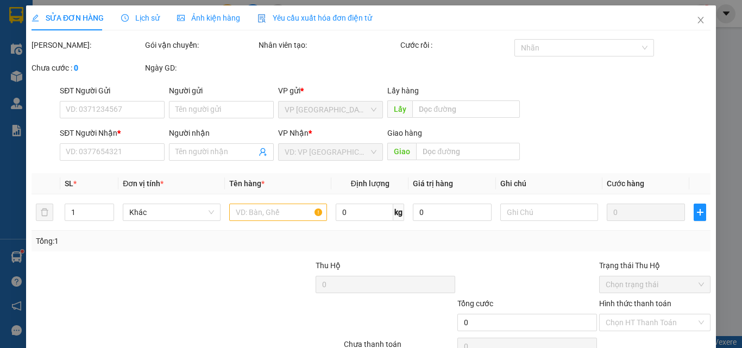
type input "0932862289"
type input "KIEM EM"
type input "30.000"
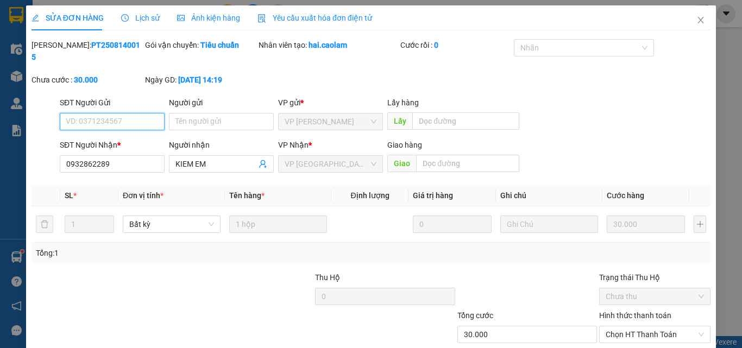
scroll to position [56, 0]
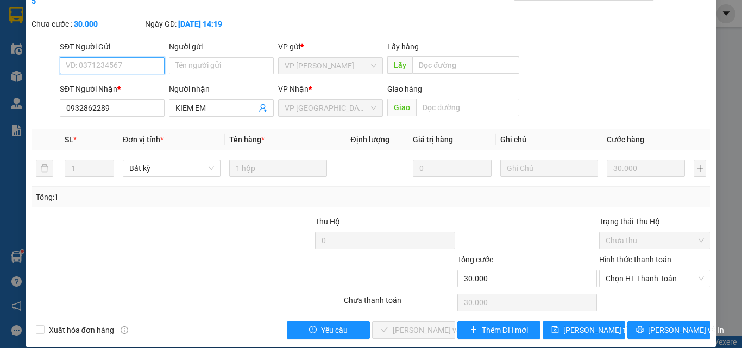
drag, startPoint x: 648, startPoint y: 266, endPoint x: 641, endPoint y: 281, distance: 16.6
click at [647, 271] on span "Chọn HT Thanh Toán" at bounding box center [655, 279] width 98 height 16
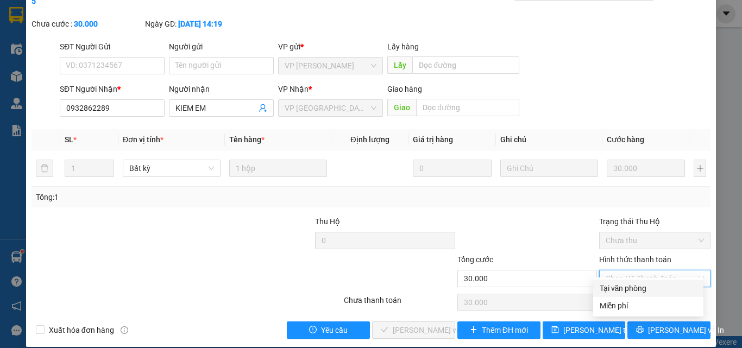
click at [639, 290] on div "Tại văn phòng" at bounding box center [648, 289] width 97 height 12
type input "0"
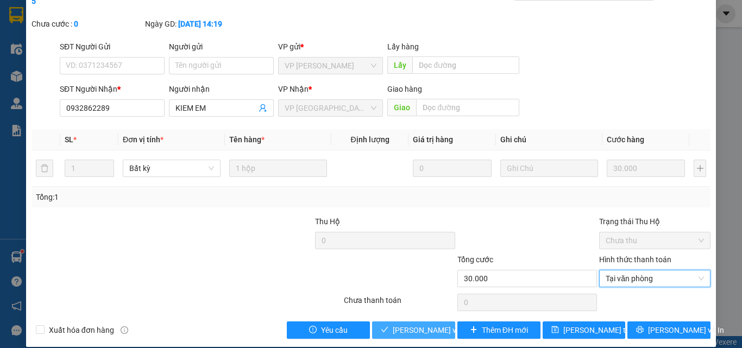
click at [429, 324] on span "Lưu và Giao hàng" at bounding box center [445, 330] width 104 height 12
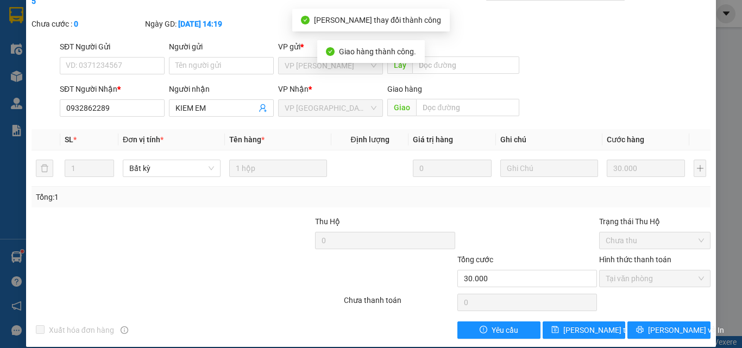
scroll to position [0, 0]
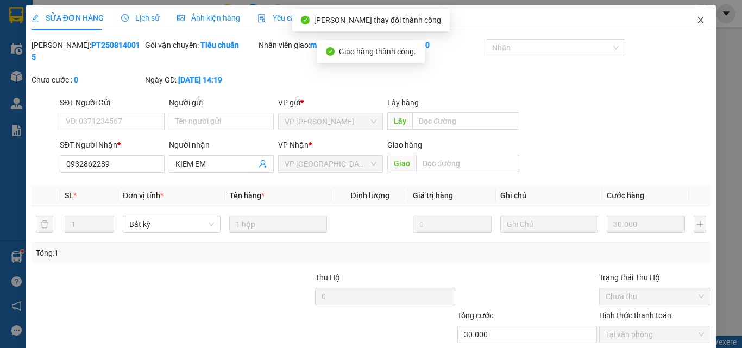
drag, startPoint x: 696, startPoint y: 18, endPoint x: 378, endPoint y: 47, distance: 319.2
click at [697, 21] on icon "close" at bounding box center [701, 20] width 9 height 9
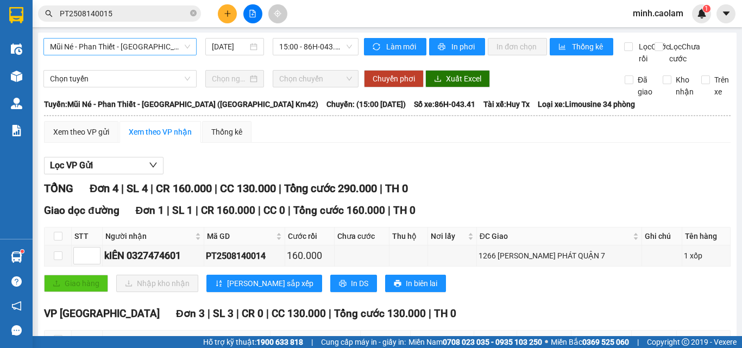
click at [135, 47] on span "Mũi Né - Phan Thiết - Sài Gòn (CT Km42)" at bounding box center [120, 47] width 140 height 16
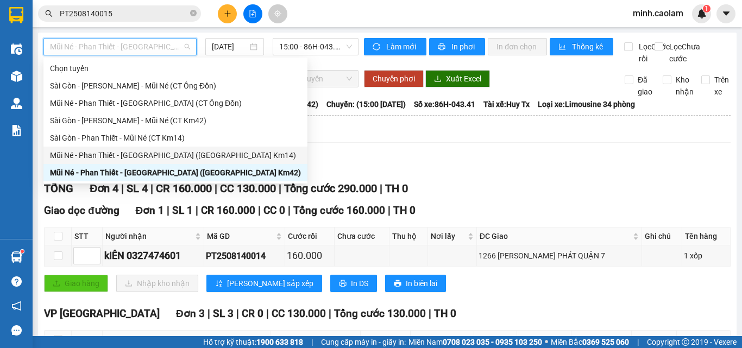
drag, startPoint x: 130, startPoint y: 153, endPoint x: 336, endPoint y: 64, distance: 224.9
click at [131, 152] on div "Mũi Né - Phan Thiết - Sài Gòn (CT Km14)" at bounding box center [175, 155] width 251 height 12
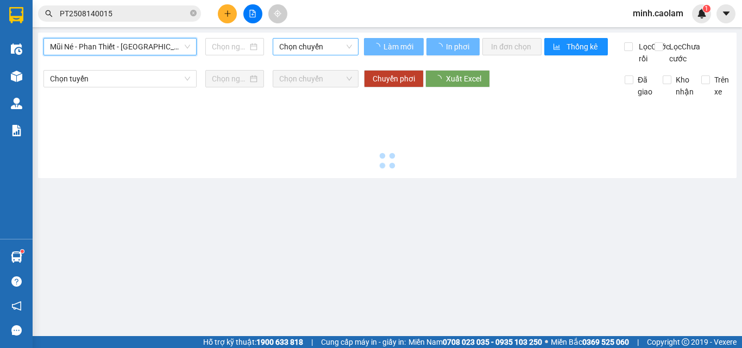
click at [311, 53] on span "Chọn chuyến" at bounding box center [315, 47] width 73 height 16
type input "14/08/2025"
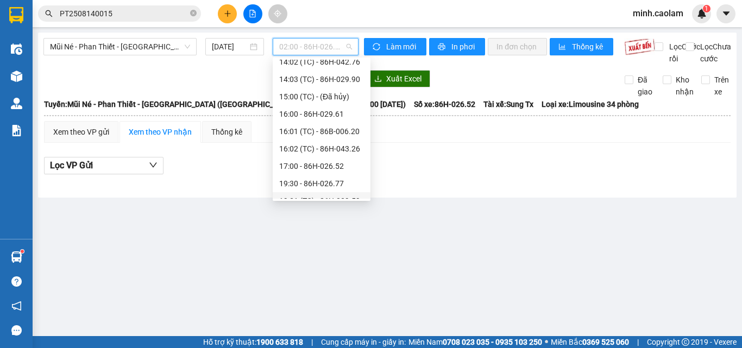
scroll to position [174, 0]
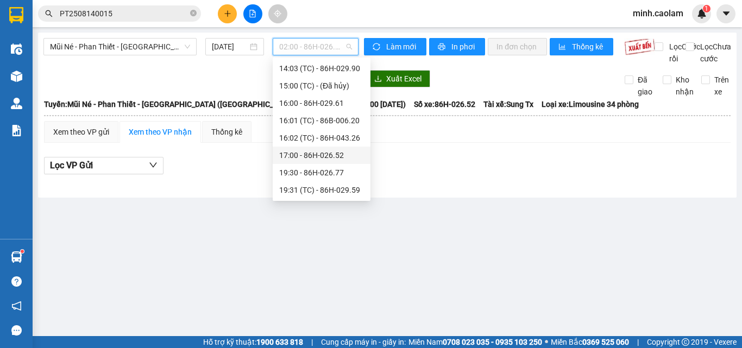
click at [315, 156] on div "17:00 - 86H-026.52" at bounding box center [321, 155] width 85 height 12
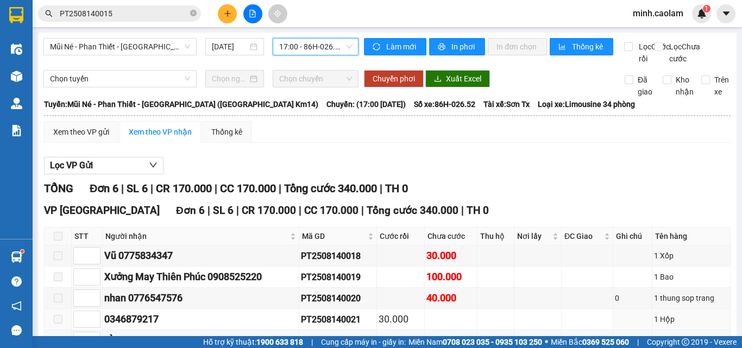
scroll to position [104, 0]
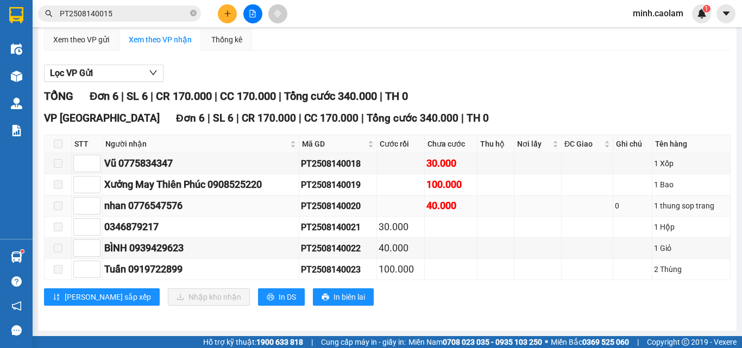
click at [363, 210] on div "PT2508140020" at bounding box center [338, 206] width 74 height 14
copy div "PT2508140020"
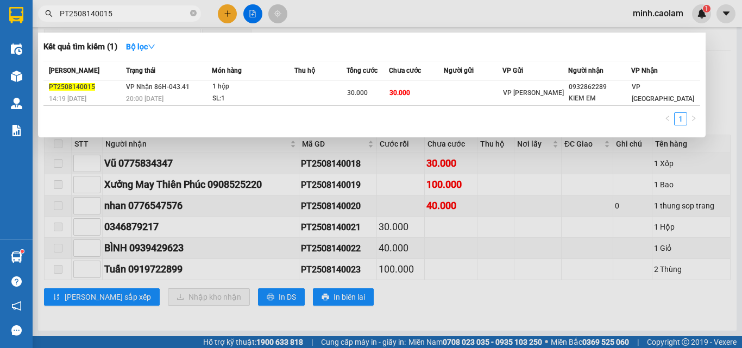
click at [96, 18] on input "PT2508140015" at bounding box center [124, 14] width 128 height 12
paste input "PT2508140020"
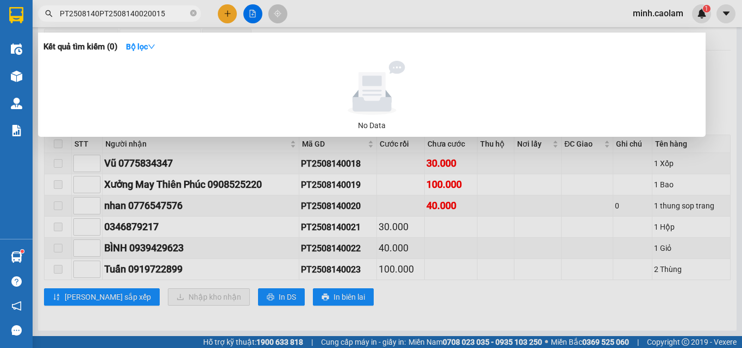
click at [122, 16] on input "PT2508140PT2508140020015" at bounding box center [124, 14] width 128 height 12
paste input "020"
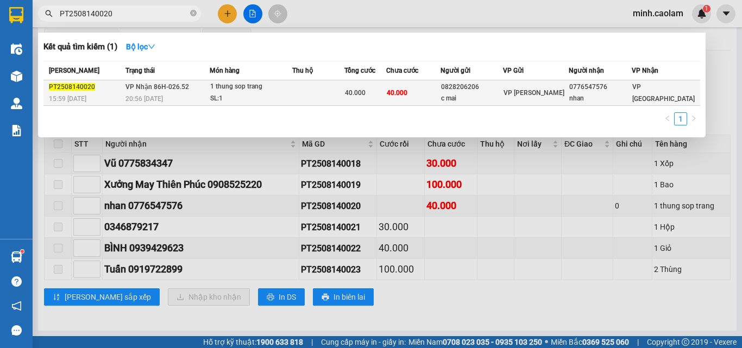
type input "PT2508140020"
click at [224, 91] on div "1 thung sop trang" at bounding box center [251, 87] width 82 height 12
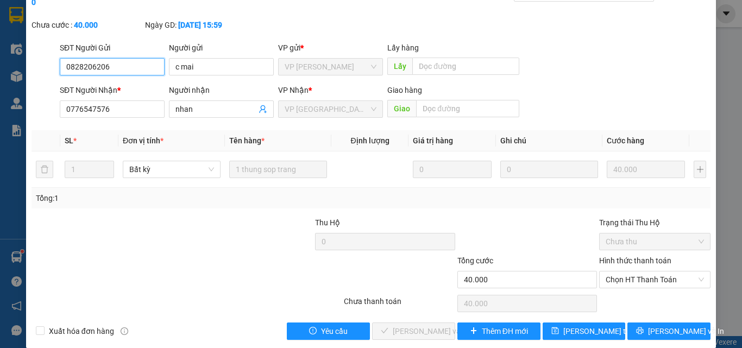
scroll to position [56, 0]
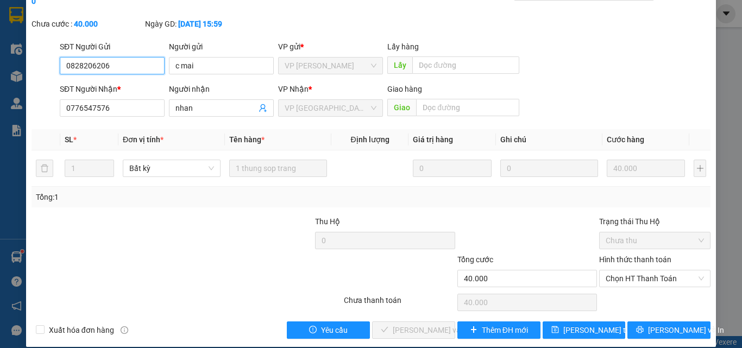
drag, startPoint x: 640, startPoint y: 262, endPoint x: 634, endPoint y: 283, distance: 21.9
click at [638, 271] on span "Chọn HT Thanh Toán" at bounding box center [655, 279] width 98 height 16
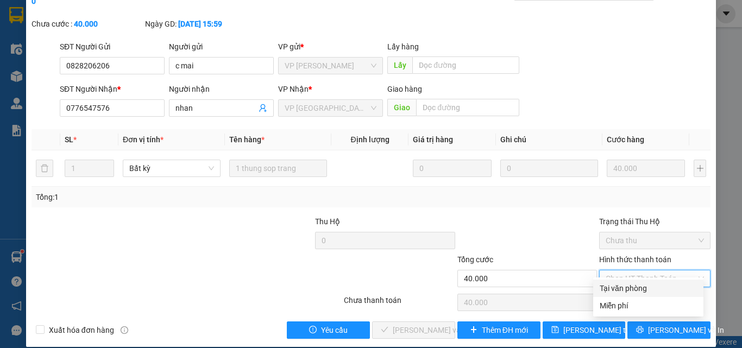
drag, startPoint x: 629, startPoint y: 295, endPoint x: 611, endPoint y: 295, distance: 18.5
click at [627, 295] on div "Tại văn phòng" at bounding box center [648, 288] width 110 height 17
type input "0"
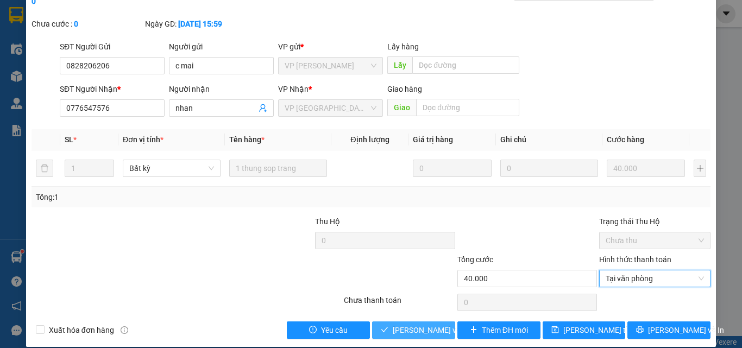
drag, startPoint x: 397, startPoint y: 322, endPoint x: 536, endPoint y: 249, distance: 157.0
click at [397, 324] on span "Lưu và Giao hàng" at bounding box center [445, 330] width 104 height 12
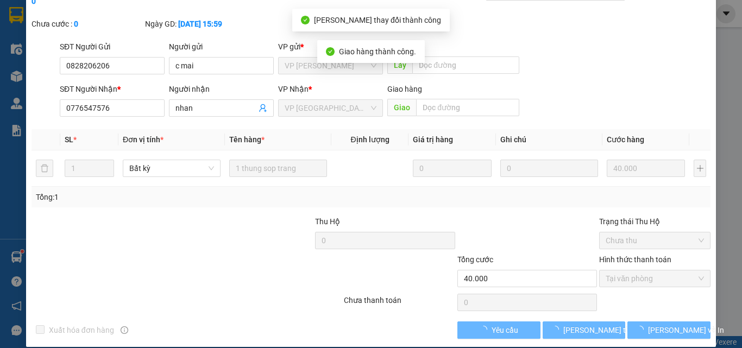
scroll to position [0, 0]
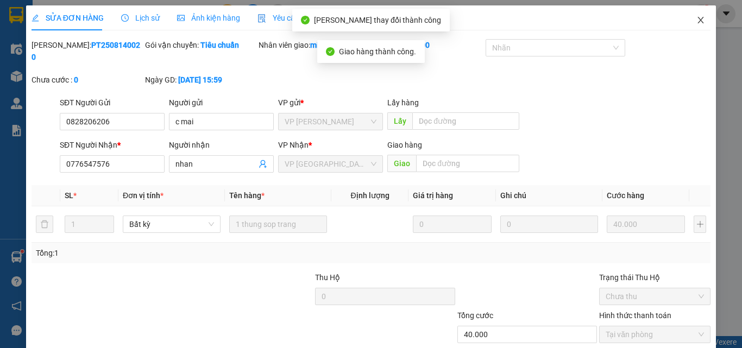
drag, startPoint x: 694, startPoint y: 25, endPoint x: 687, endPoint y: 33, distance: 10.4
click at [687, 33] on span "Close" at bounding box center [701, 20] width 30 height 30
